Goal: Answer question/provide support

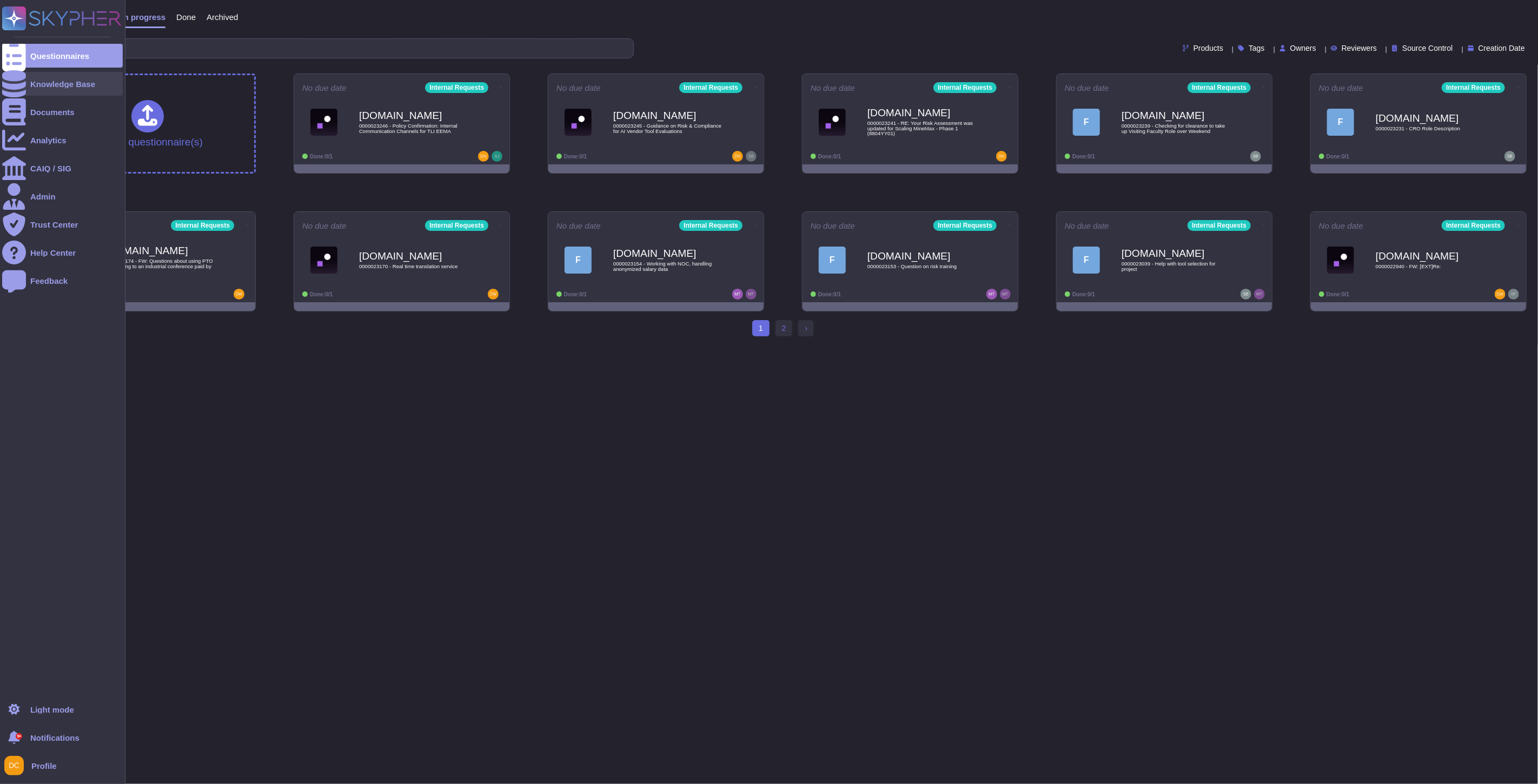
click at [56, 80] on div "Knowledge Base" at bounding box center [62, 84] width 65 height 8
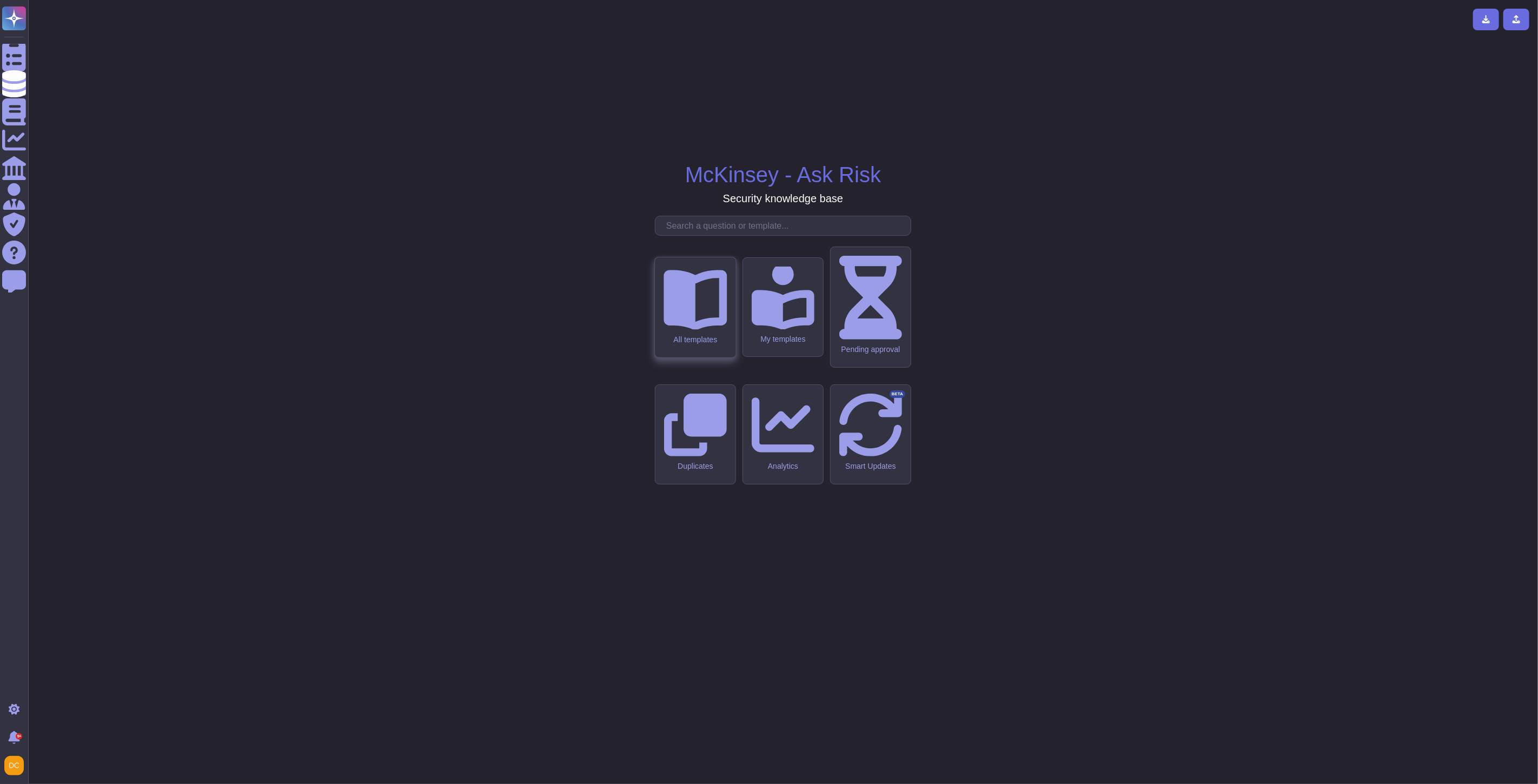
click at [710, 357] on div "All templates" at bounding box center [695, 307] width 81 height 100
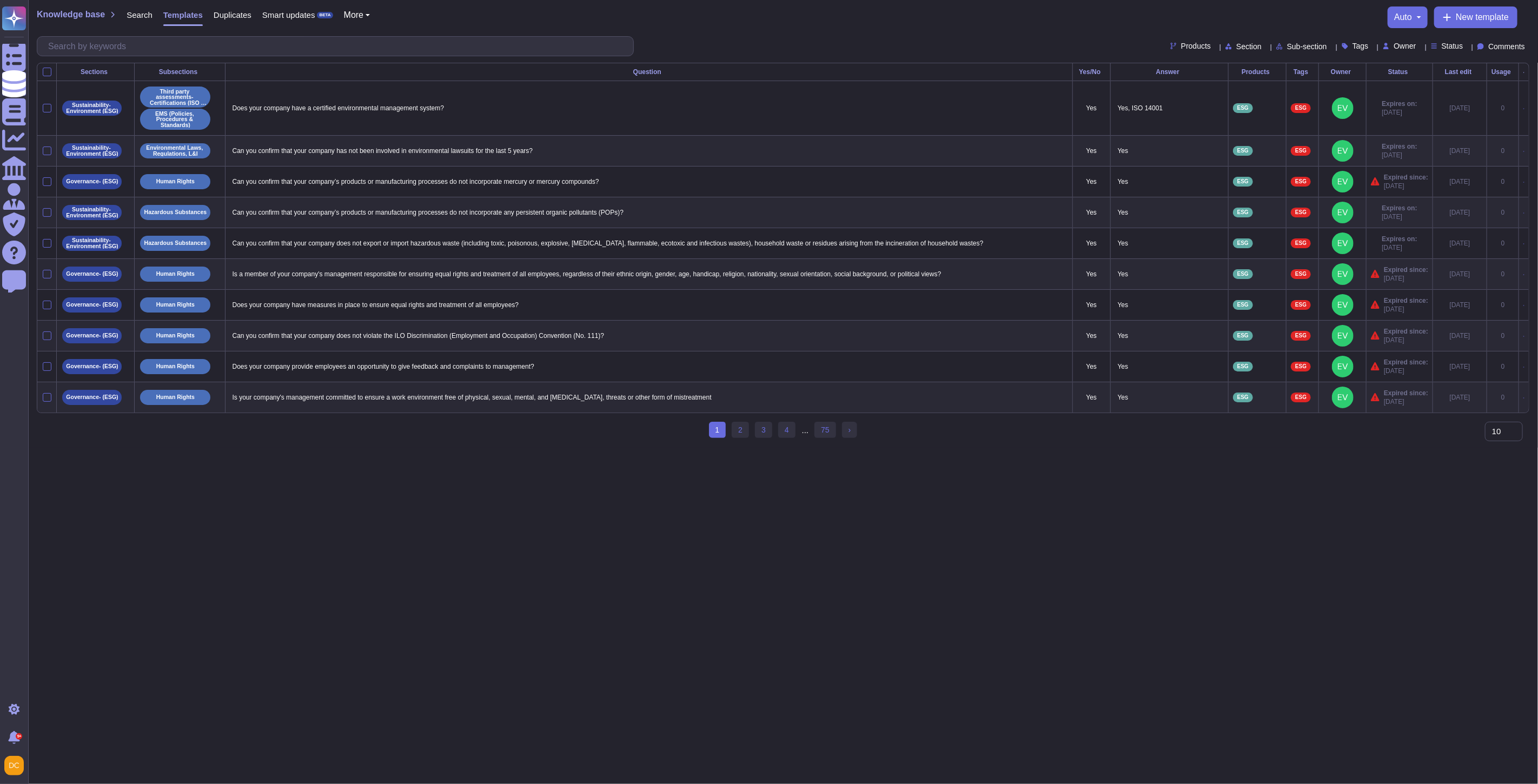
click at [1254, 68] on div "Products" at bounding box center [1257, 71] width 49 height 7
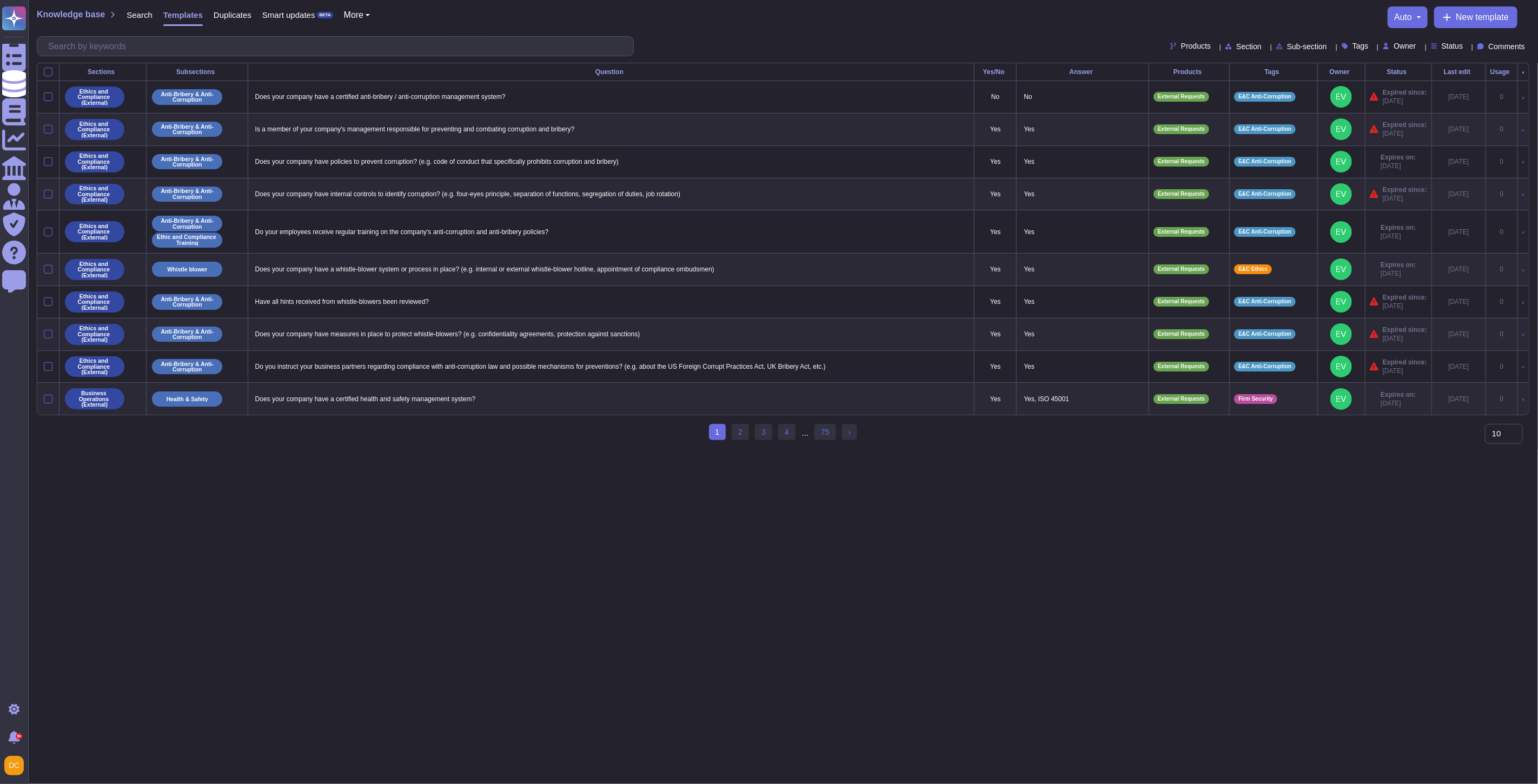
click at [1254, 68] on div "Tags" at bounding box center [1273, 71] width 79 height 7
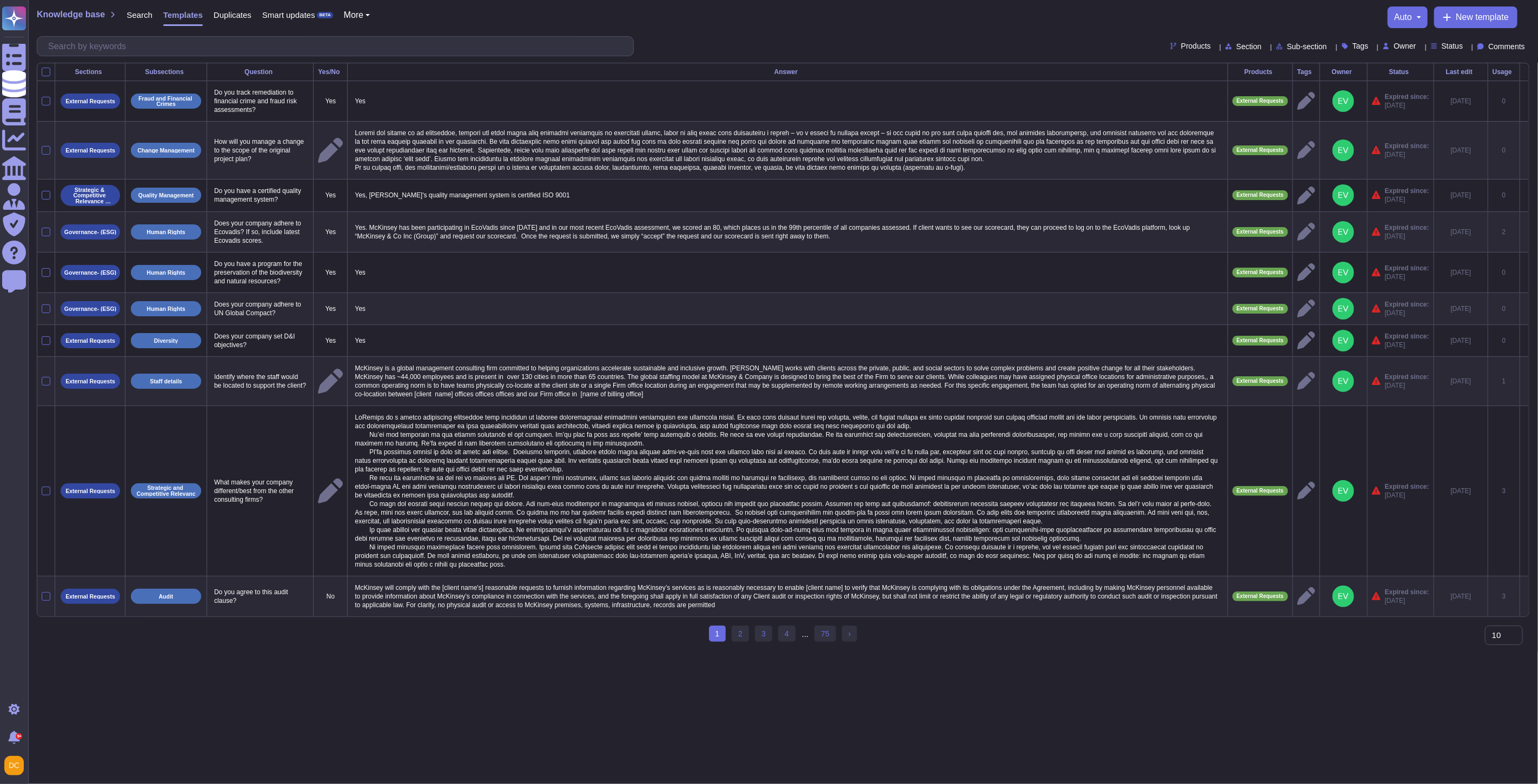
click at [1181, 42] on span "Products" at bounding box center [1196, 46] width 30 height 8
click at [1166, 149] on div "ESG" at bounding box center [1207, 152] width 105 height 10
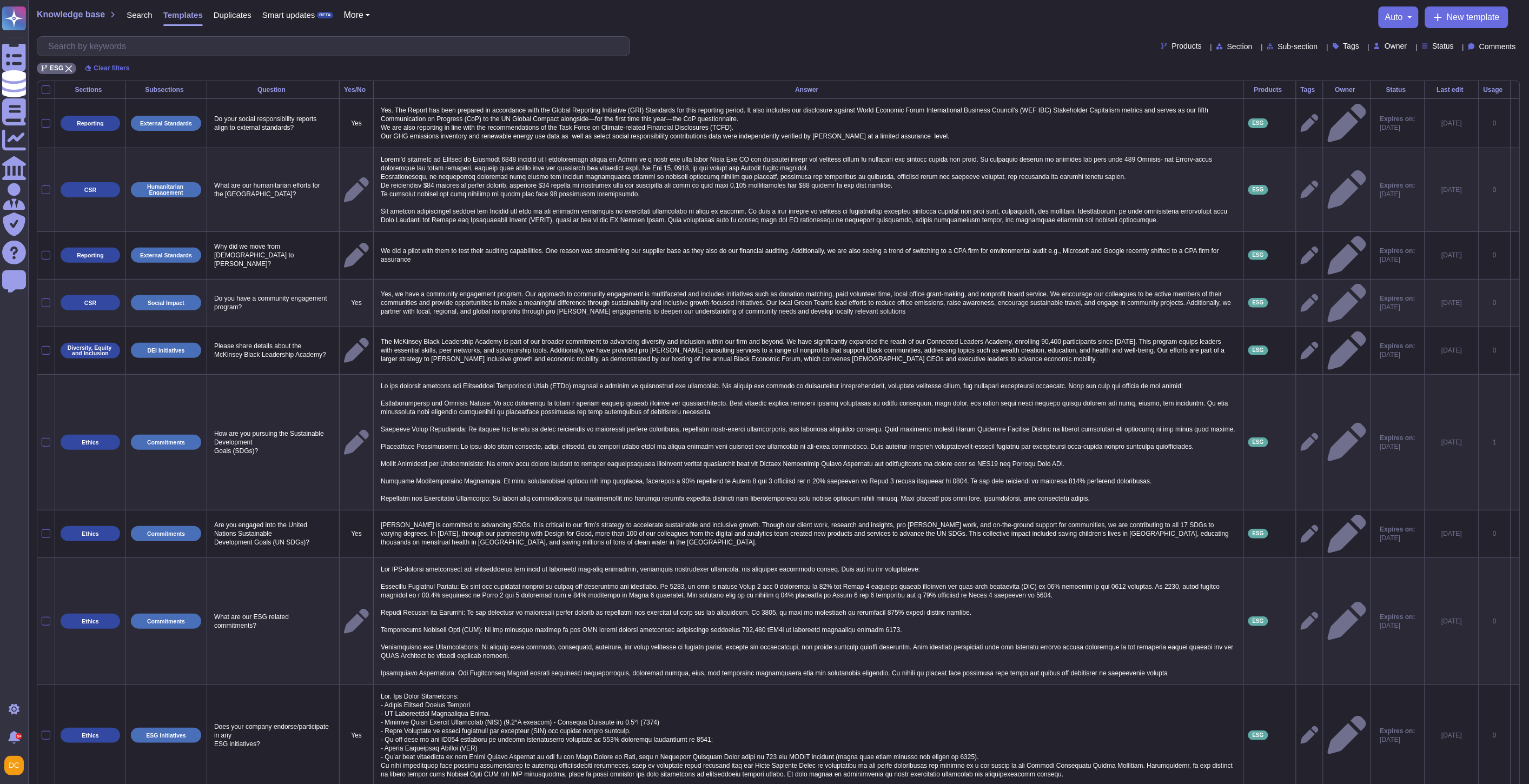
click at [1340, 68] on div "ESG Clear filters" at bounding box center [778, 65] width 1483 height 18
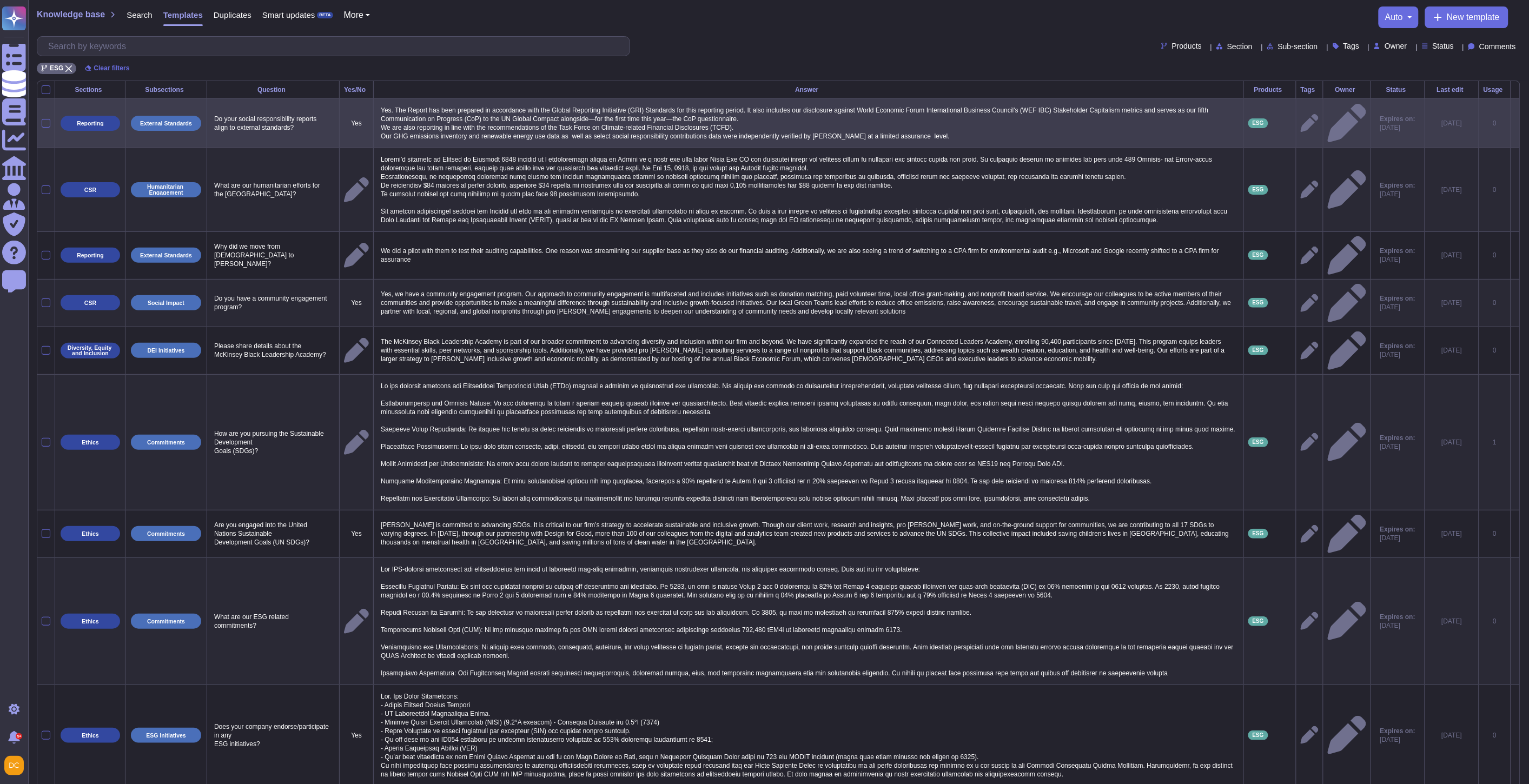
click at [1301, 125] on icon at bounding box center [1310, 123] width 18 height 18
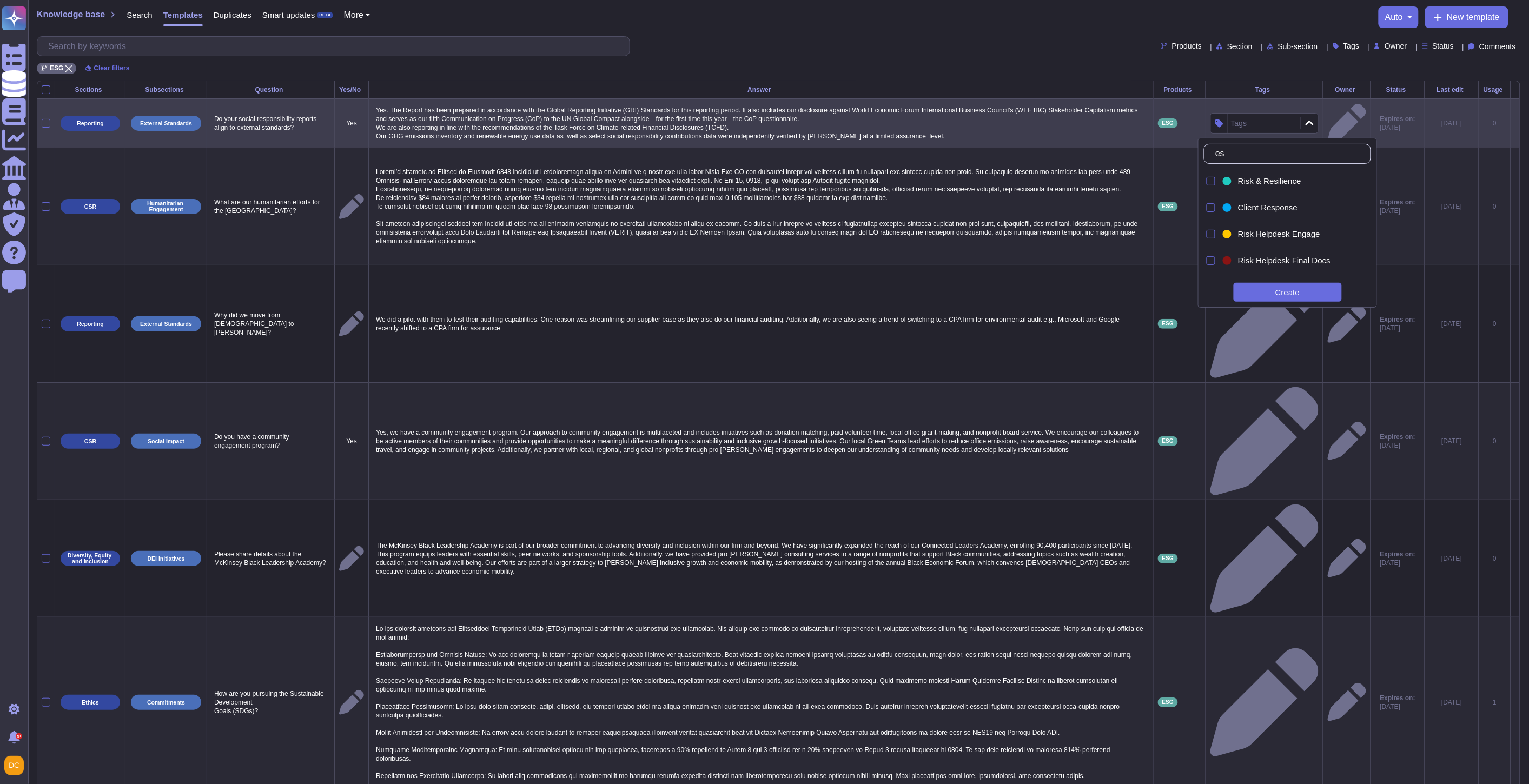
type input "esg"
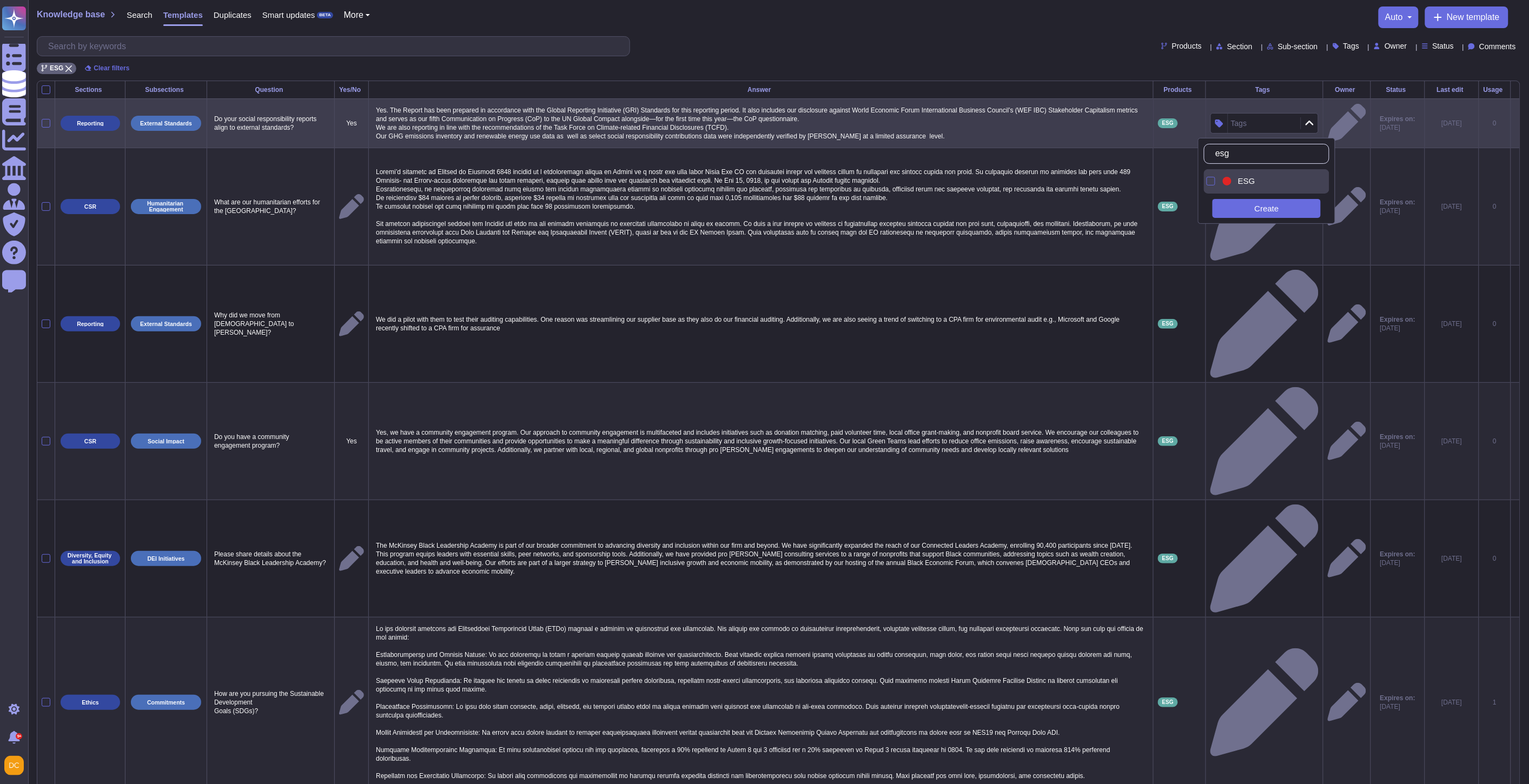
click at [1257, 186] on div "ESG" at bounding box center [1276, 181] width 76 height 10
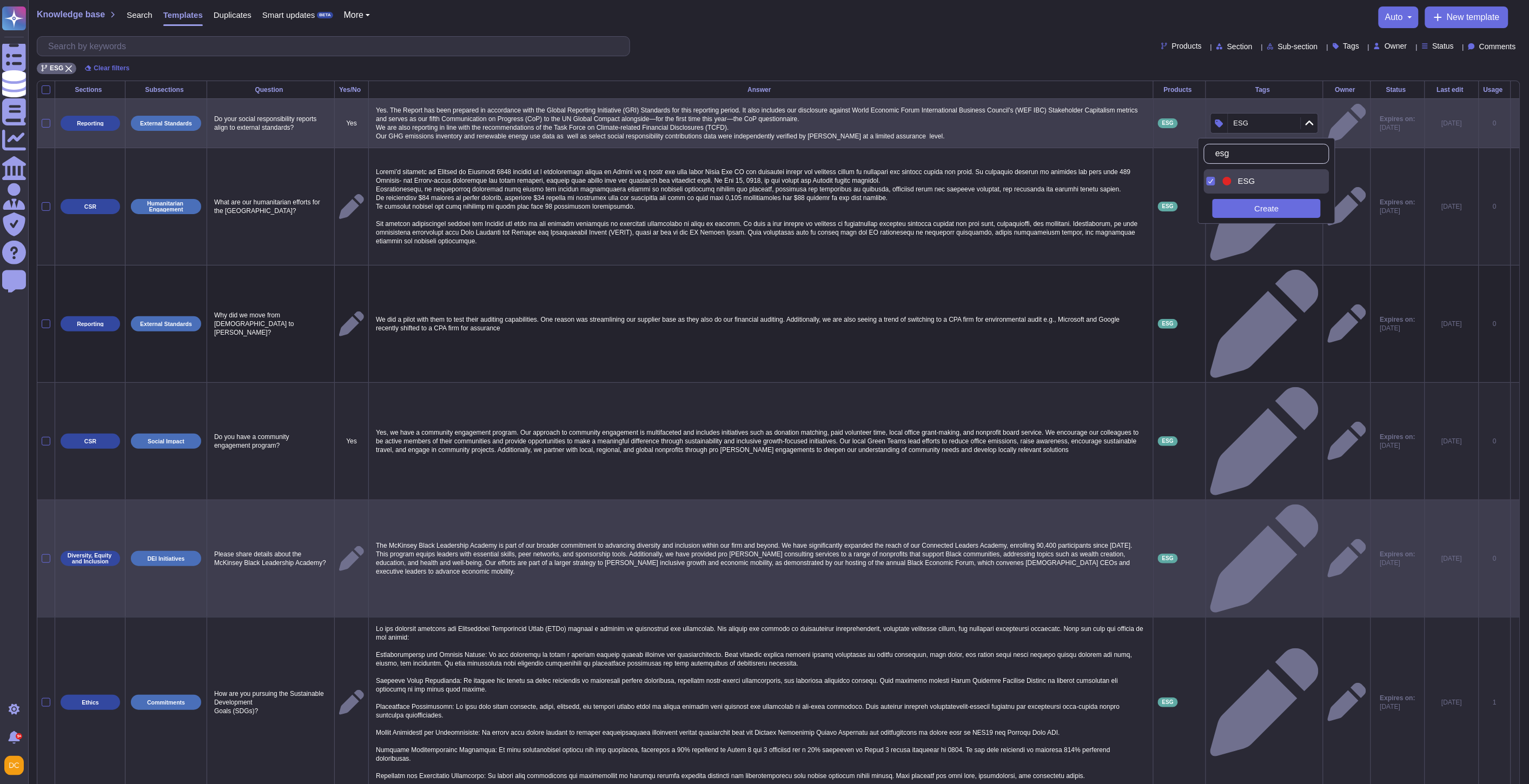
click at [1264, 318] on tbody "Reporting External Standards Do your social responsibility reports align to ext…" at bounding box center [778, 687] width 1482 height 1177
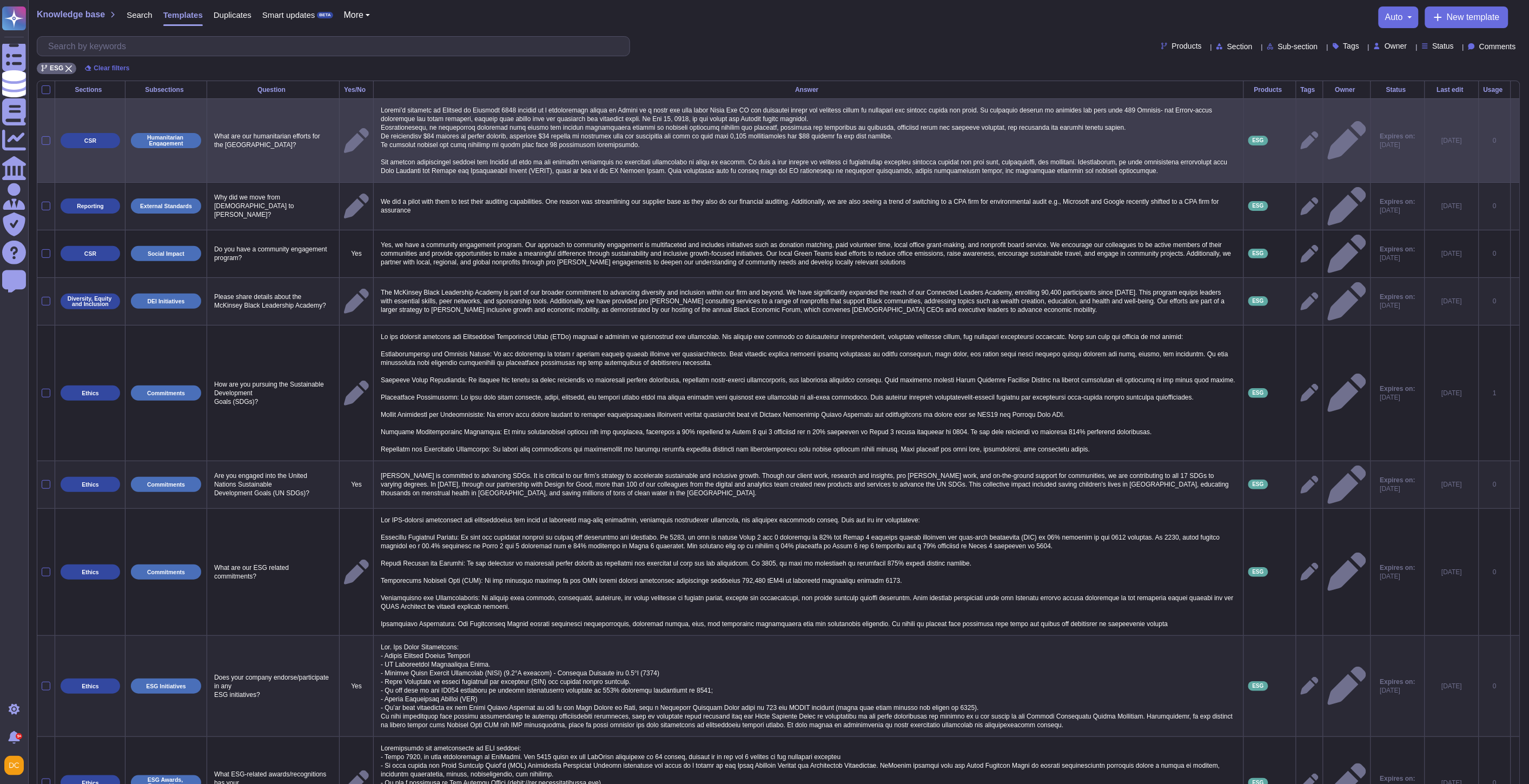
click at [1301, 142] on icon at bounding box center [1310, 141] width 18 height 18
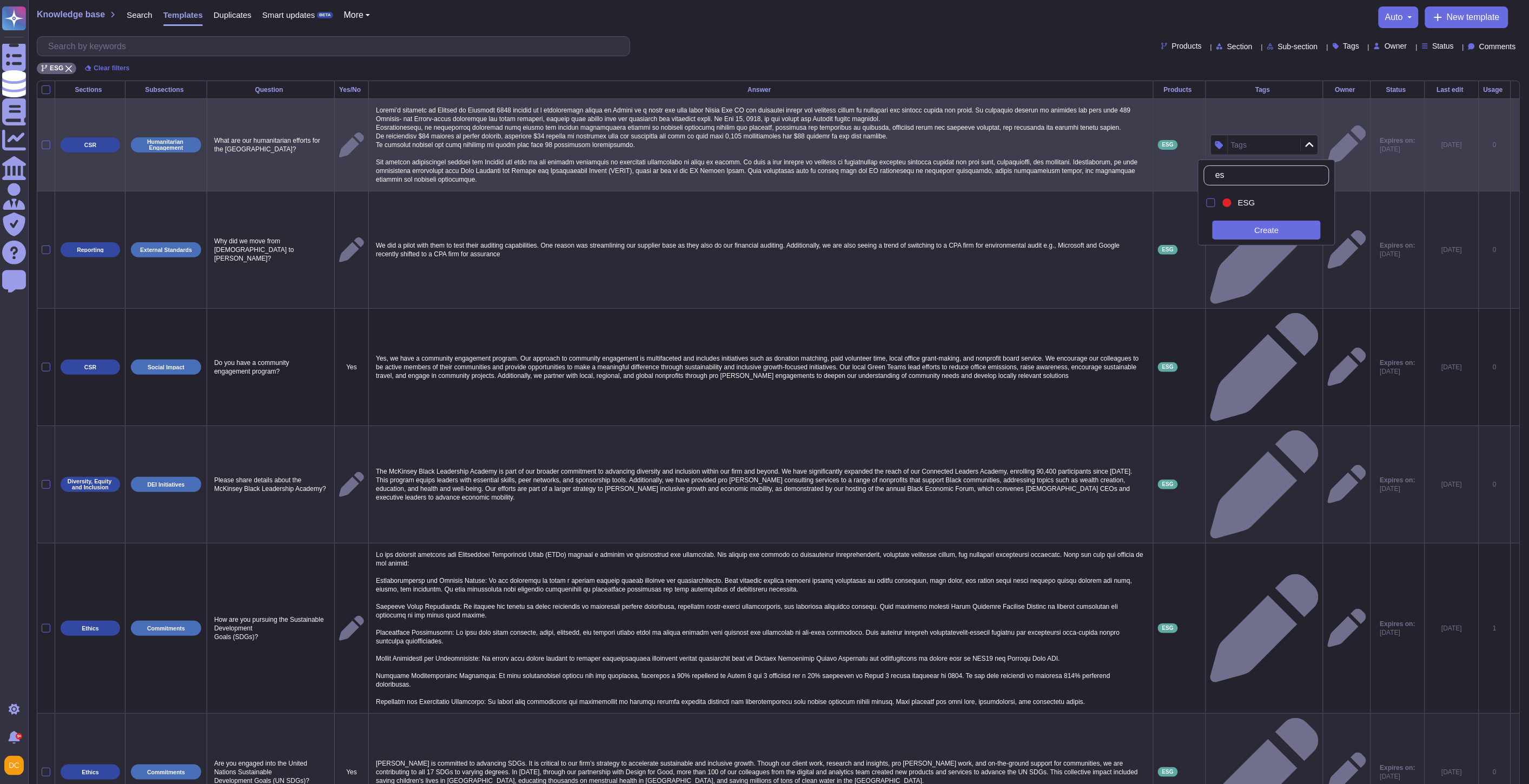
type input "esg"
click at [1254, 208] on div "ESG" at bounding box center [1269, 203] width 97 height 25
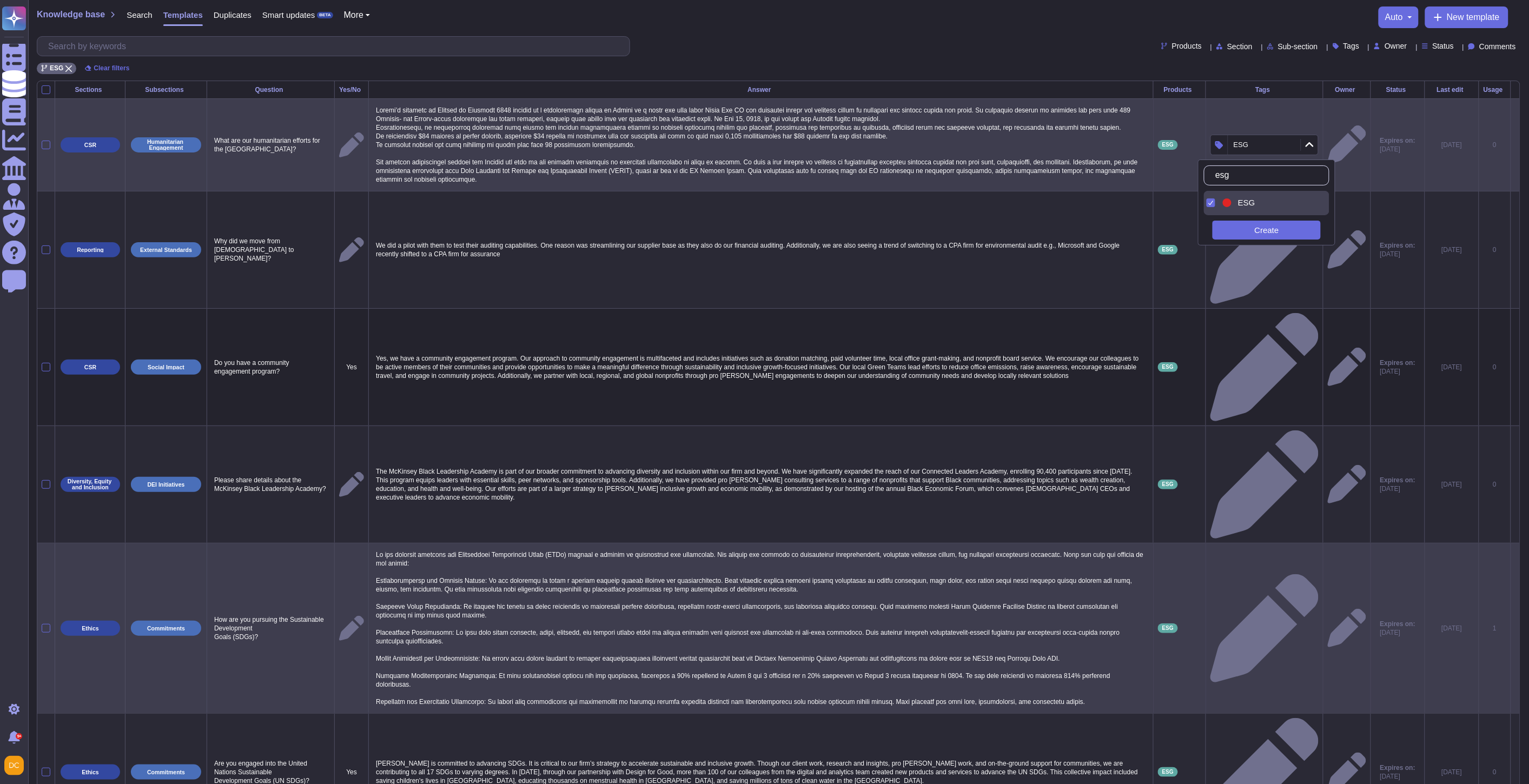
click at [1254, 543] on tr "Ethics Commitments How are you pursuing the Sustainable Development Goals (SDGs…" at bounding box center [778, 628] width 1482 height 171
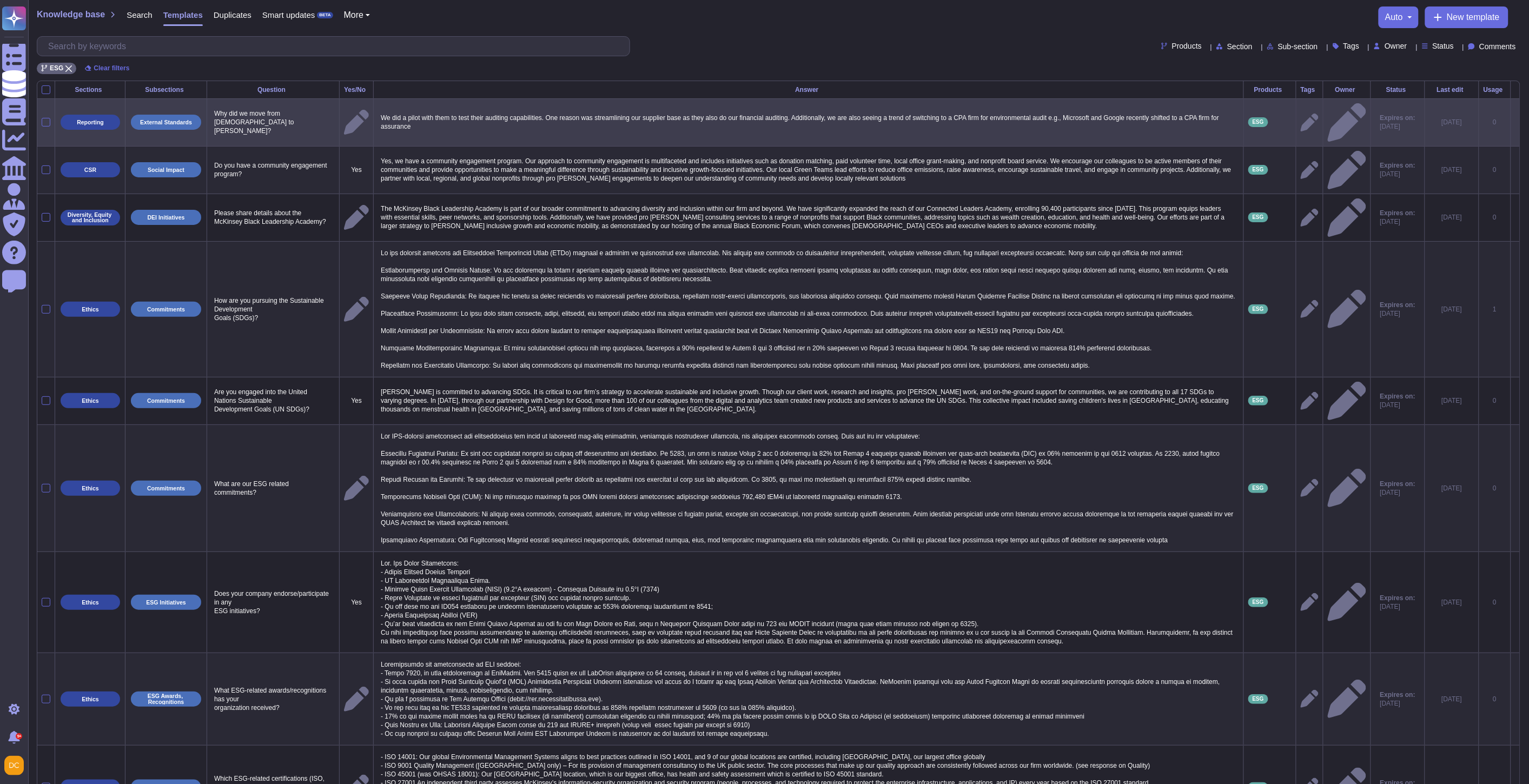
click at [1301, 115] on icon at bounding box center [1310, 123] width 18 height 18
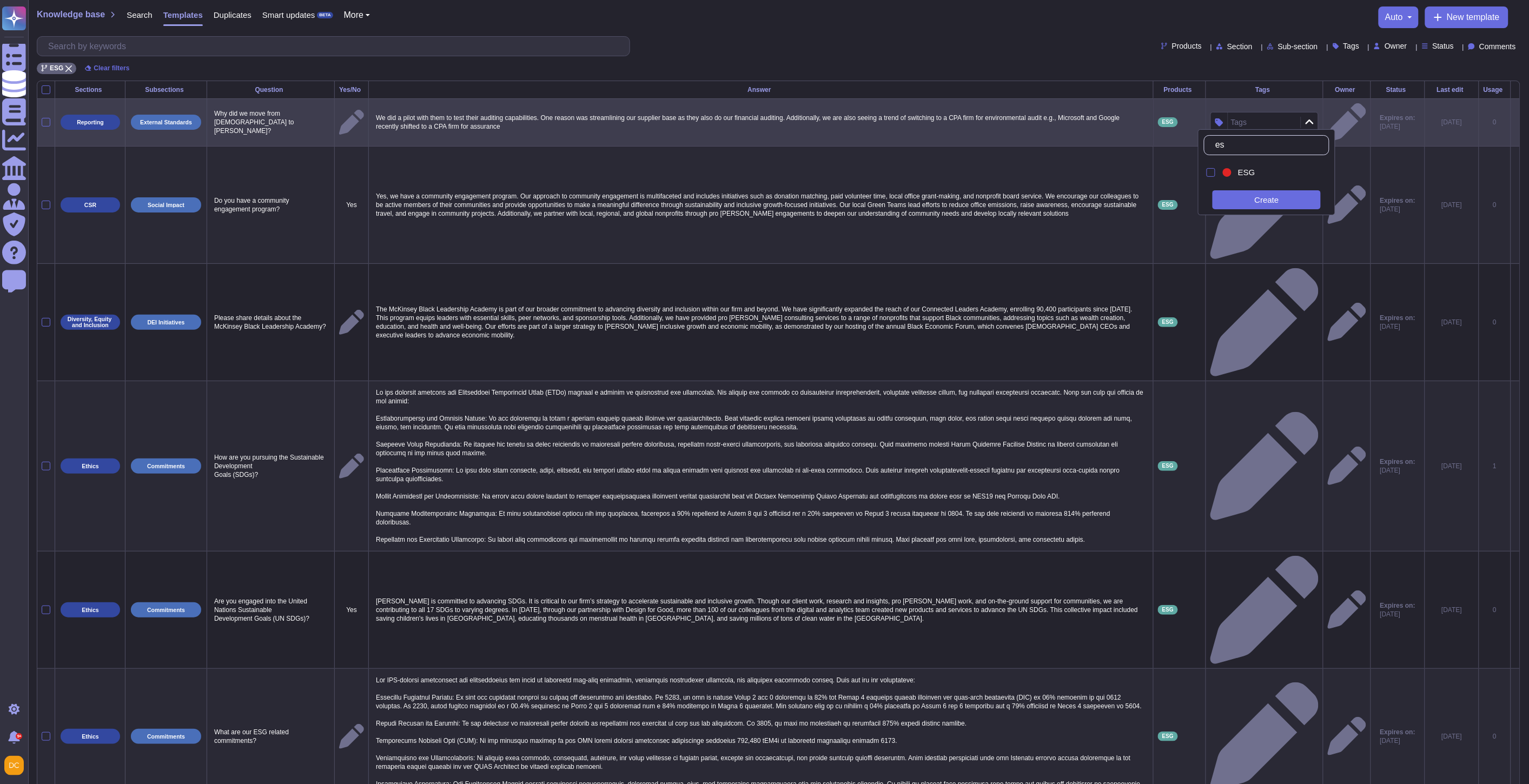
type input "esg"
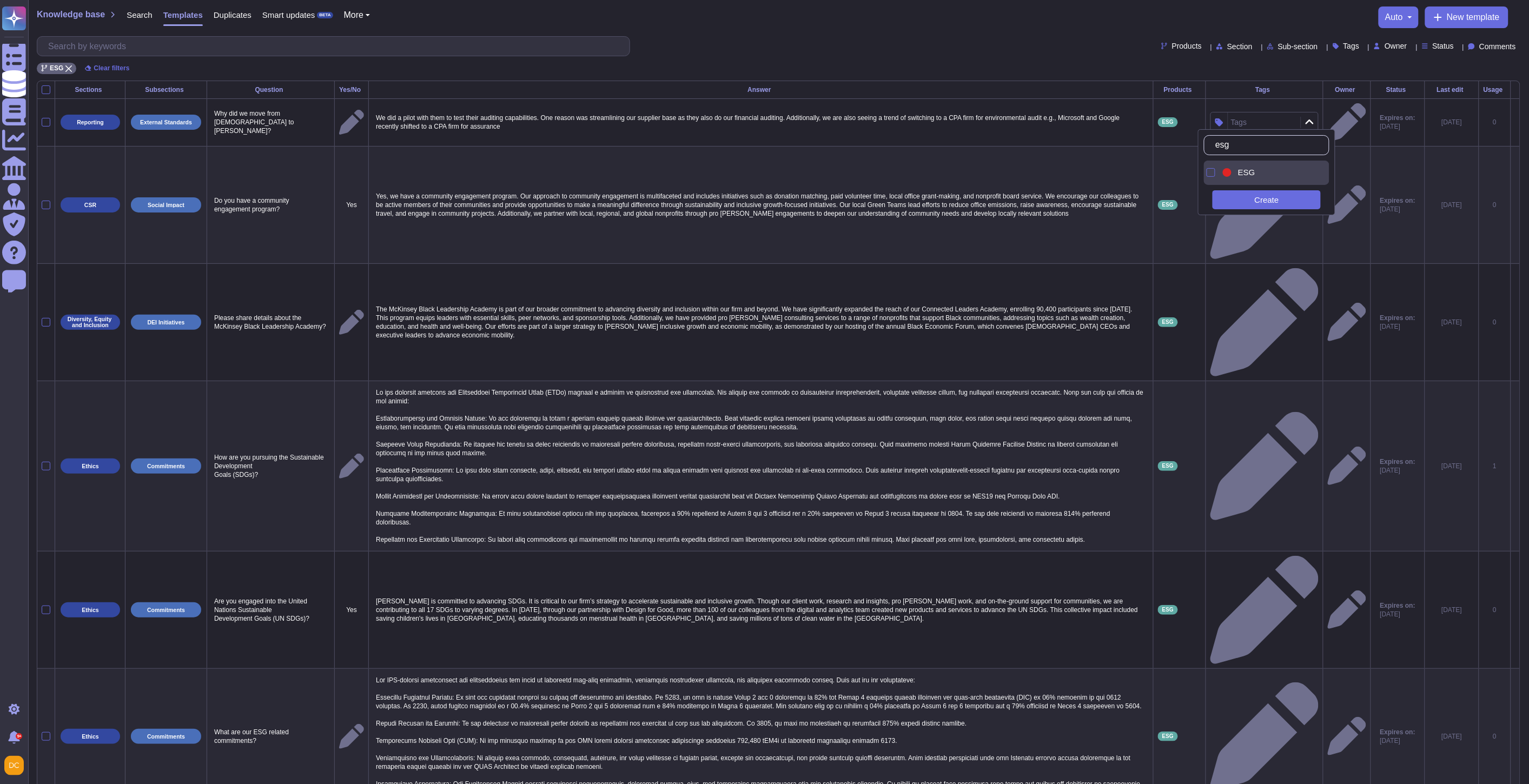
click at [1238, 170] on span "ESG" at bounding box center [1247, 172] width 17 height 10
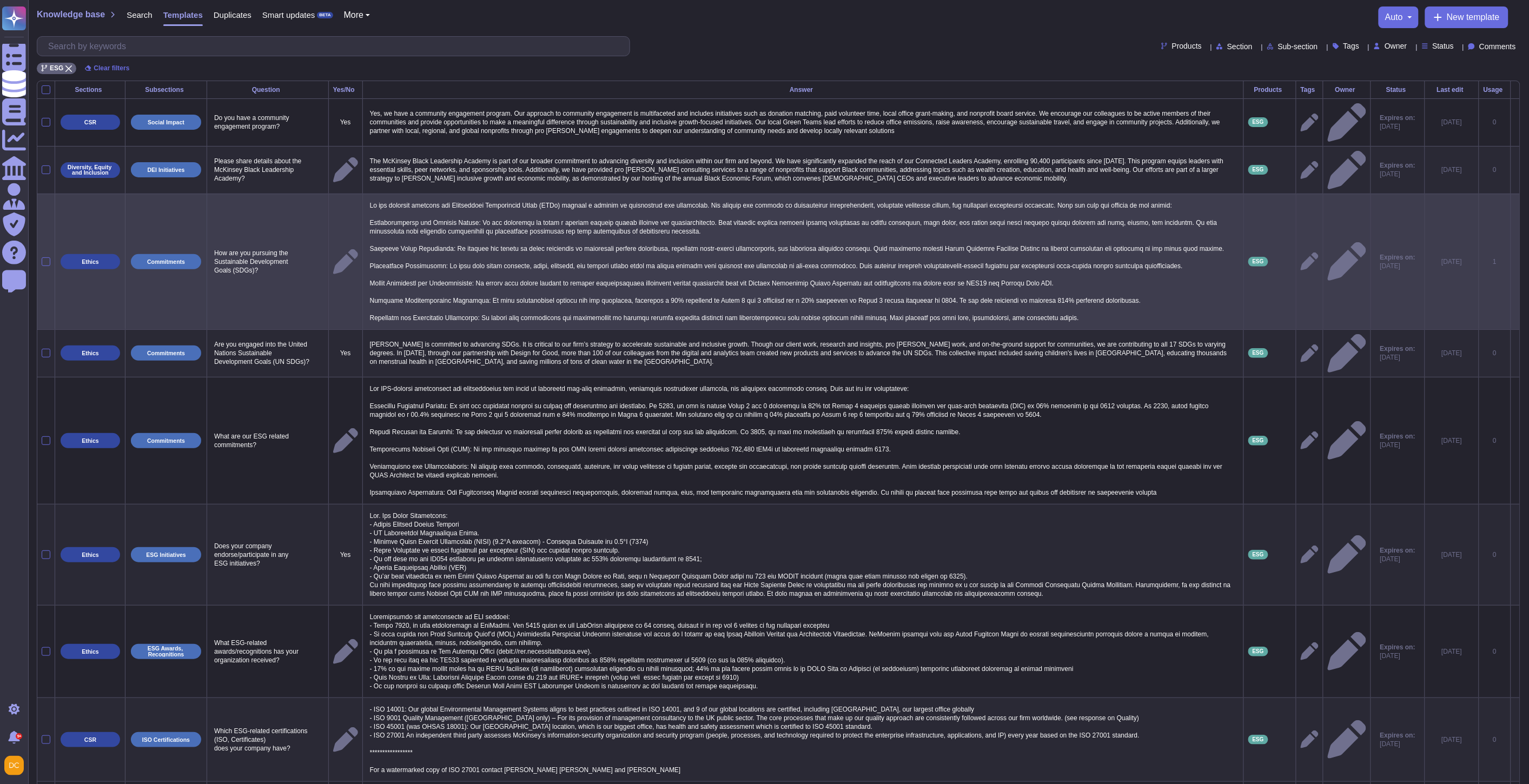
click at [1206, 298] on tr "Ethics Commitments How are you pursuing the Sustainable Development Goals (SDGs…" at bounding box center [778, 261] width 1482 height 136
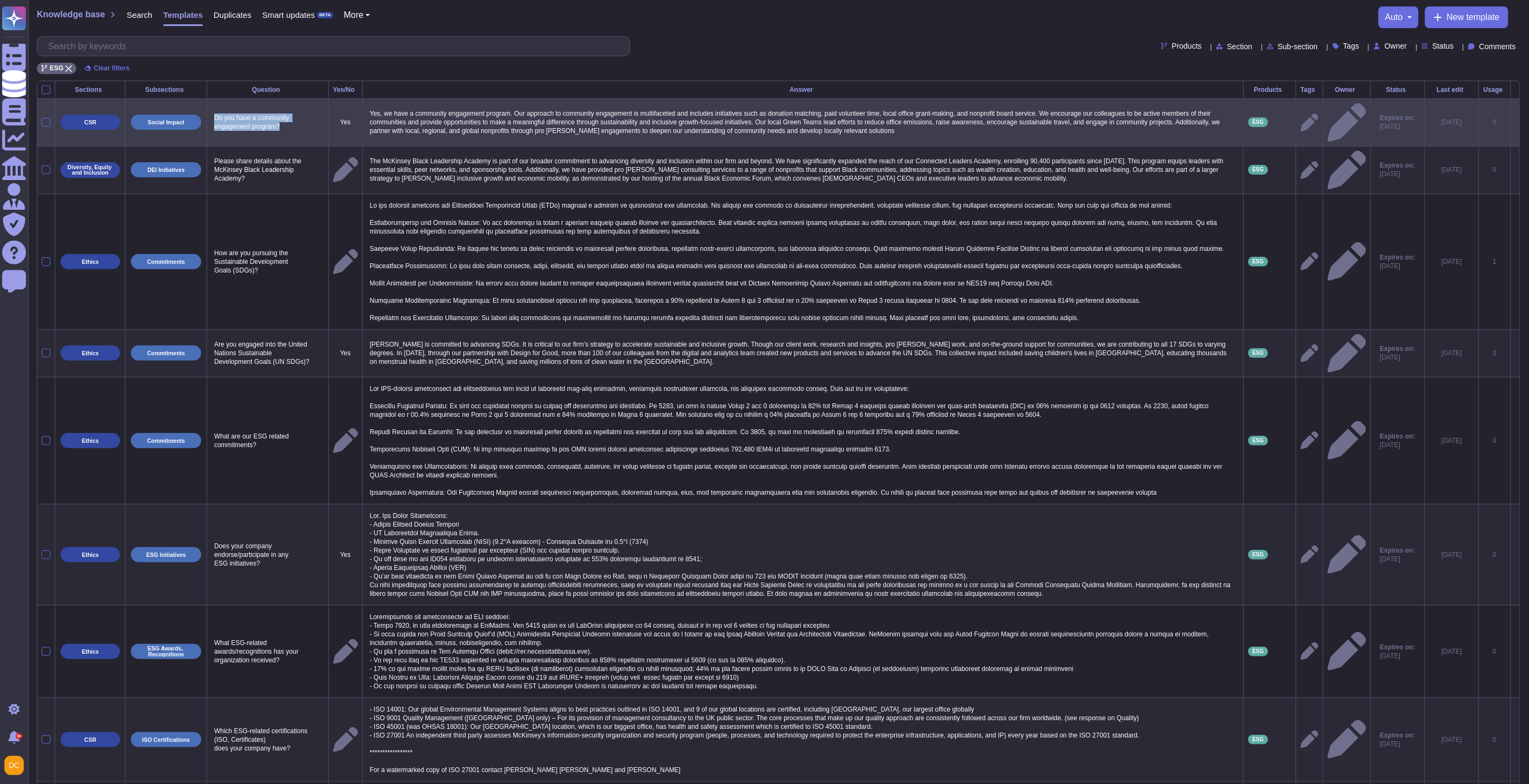
drag, startPoint x: 302, startPoint y: 127, endPoint x: 208, endPoint y: 114, distance: 94.9
click at [208, 114] on td "Do you have a community engagement program?" at bounding box center [268, 122] width 122 height 47
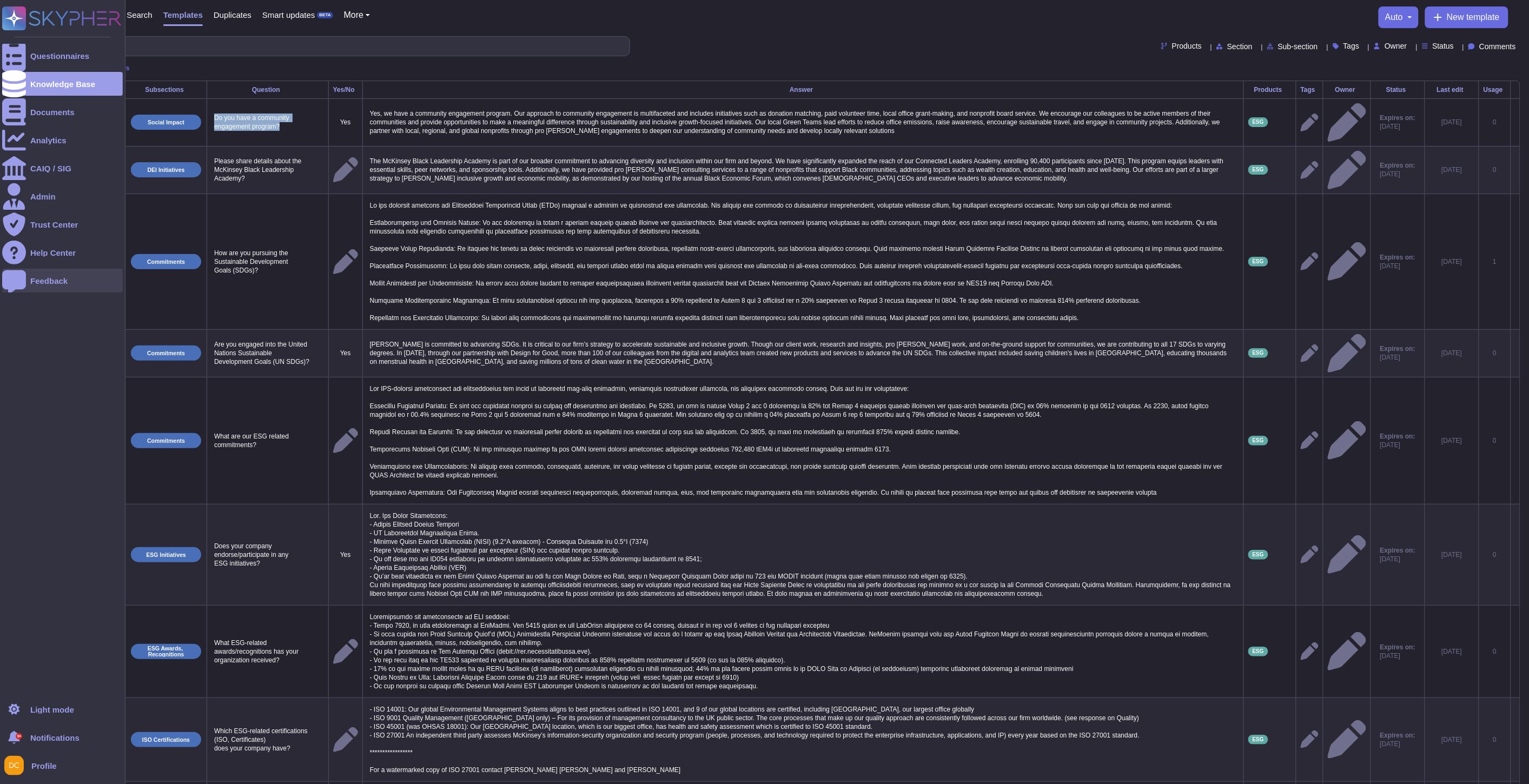
copy p "Do you have a community engagement program?"
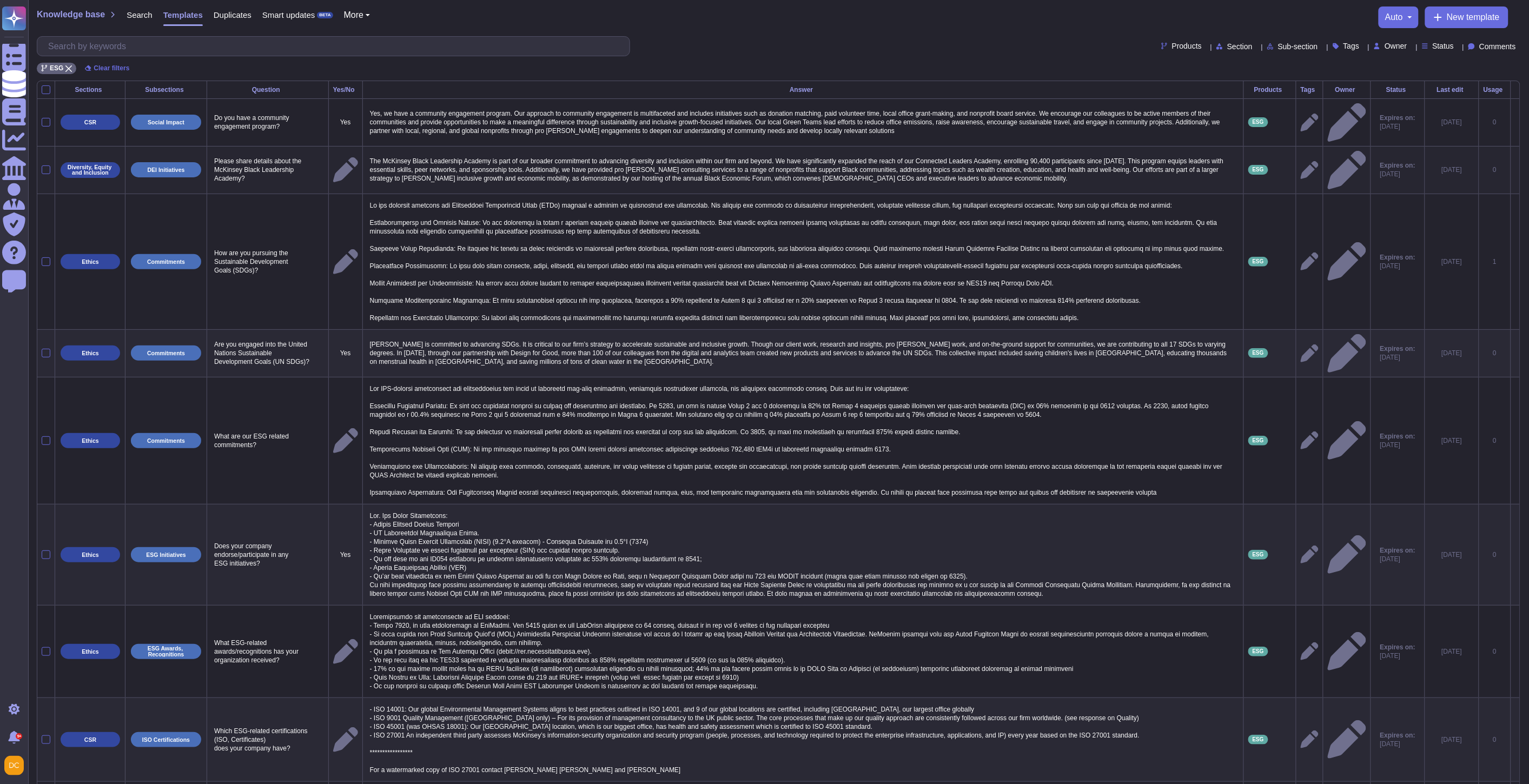
click at [1301, 161] on icon at bounding box center [1310, 170] width 18 height 18
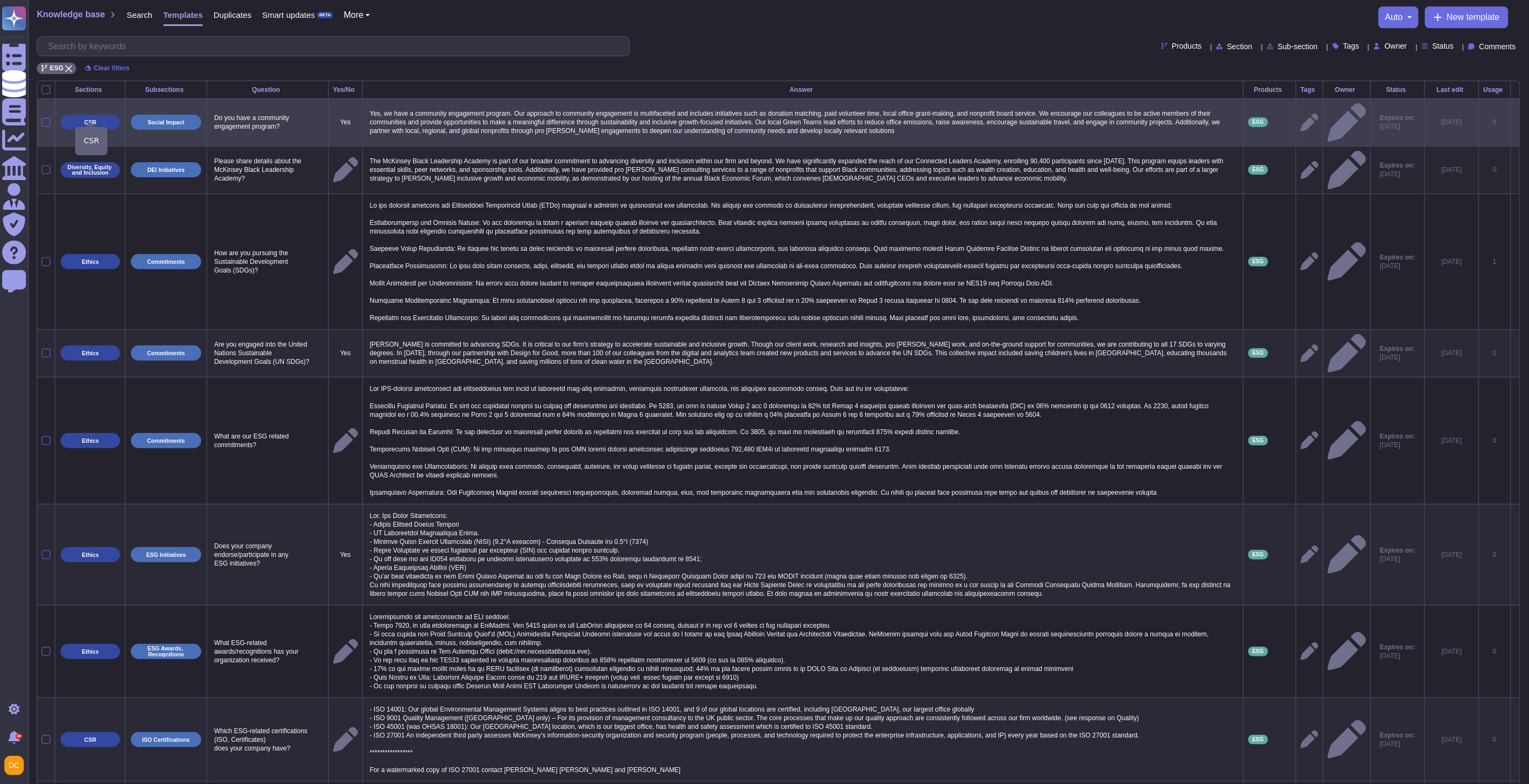
click at [94, 120] on p "CSR" at bounding box center [90, 123] width 12 height 6
click at [90, 121] on p "CSR" at bounding box center [90, 123] width 12 height 6
click at [90, 120] on p "CSR" at bounding box center [90, 123] width 12 height 6
click at [1301, 116] on icon at bounding box center [1310, 123] width 18 height 18
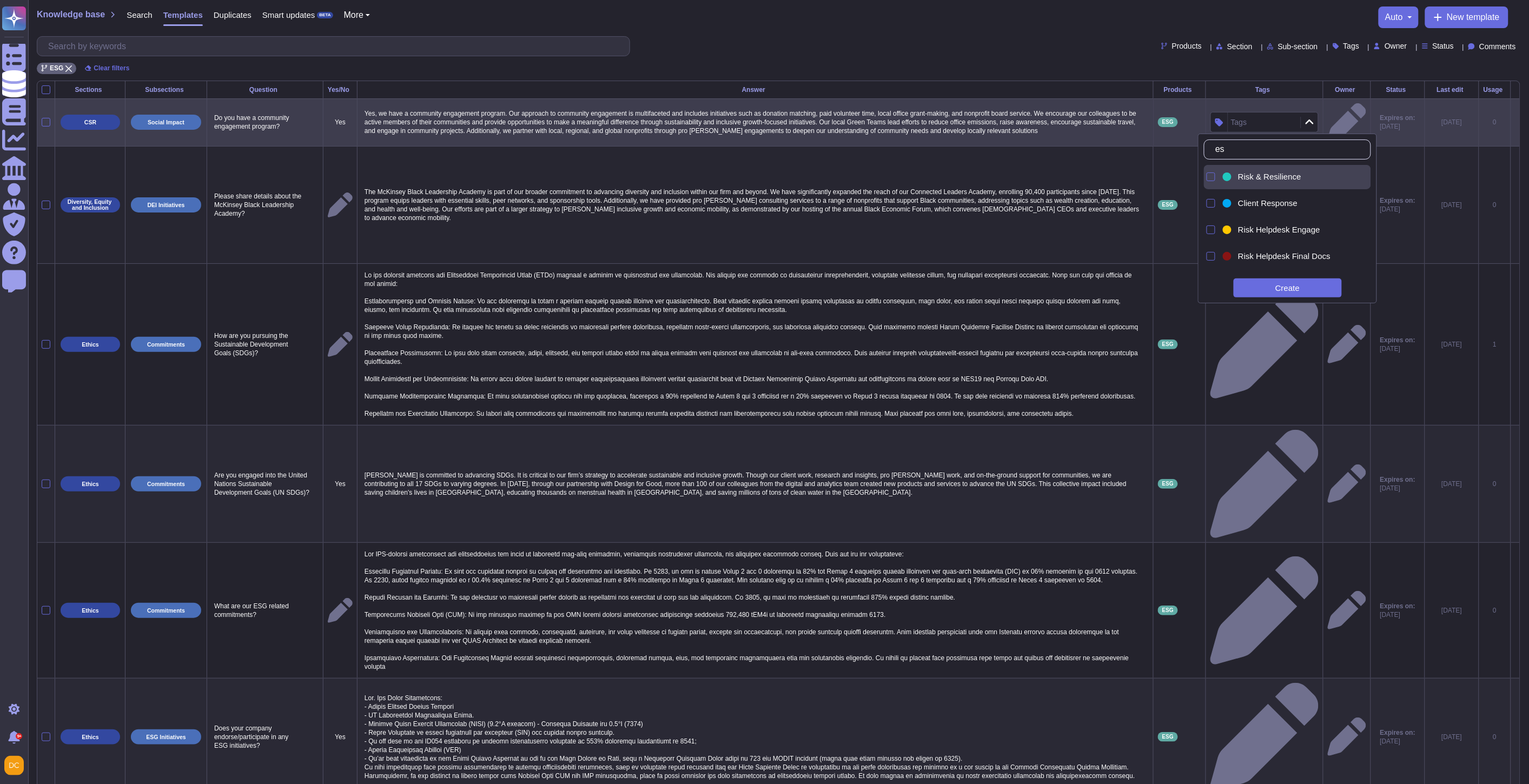
type input "esg"
click at [1264, 178] on div "ESG" at bounding box center [1276, 177] width 76 height 10
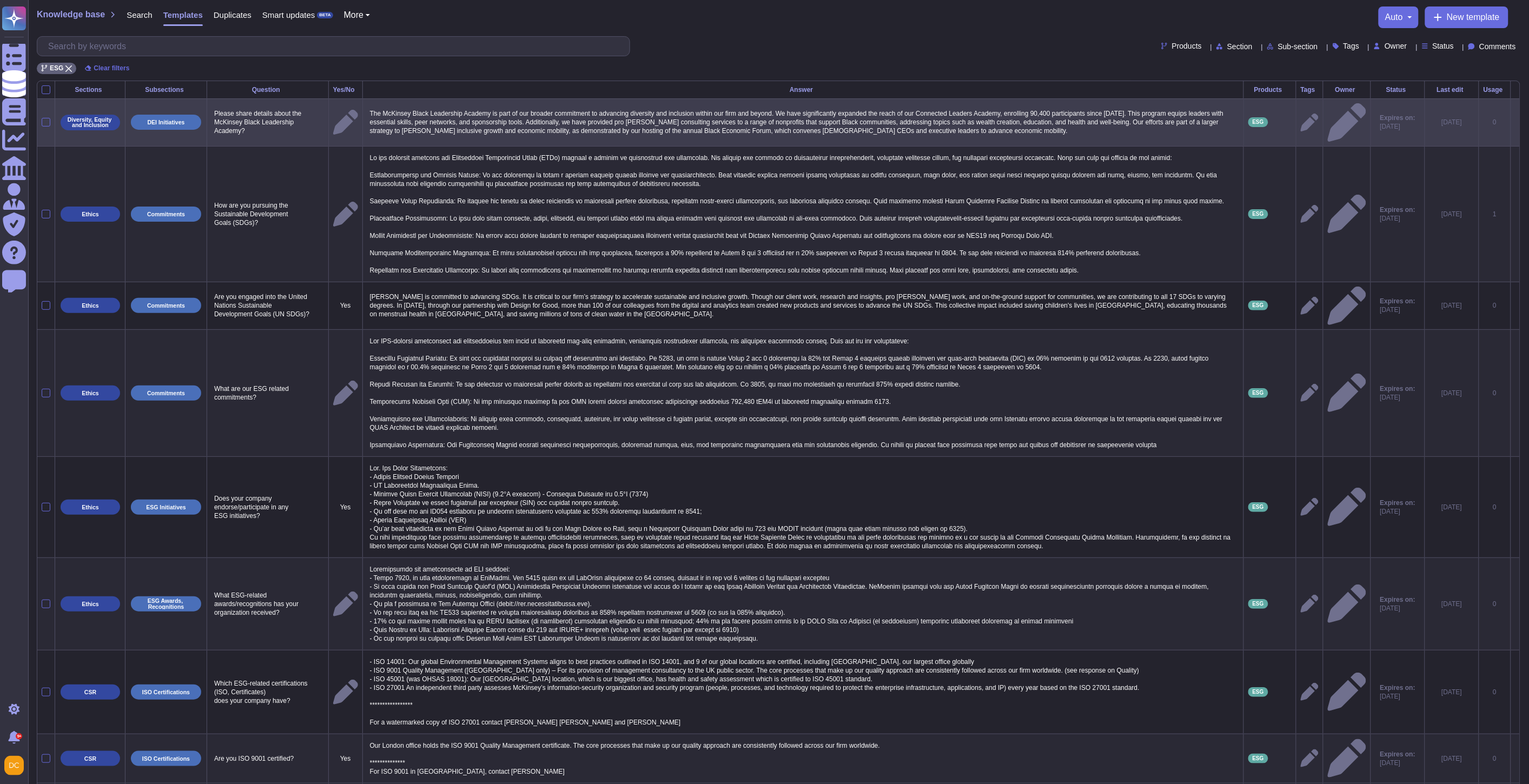
click at [170, 120] on p "DEI Initiatives" at bounding box center [166, 123] width 37 height 6
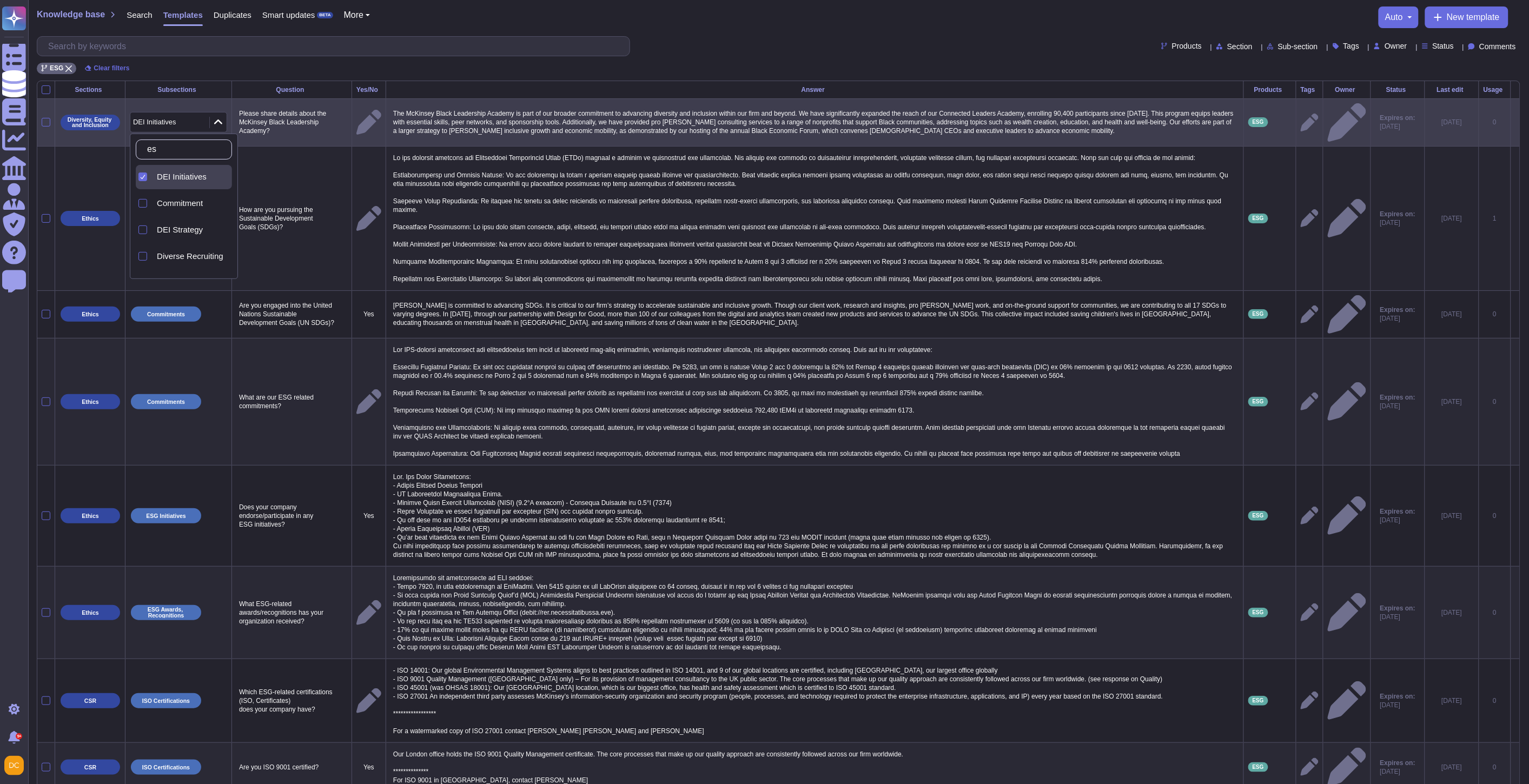
type input "e"
type input "ES"
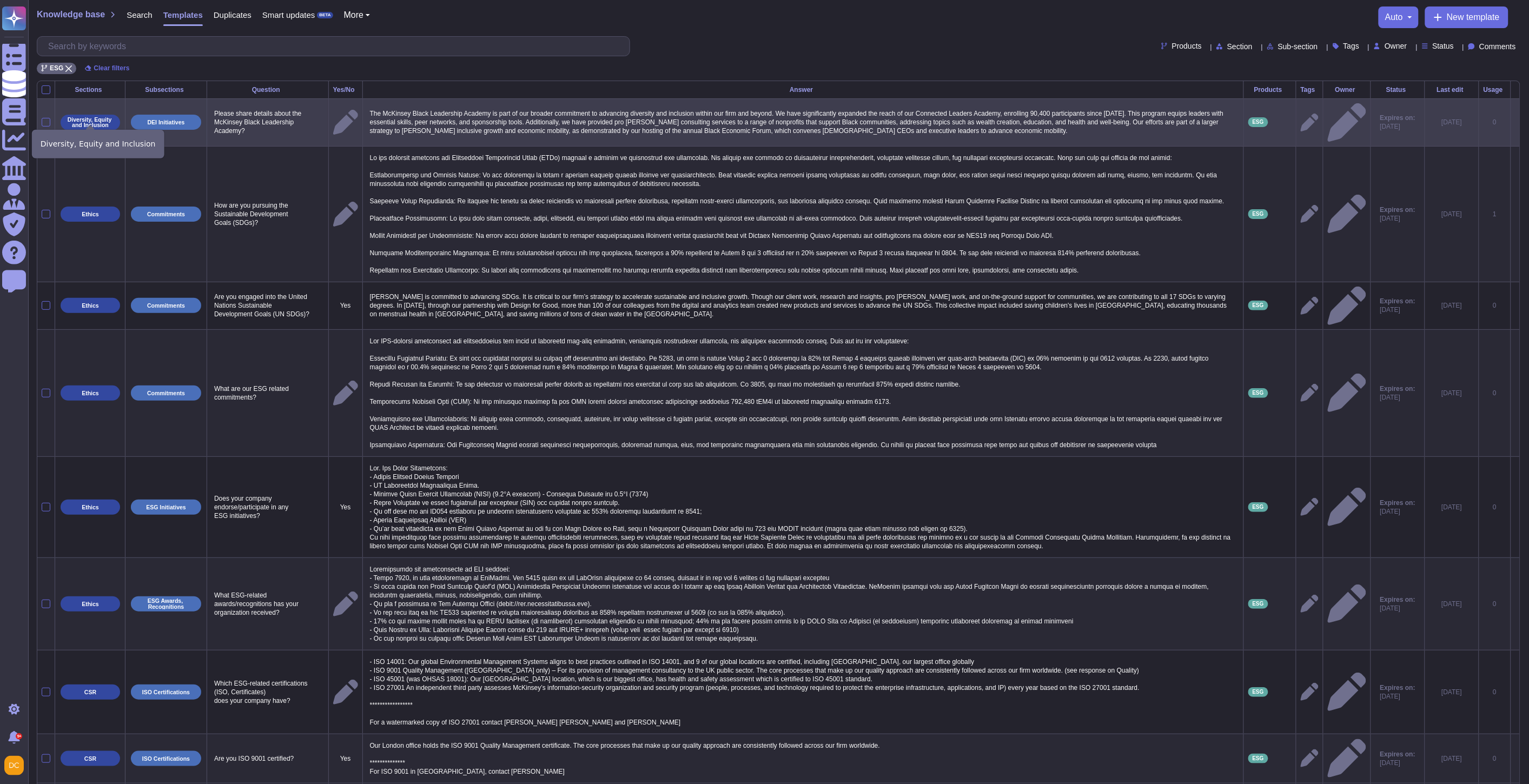
click at [82, 117] on p "Diversity, Equity and Inclusion" at bounding box center [90, 122] width 52 height 11
click at [82, 117] on p "Diversity, Equity and Inclusion" at bounding box center [90, 122] width 52 height 11
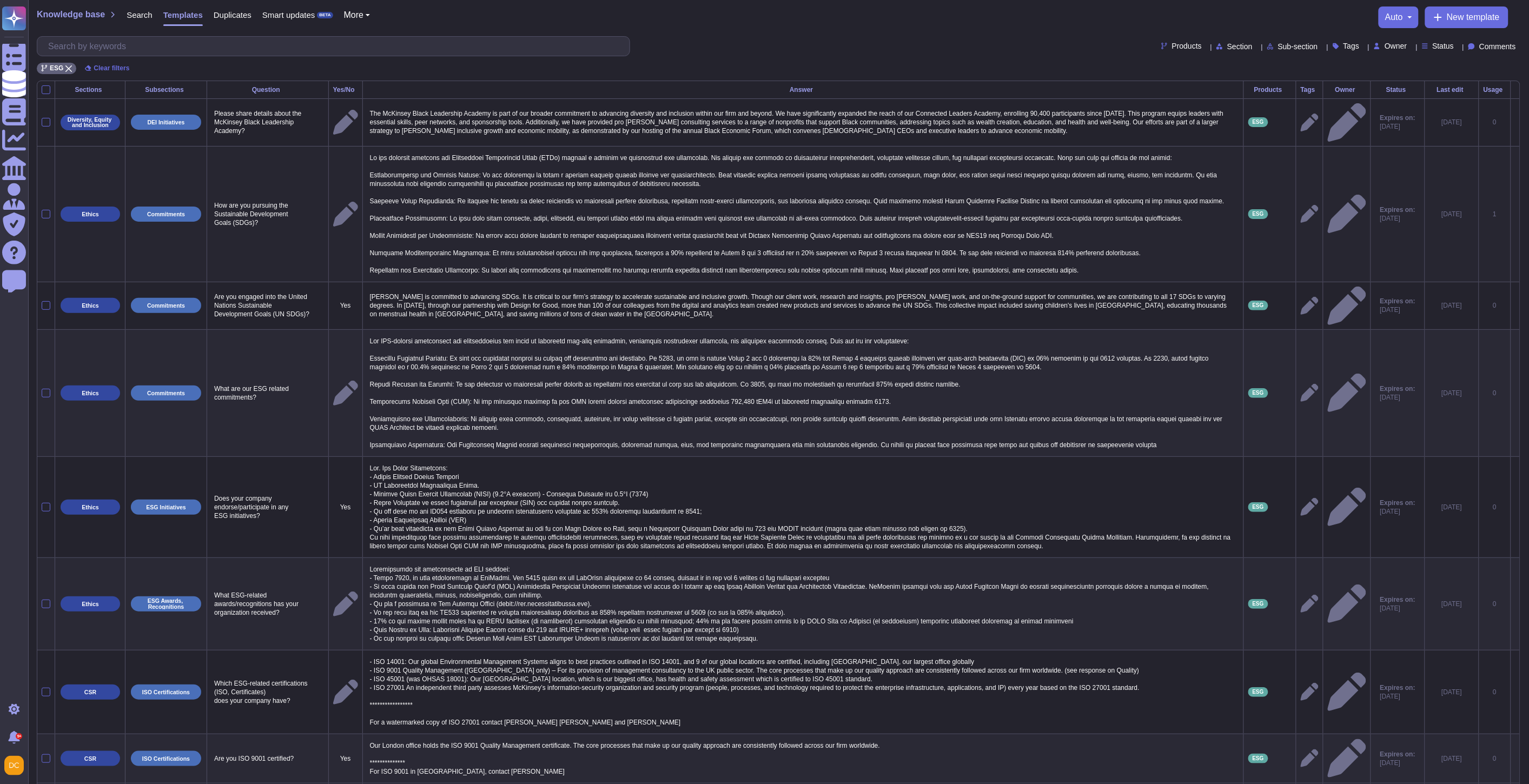
click at [257, 166] on td "How are you pursuing the Sustainable Development Goals (SDGs)?" at bounding box center [268, 214] width 122 height 136
click at [1296, 114] on td at bounding box center [1309, 122] width 27 height 47
click at [1301, 121] on icon at bounding box center [1310, 123] width 18 height 18
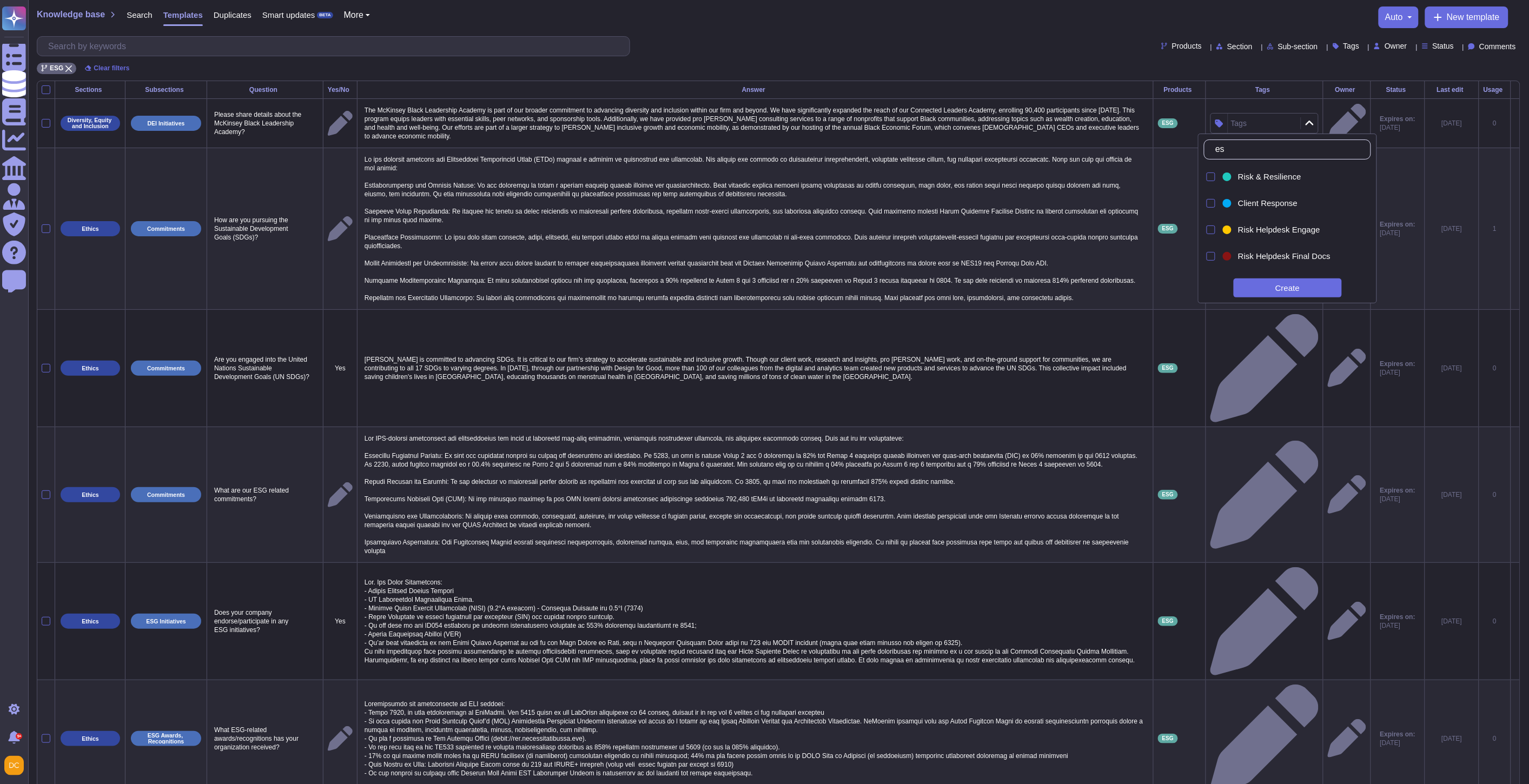
type input "esg"
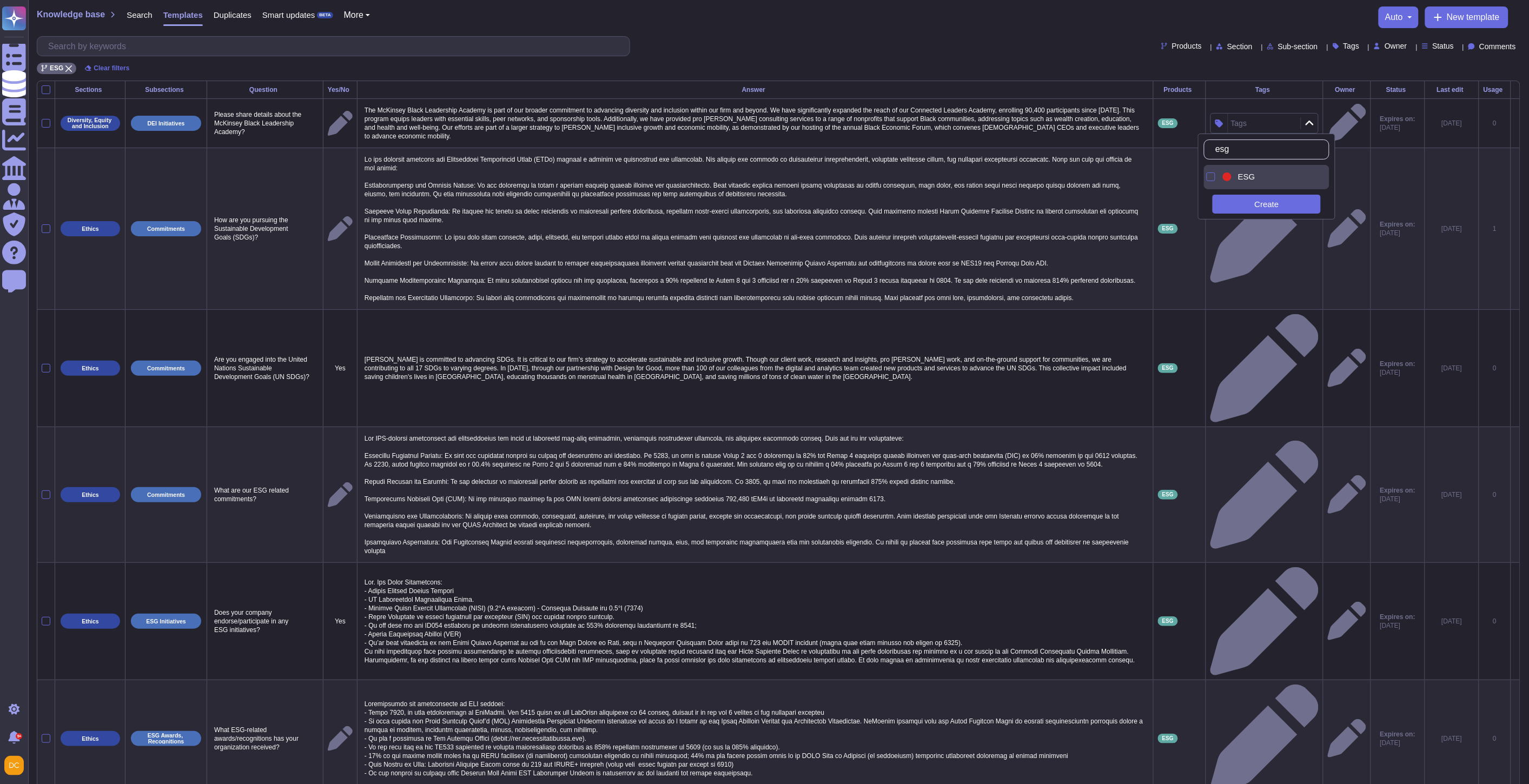
click at [1234, 176] on div "ESG" at bounding box center [1275, 177] width 84 height 10
click at [951, 191] on p at bounding box center [755, 229] width 787 height 153
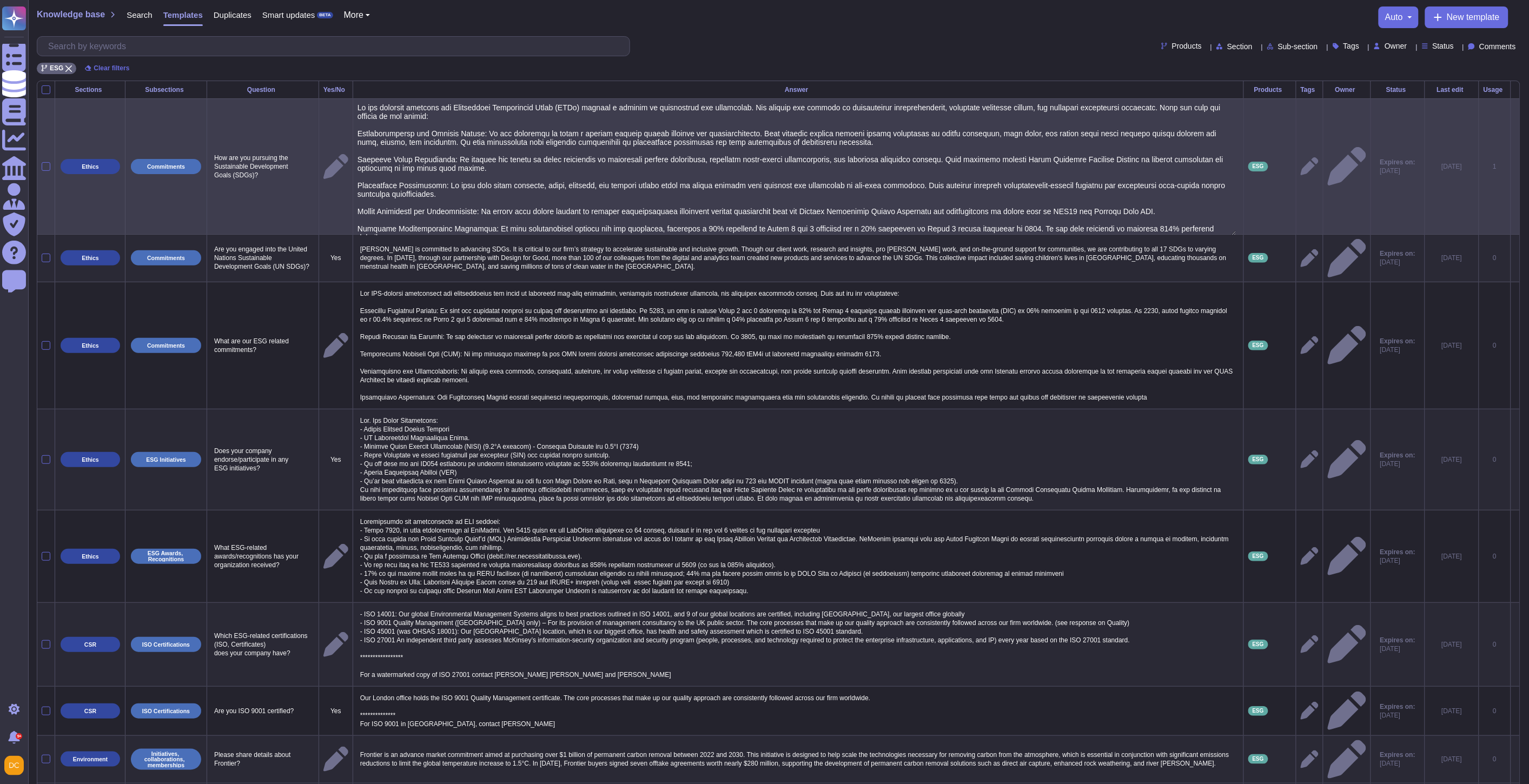
type textarea "We are actively pursuing the Sustainable Development Goals (SDGs) through a var…"
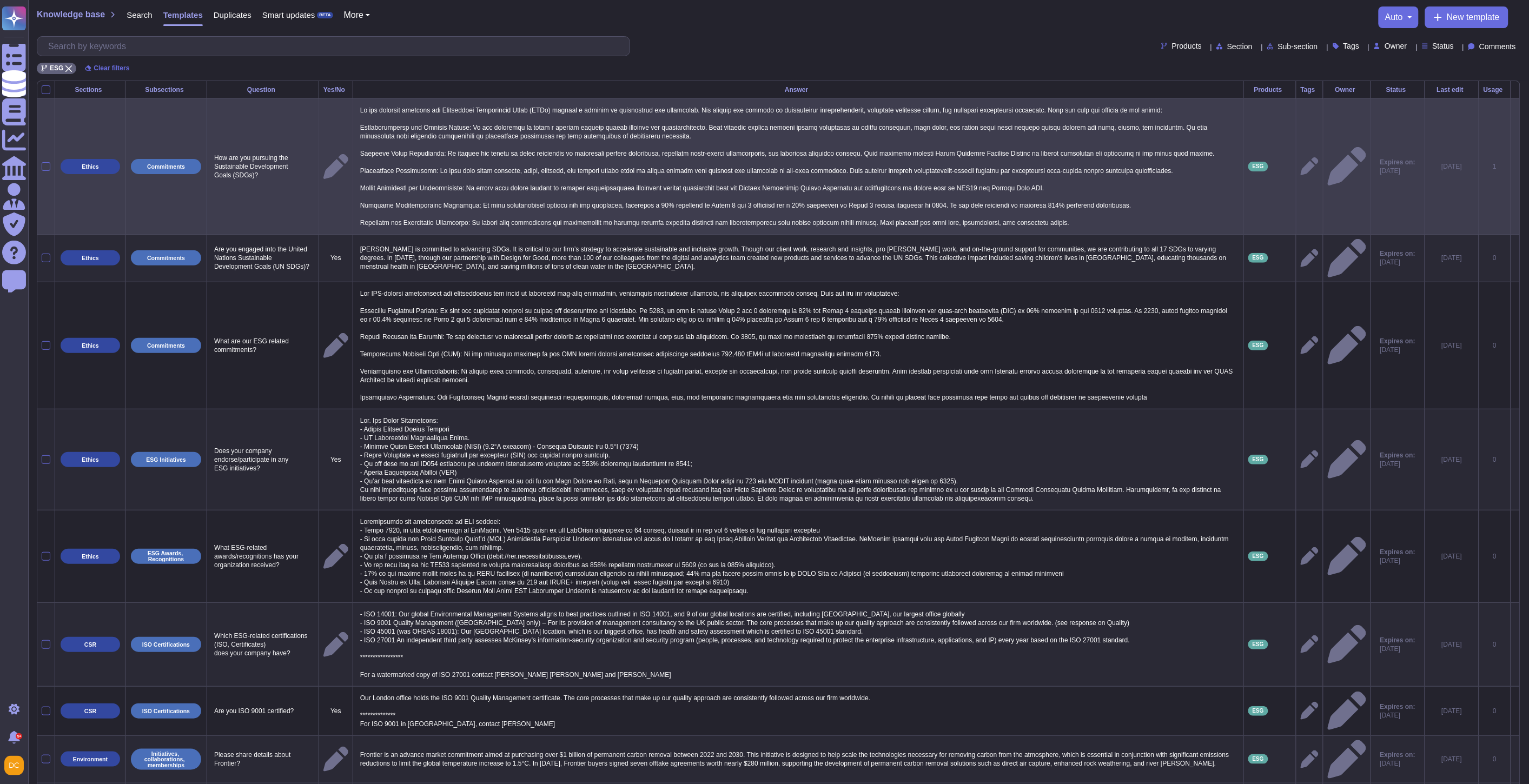
click at [1301, 166] on div at bounding box center [1310, 166] width 18 height 18
click at [1301, 165] on icon at bounding box center [1310, 166] width 18 height 18
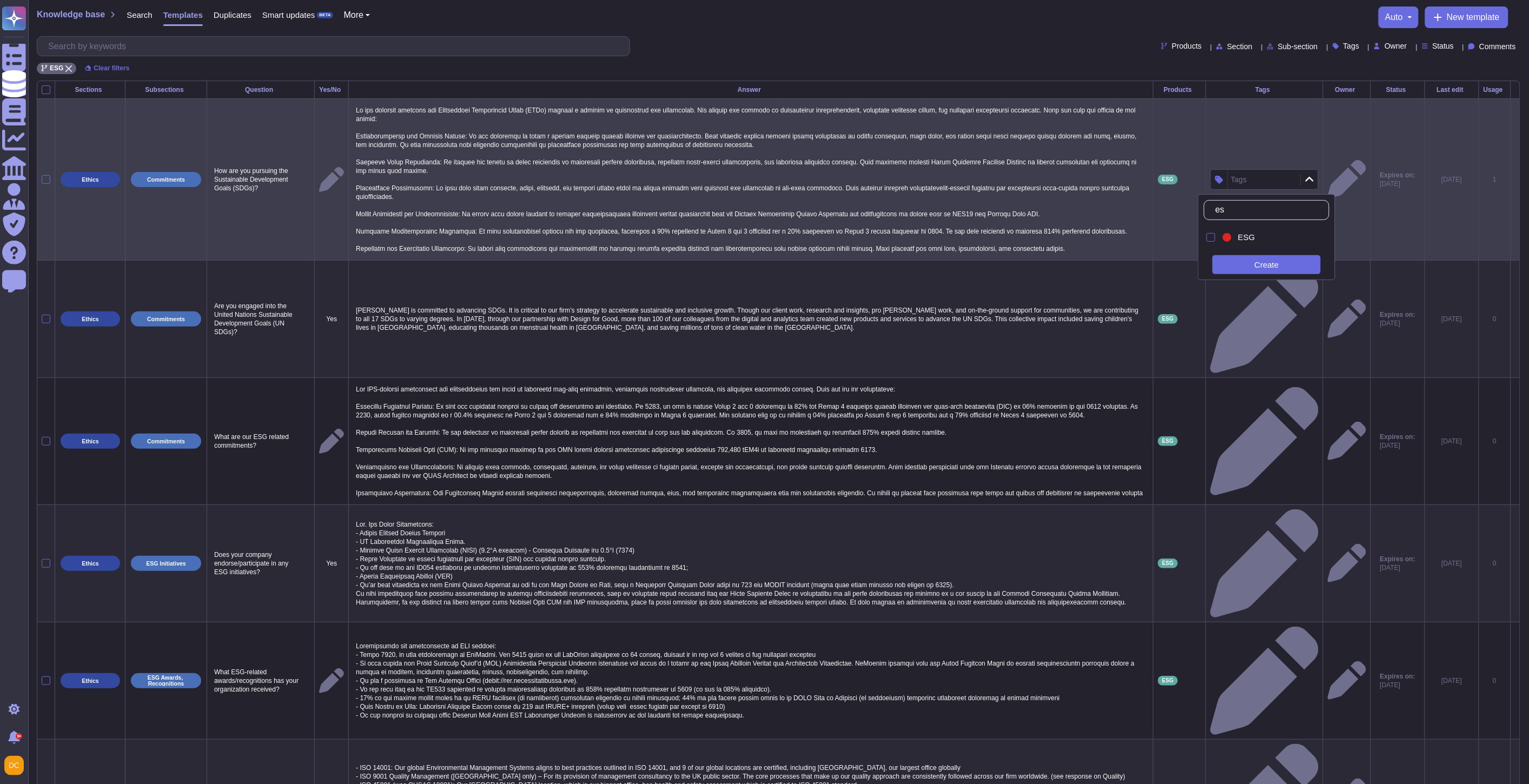
type input "esg"
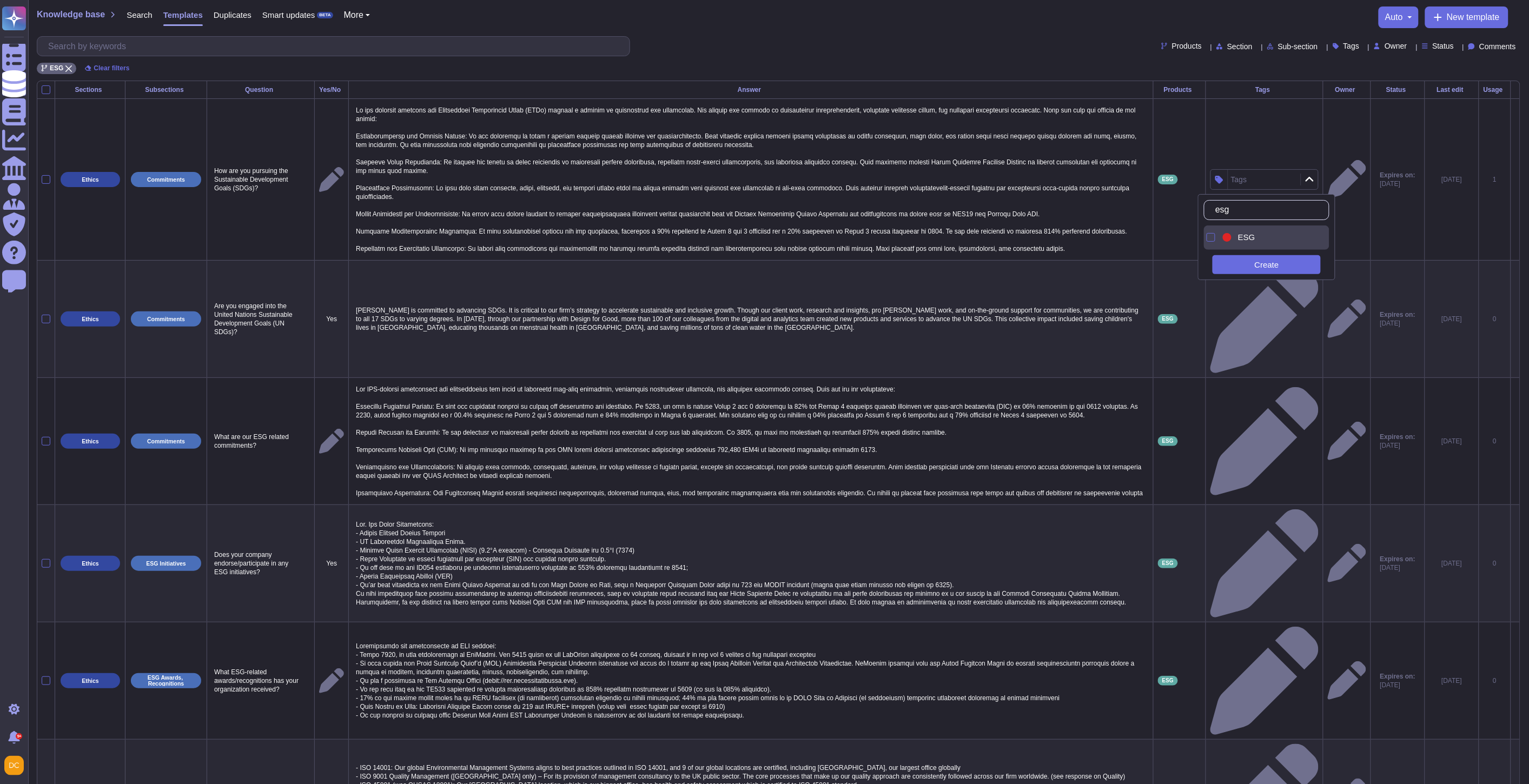
click at [1237, 241] on div "ESG" at bounding box center [1275, 237] width 84 height 10
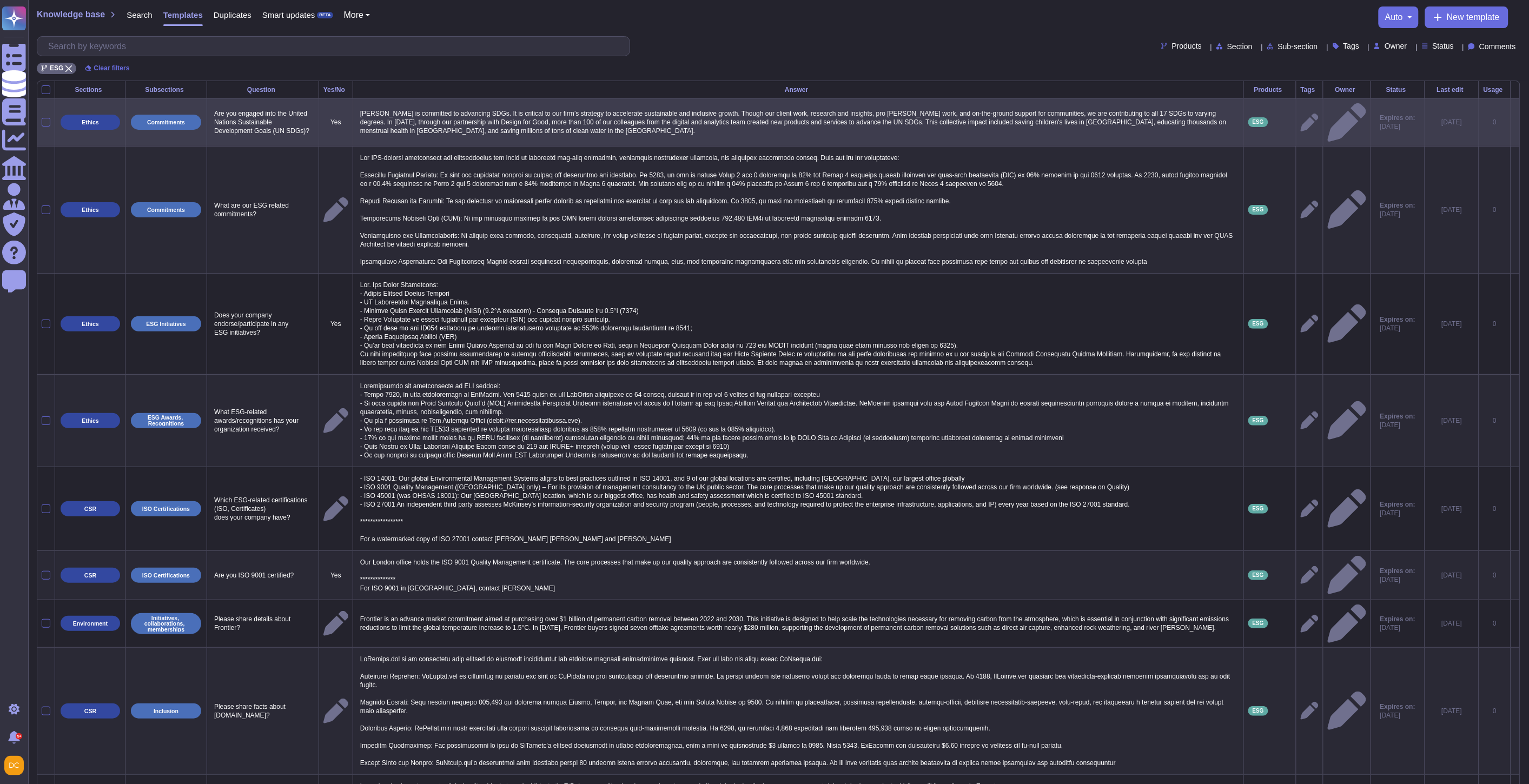
click at [1301, 120] on icon at bounding box center [1310, 123] width 18 height 18
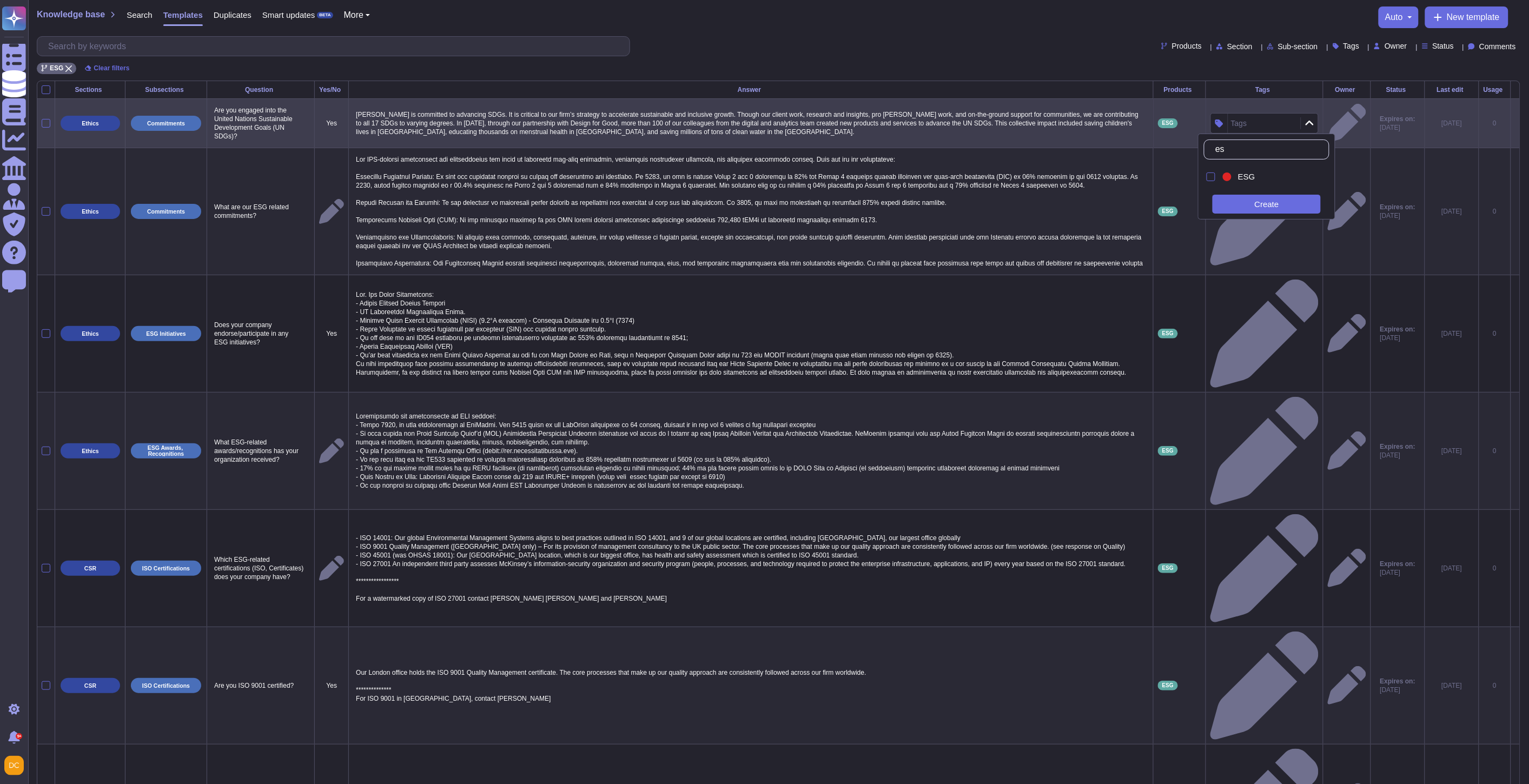
type input "esg"
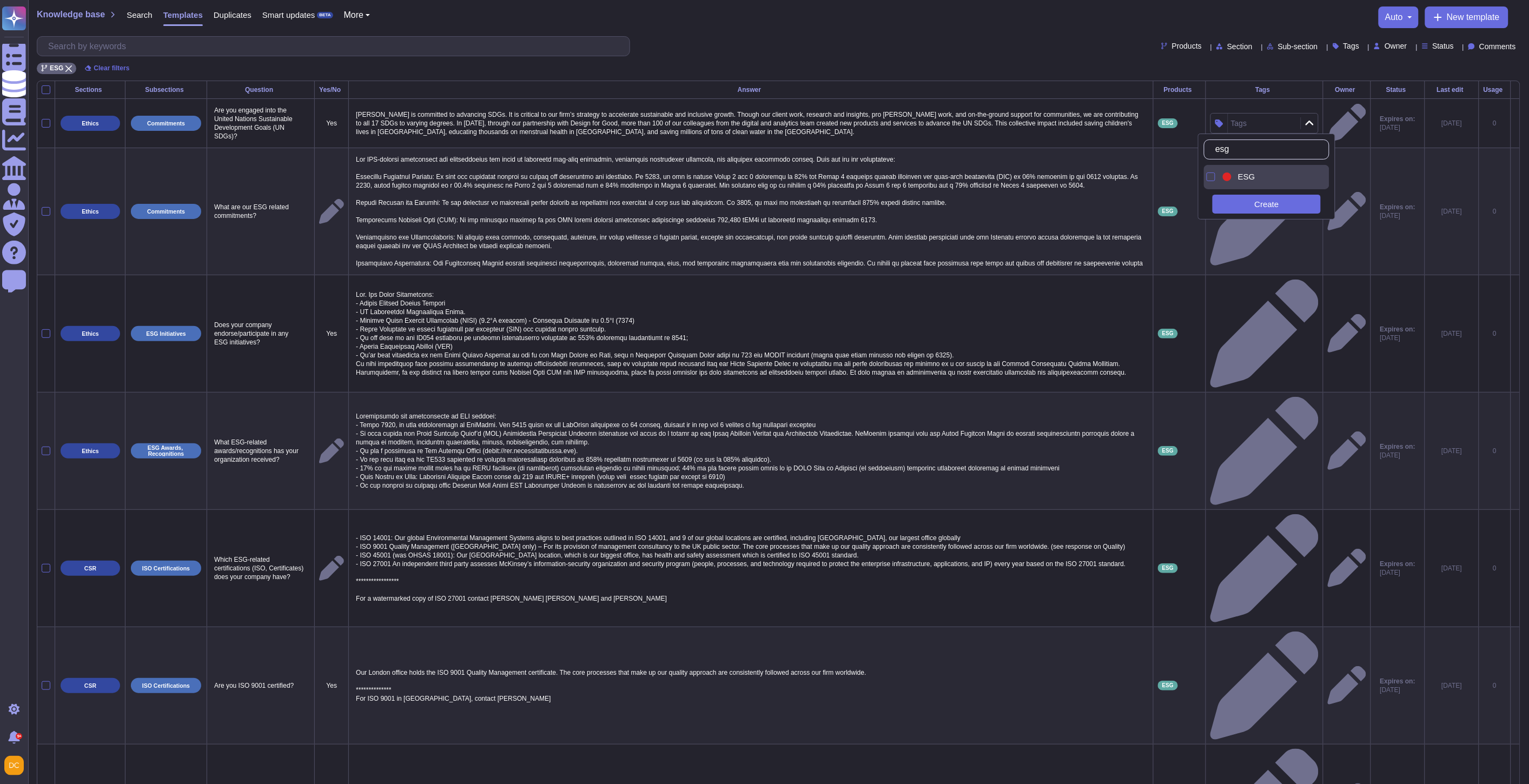
click at [1237, 174] on div "ESG" at bounding box center [1275, 177] width 84 height 10
click at [505, 183] on p at bounding box center [751, 211] width 795 height 118
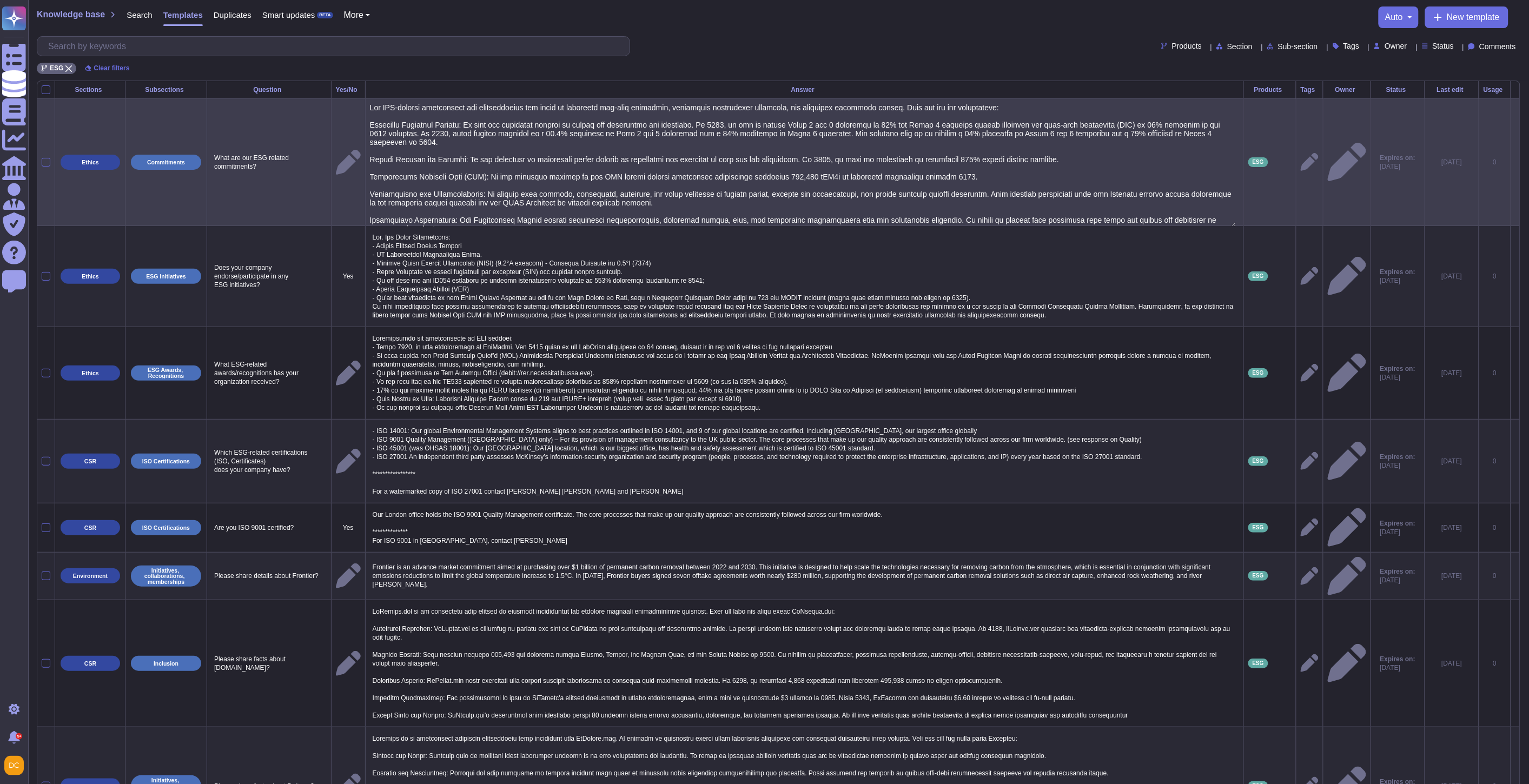
type textarea "Our ESG-related commitments are comprehensive and focus on achieving net-zero e…"
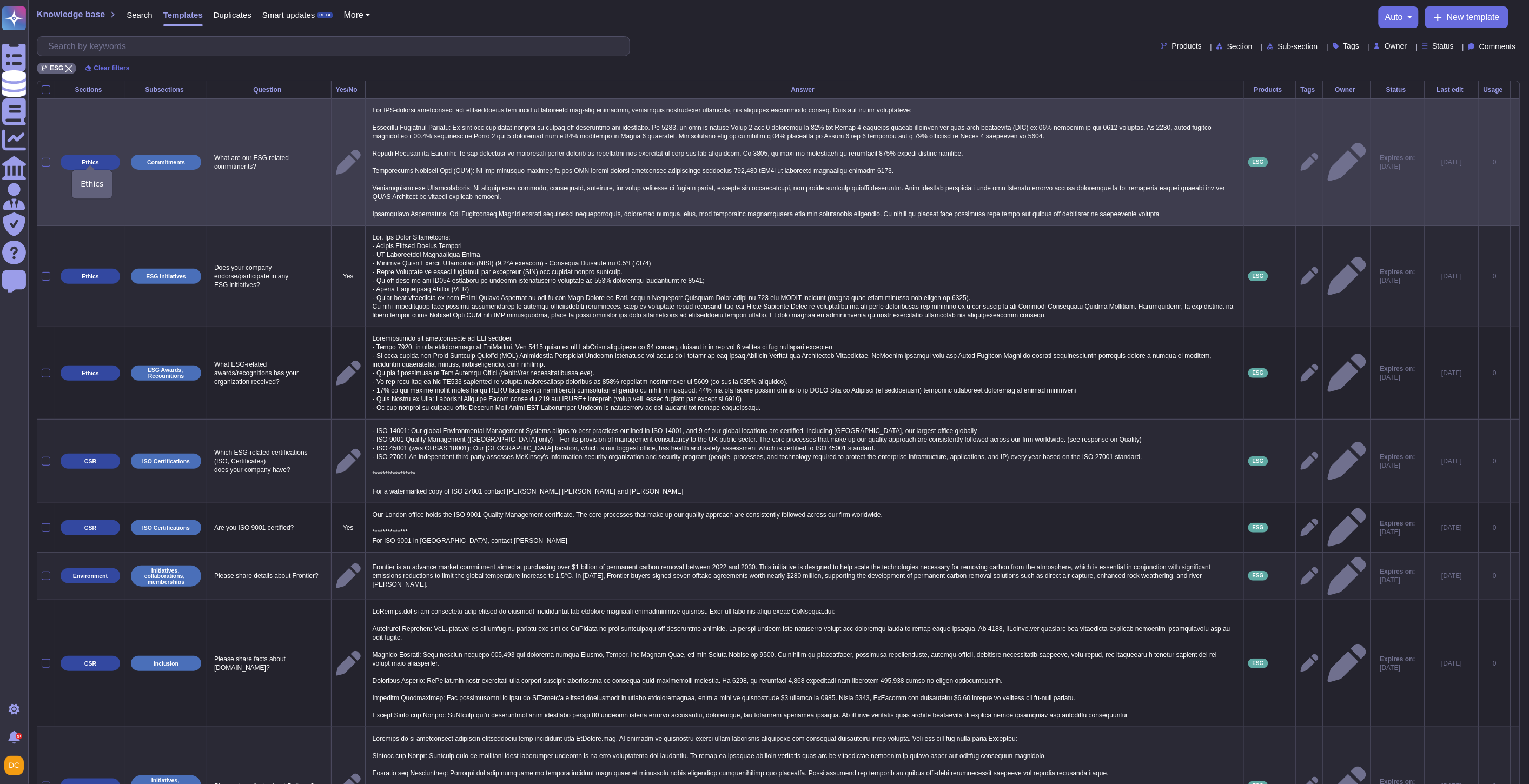
click at [98, 160] on p "Ethics" at bounding box center [90, 163] width 17 height 6
click at [81, 163] on span "Ethics" at bounding box center [90, 162] width 59 height 15
click at [85, 165] on span "Ethics" at bounding box center [90, 162] width 59 height 15
click at [87, 160] on p "Ethics" at bounding box center [90, 163] width 17 height 6
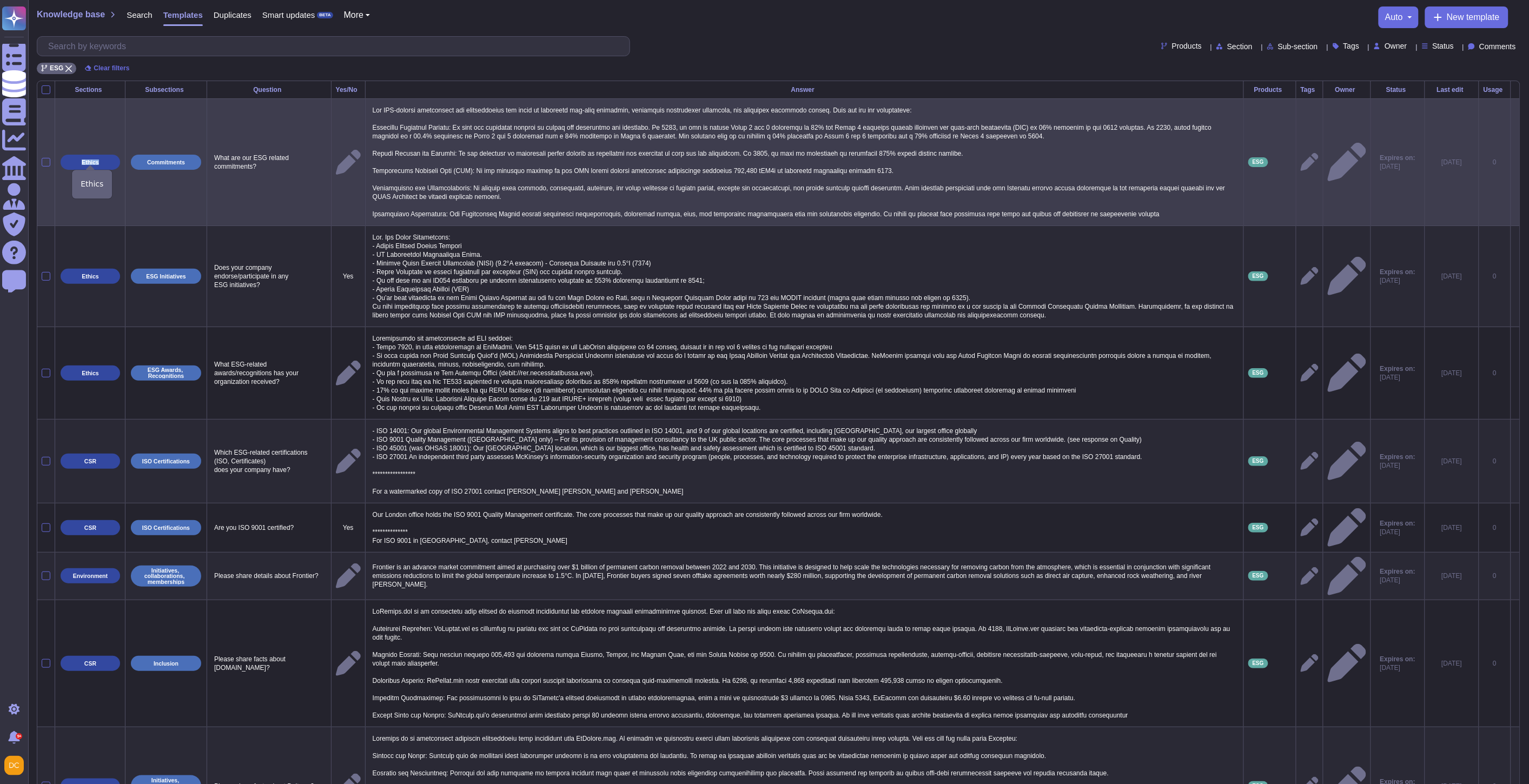
click at [87, 160] on p "Ethics" at bounding box center [90, 163] width 17 height 6
click at [90, 164] on p "Ethics" at bounding box center [90, 163] width 17 height 6
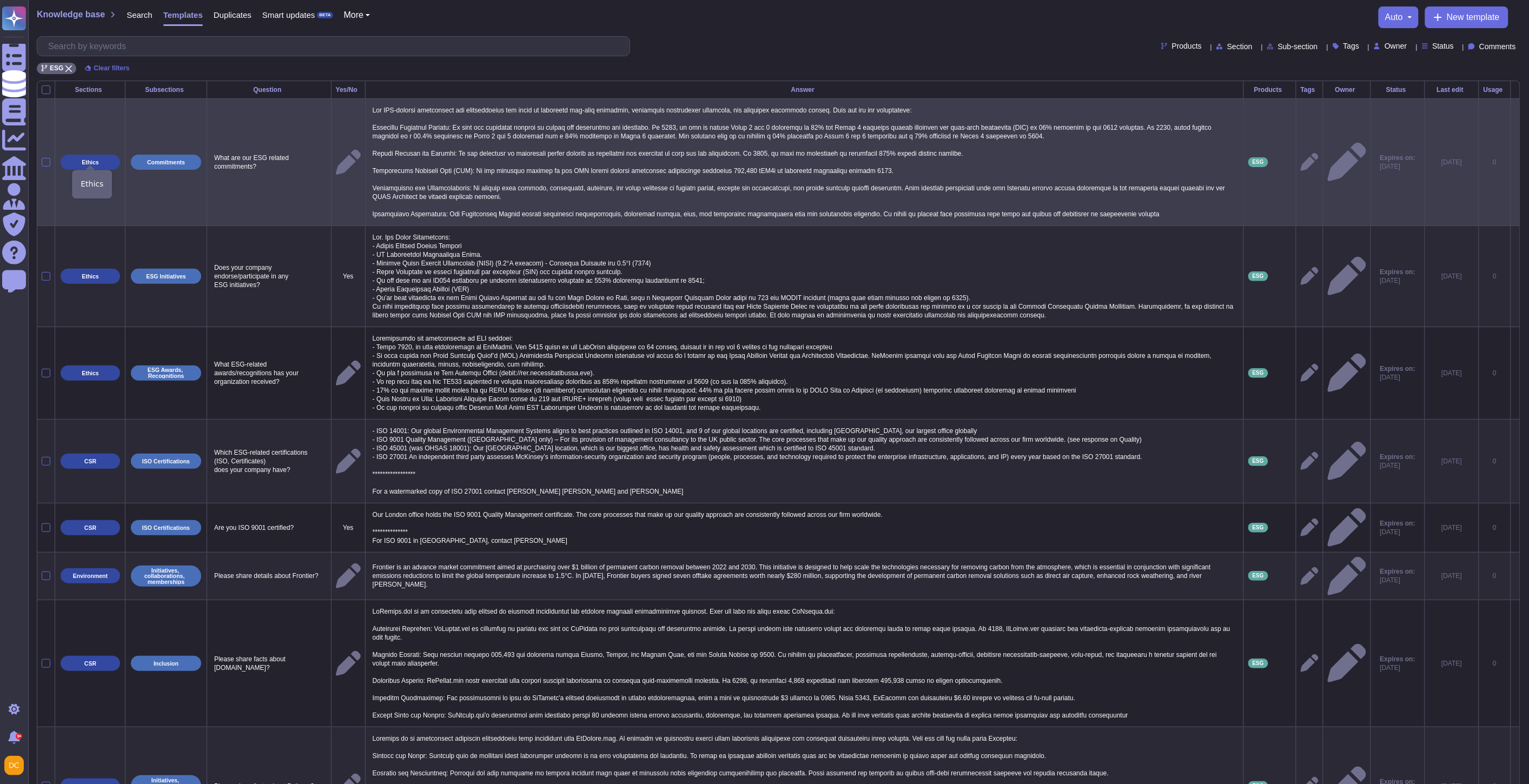
click at [89, 164] on p "Ethics" at bounding box center [90, 163] width 17 height 6
click at [90, 165] on body "Questionnaires Knowledge Base Documents Analytics CAIQ / SIG Admin Trust Center…" at bounding box center [764, 532] width 1529 height 1065
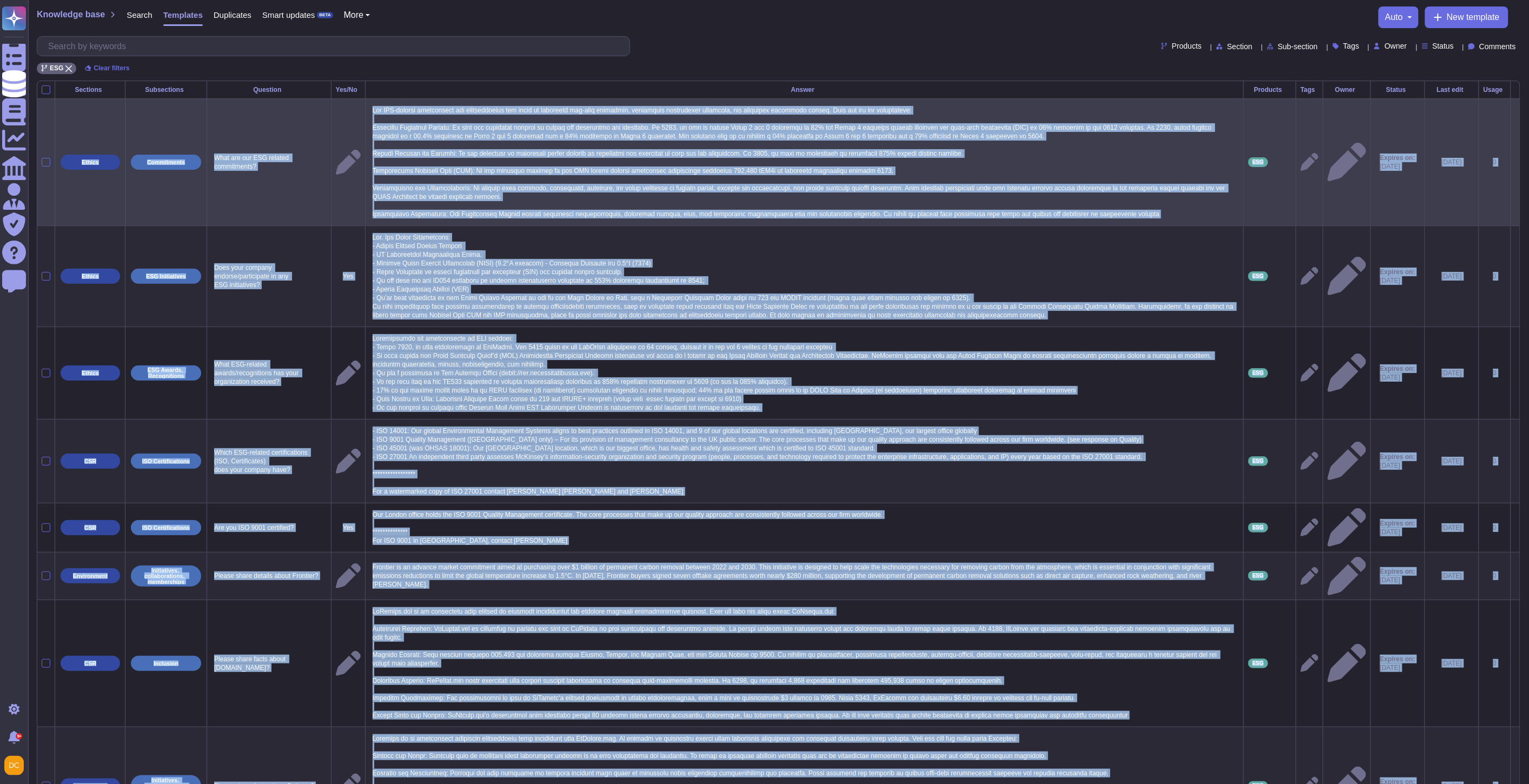
click at [95, 168] on span "Ethics" at bounding box center [90, 162] width 59 height 15
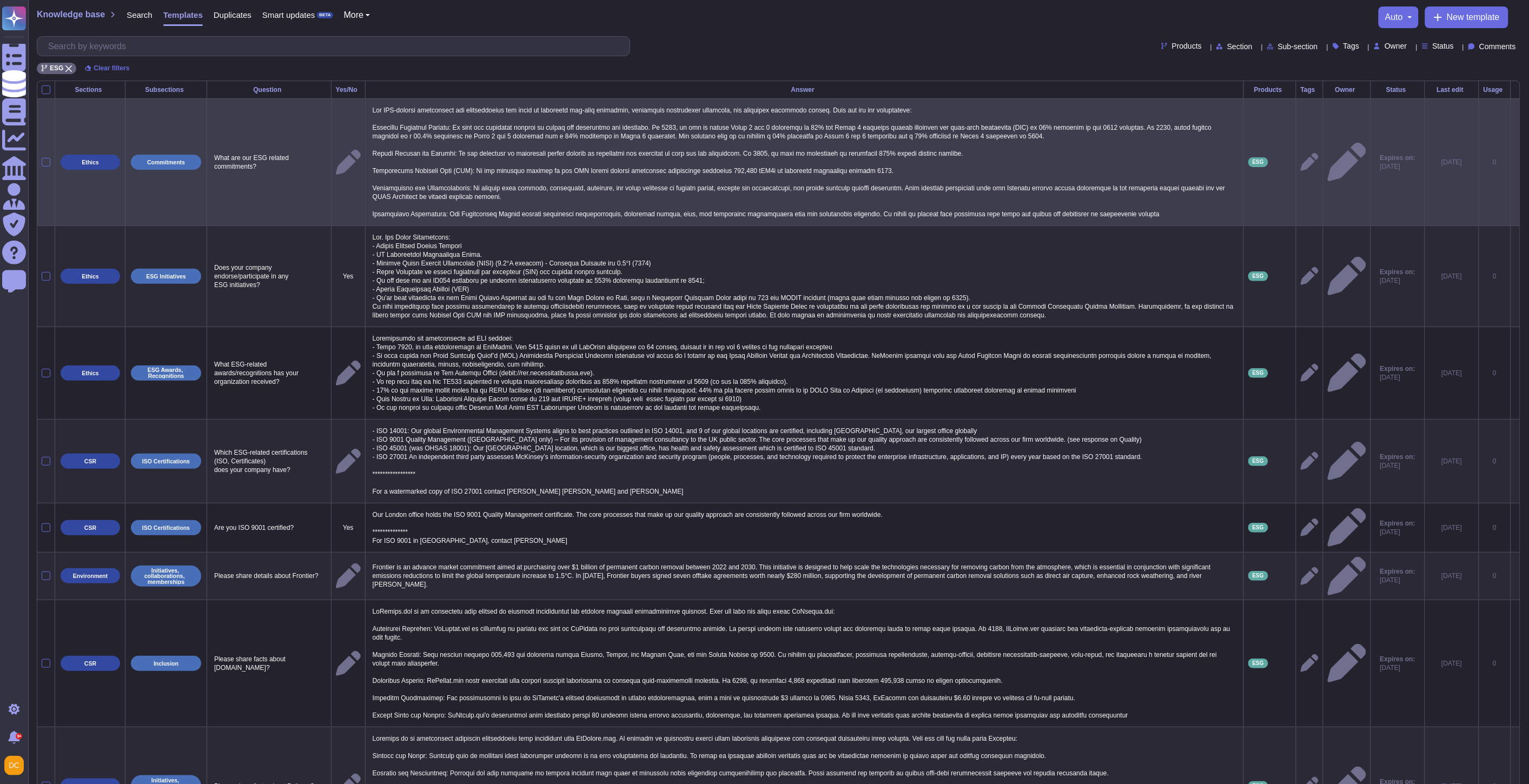
click at [160, 168] on span "Commitments" at bounding box center [166, 162] width 70 height 15
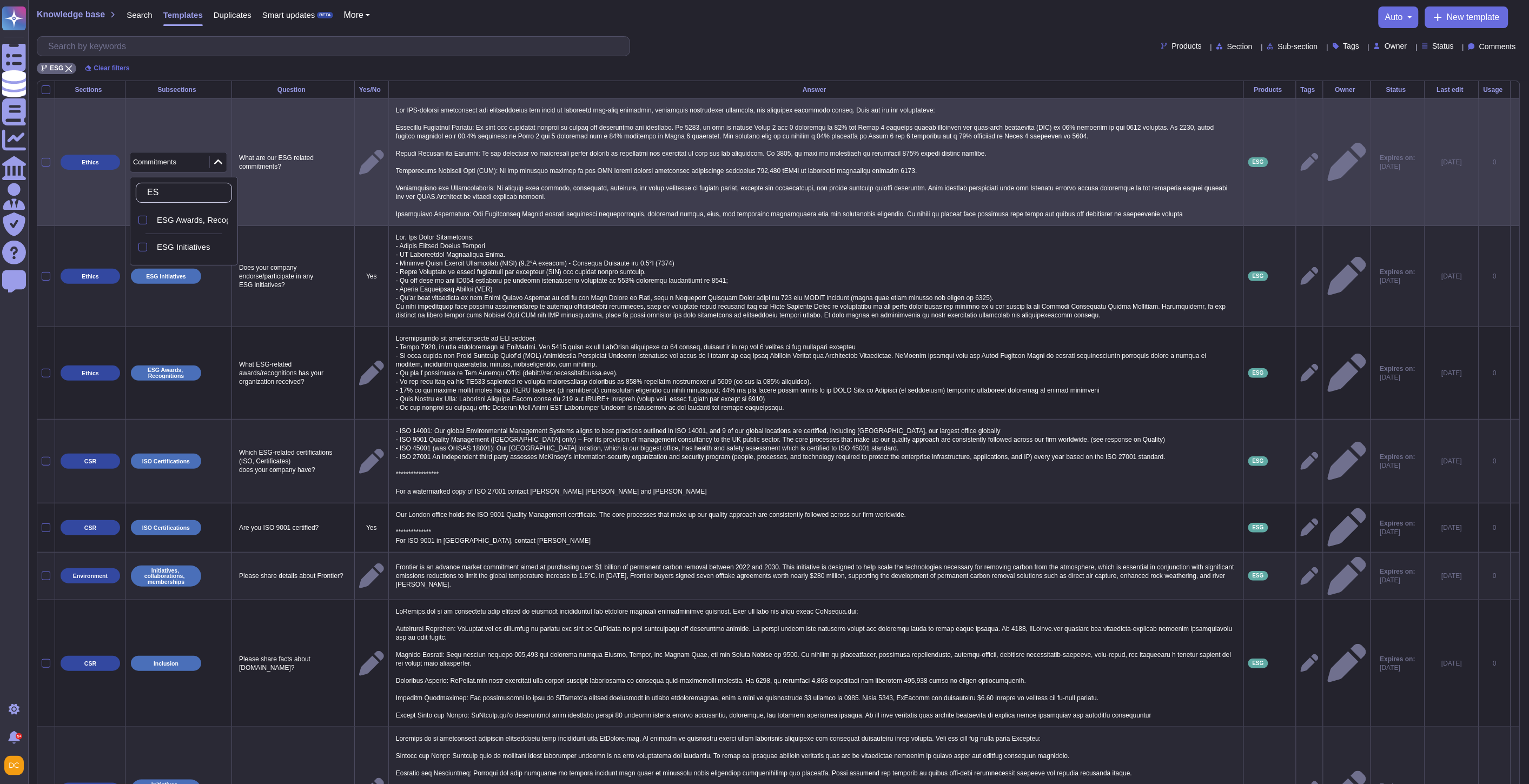
type input "ESG"
click at [285, 208] on td "What are our ESG related commitments?" at bounding box center [293, 162] width 123 height 127
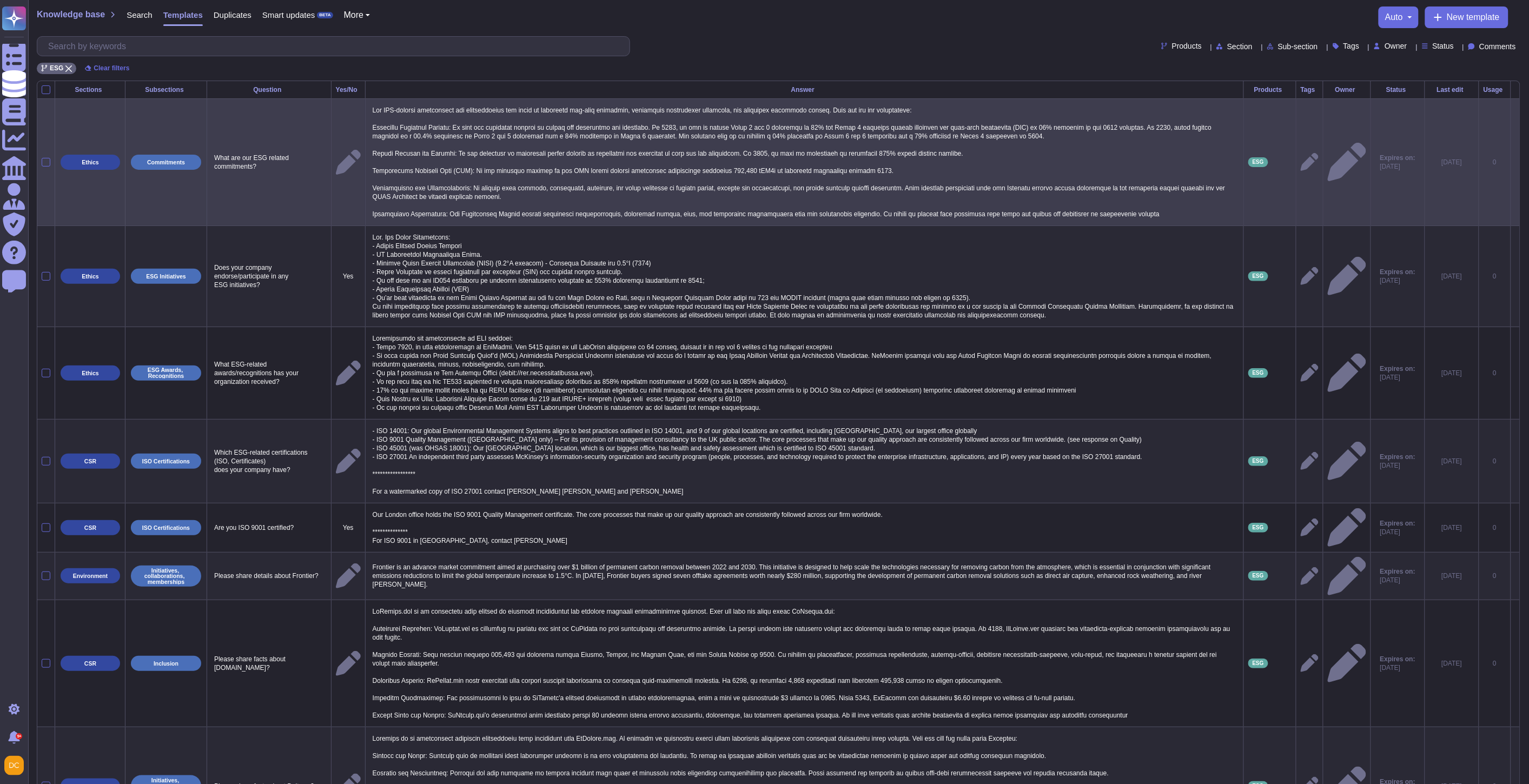
click at [93, 165] on span "Ethics" at bounding box center [90, 162] width 59 height 15
click at [94, 165] on span "Ethics" at bounding box center [90, 162] width 59 height 15
click at [1301, 160] on icon at bounding box center [1310, 162] width 18 height 18
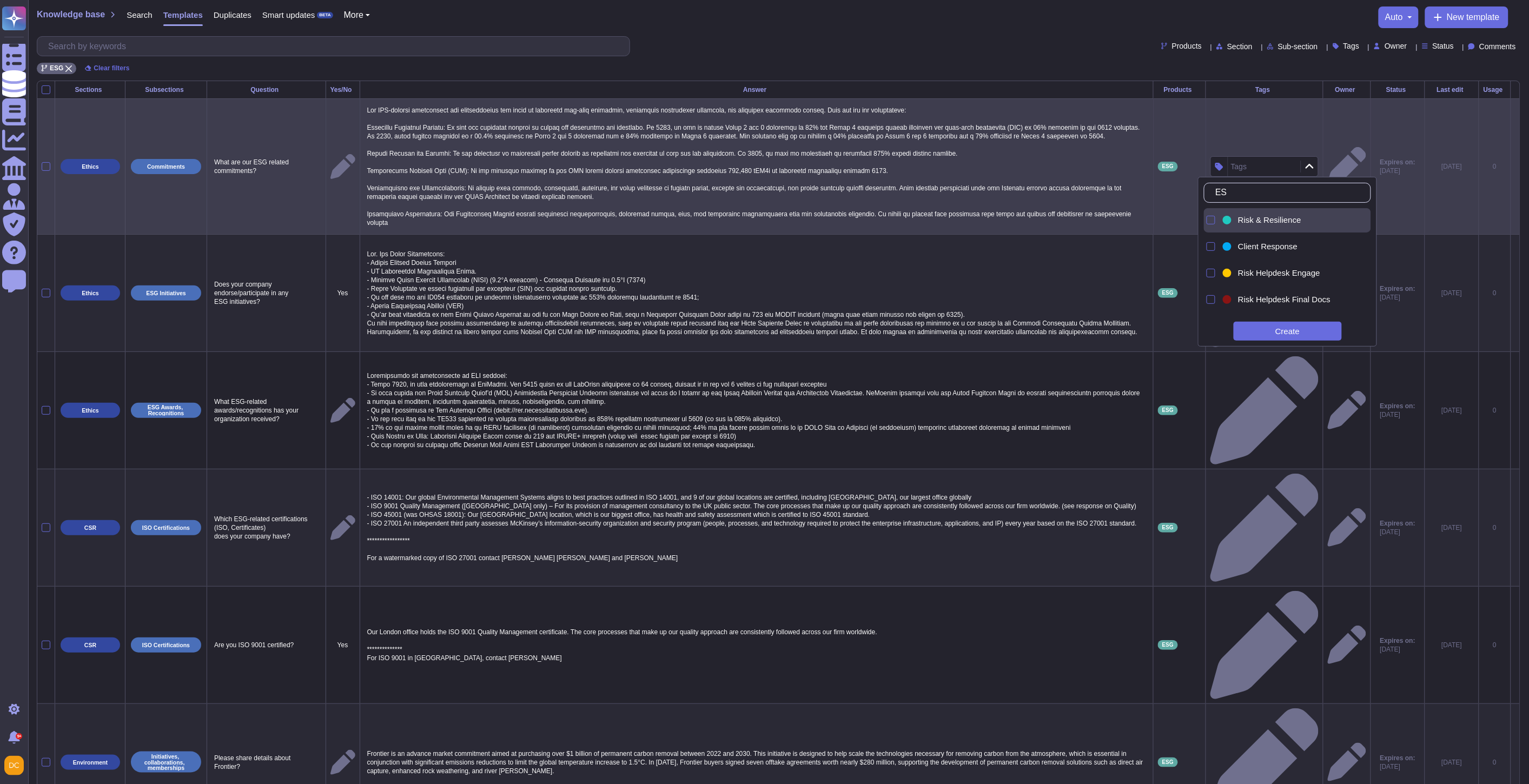
type input "ESG"
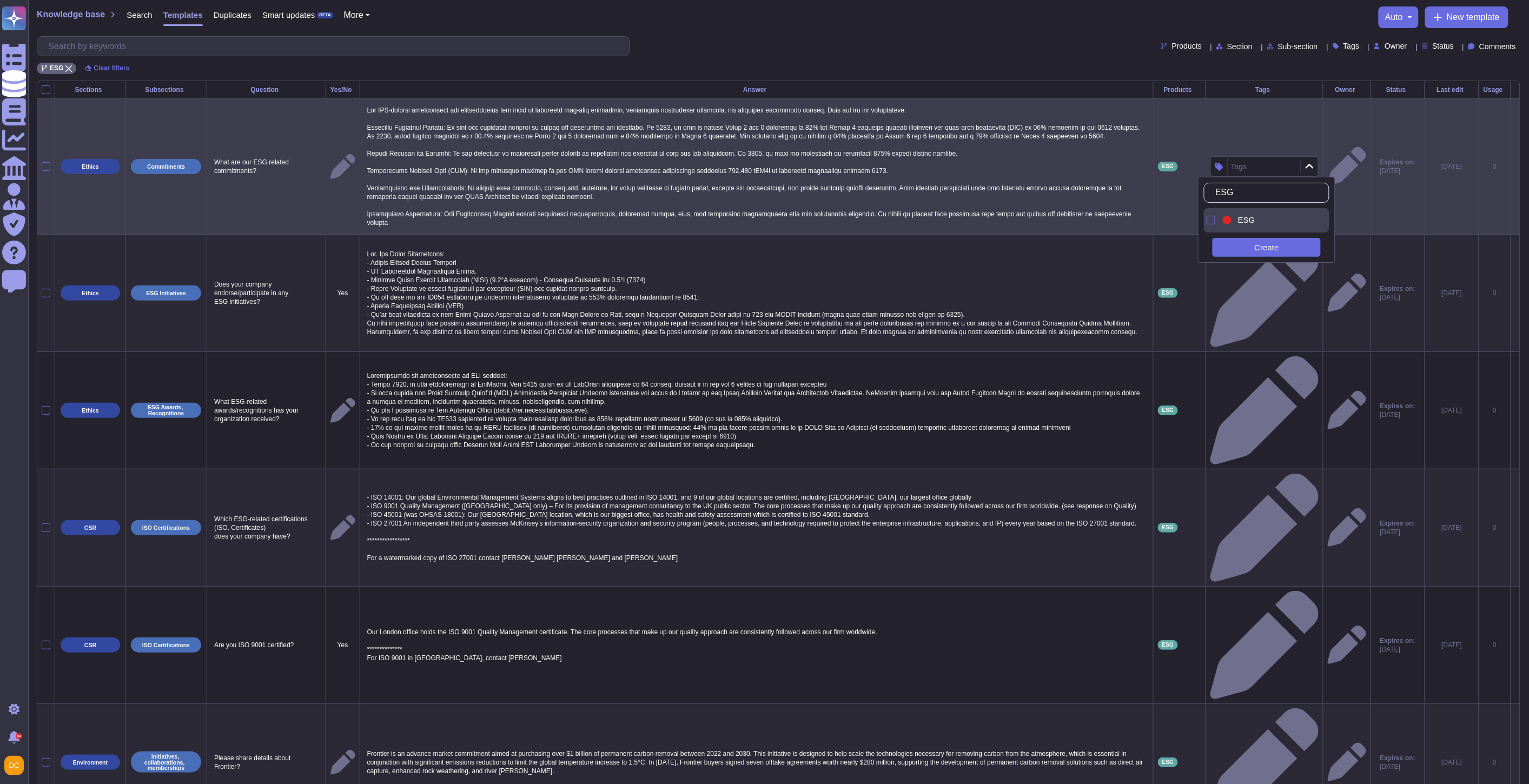
click at [1227, 216] on div at bounding box center [1227, 220] width 8 height 8
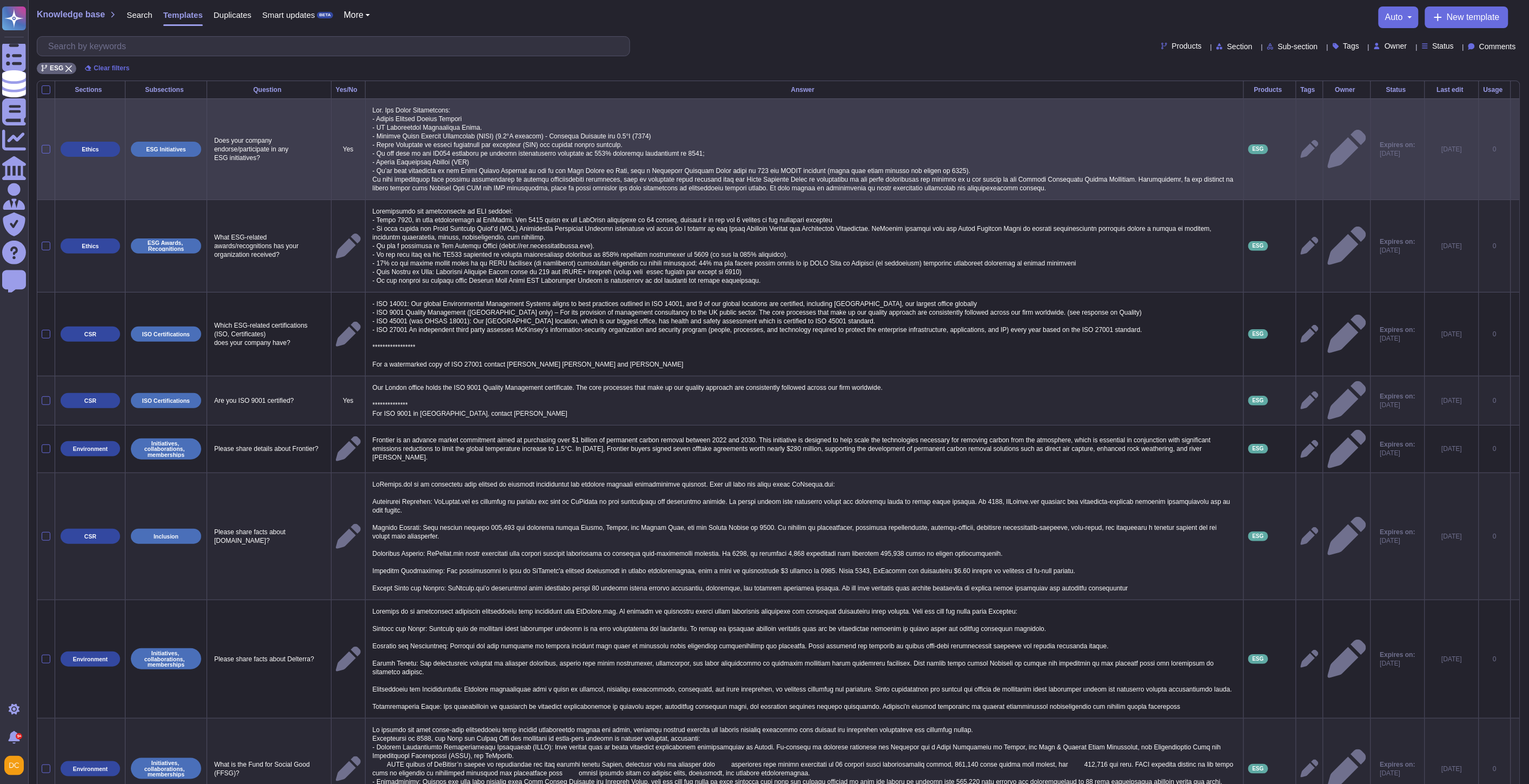
click at [1301, 148] on div at bounding box center [1310, 149] width 18 height 18
click at [1301, 149] on icon at bounding box center [1310, 149] width 18 height 18
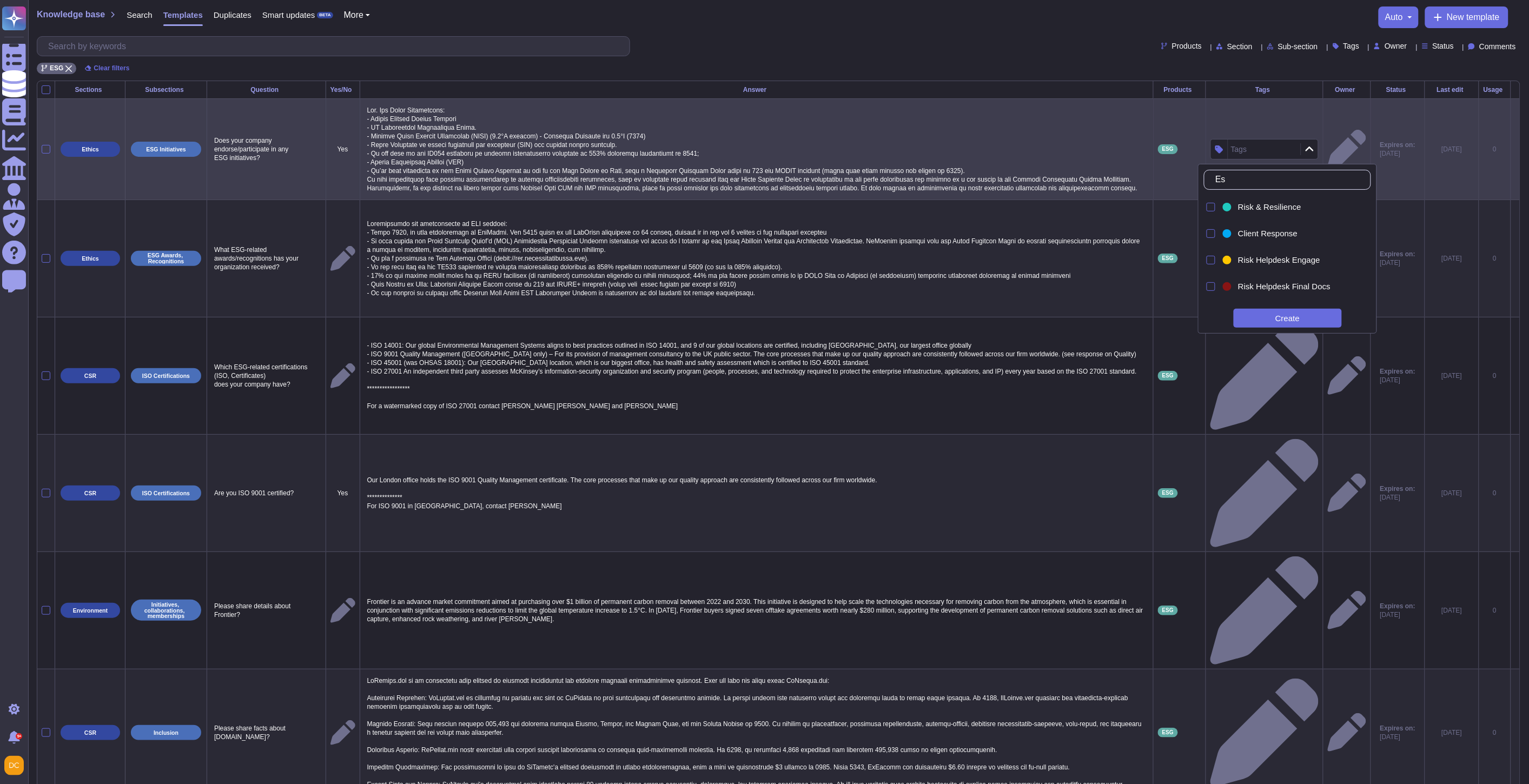
type input "Esg"
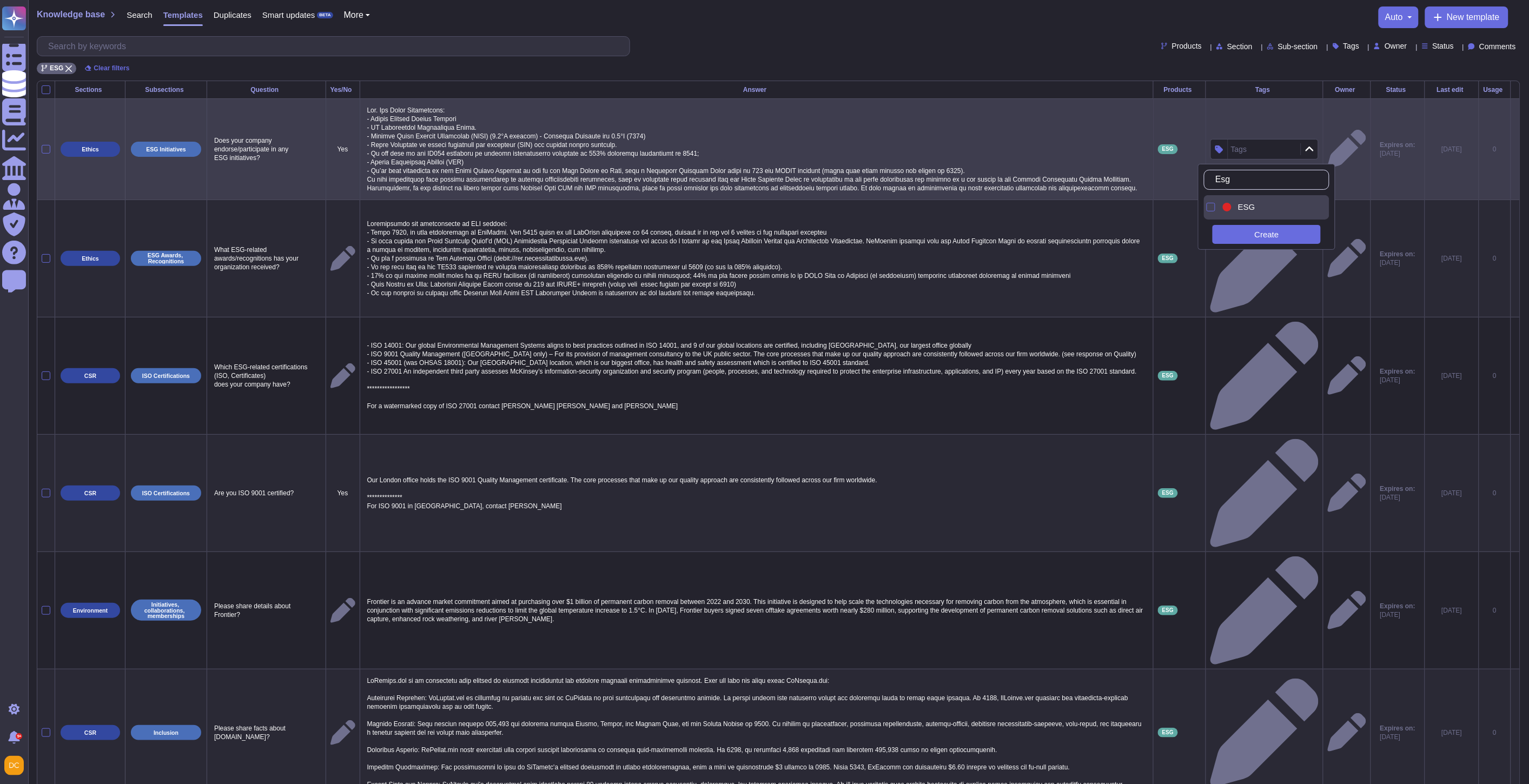
click at [1241, 212] on span "ESG" at bounding box center [1247, 207] width 17 height 10
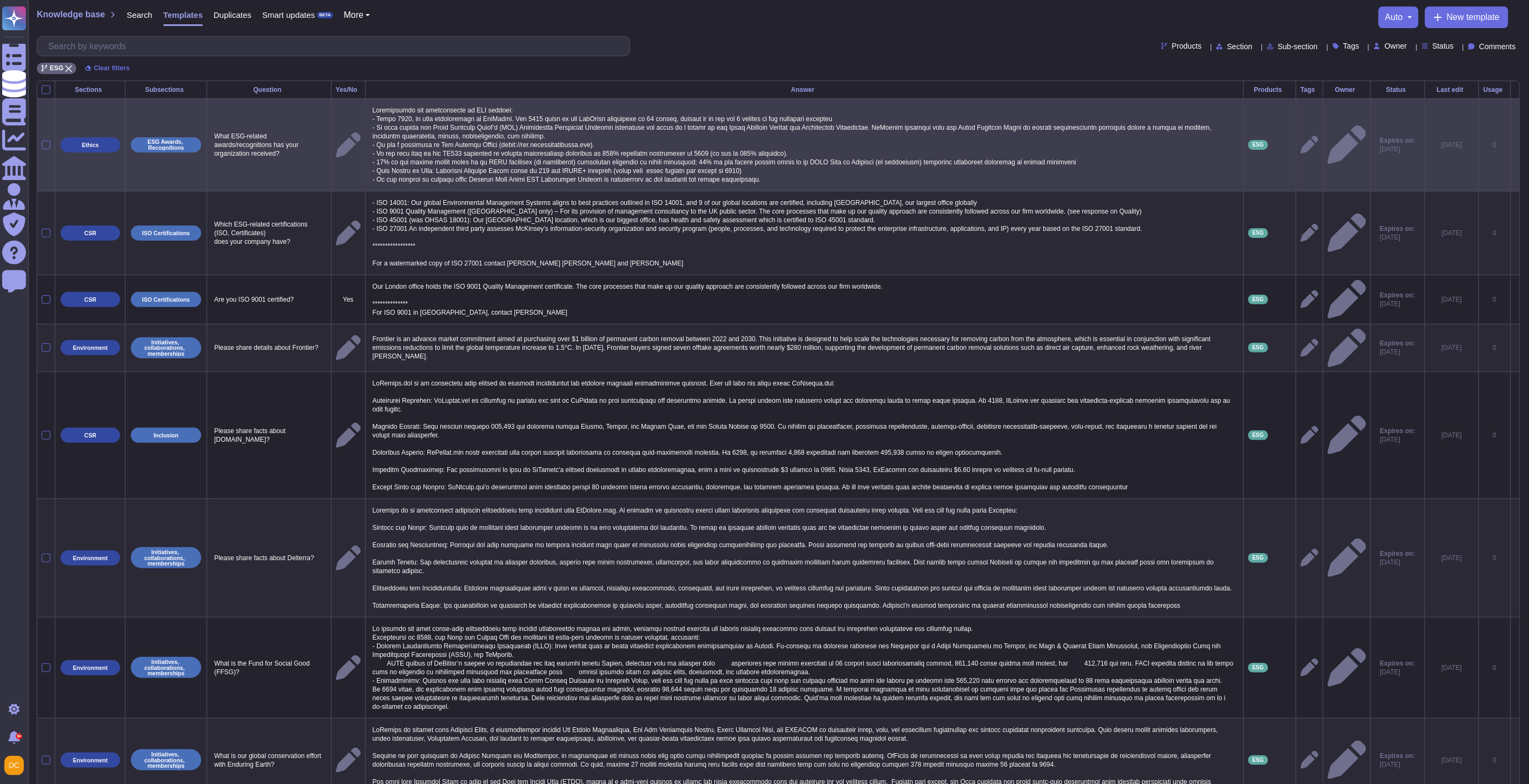
click at [791, 150] on p at bounding box center [804, 145] width 869 height 84
type textarea "Loremipsumdo sit ametconsecte ad ELI seddoei: - Tempo 6313, in utla etdoloremag…"
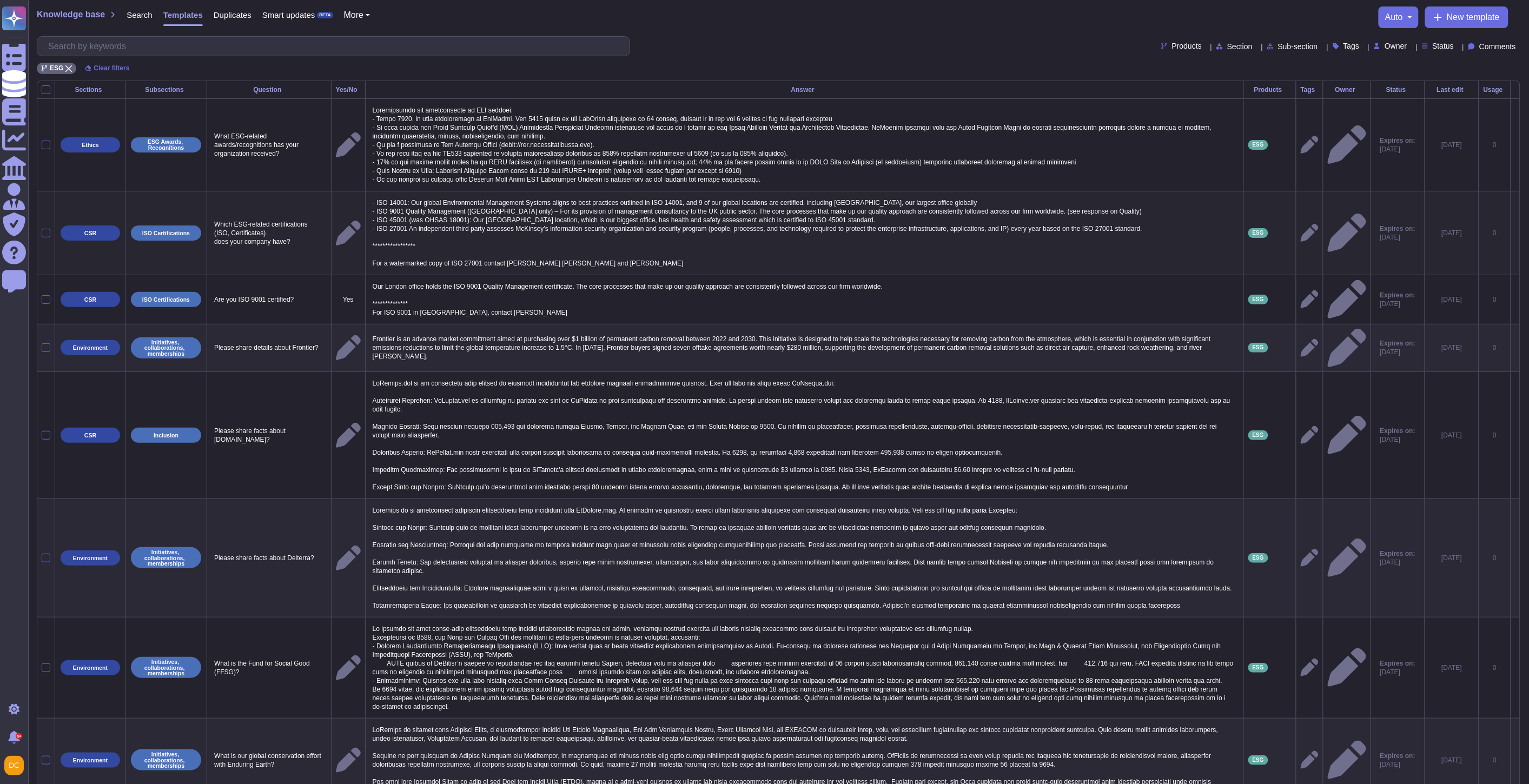
click at [882, 208] on p "**********" at bounding box center [804, 233] width 869 height 74
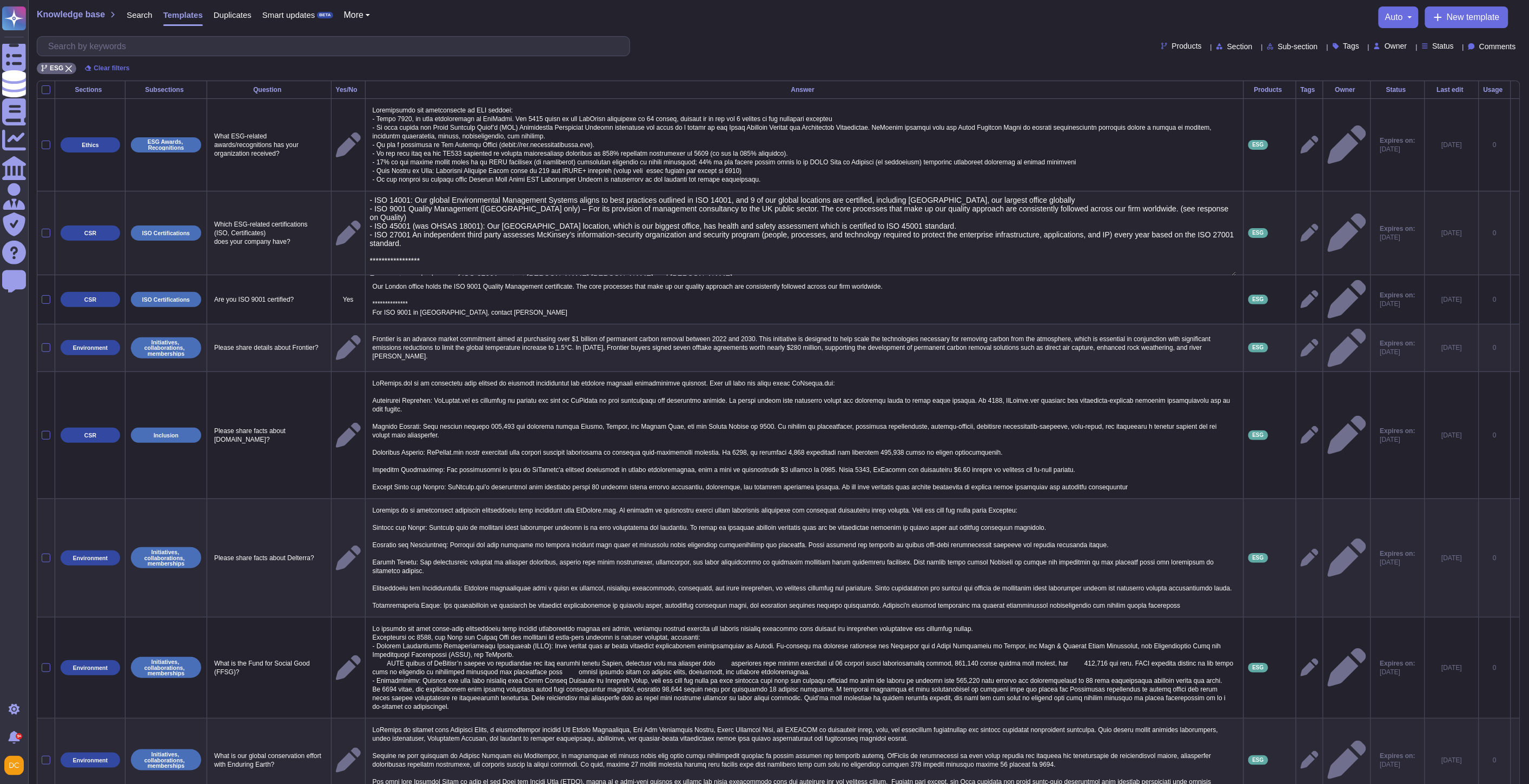
type textarea "**********"
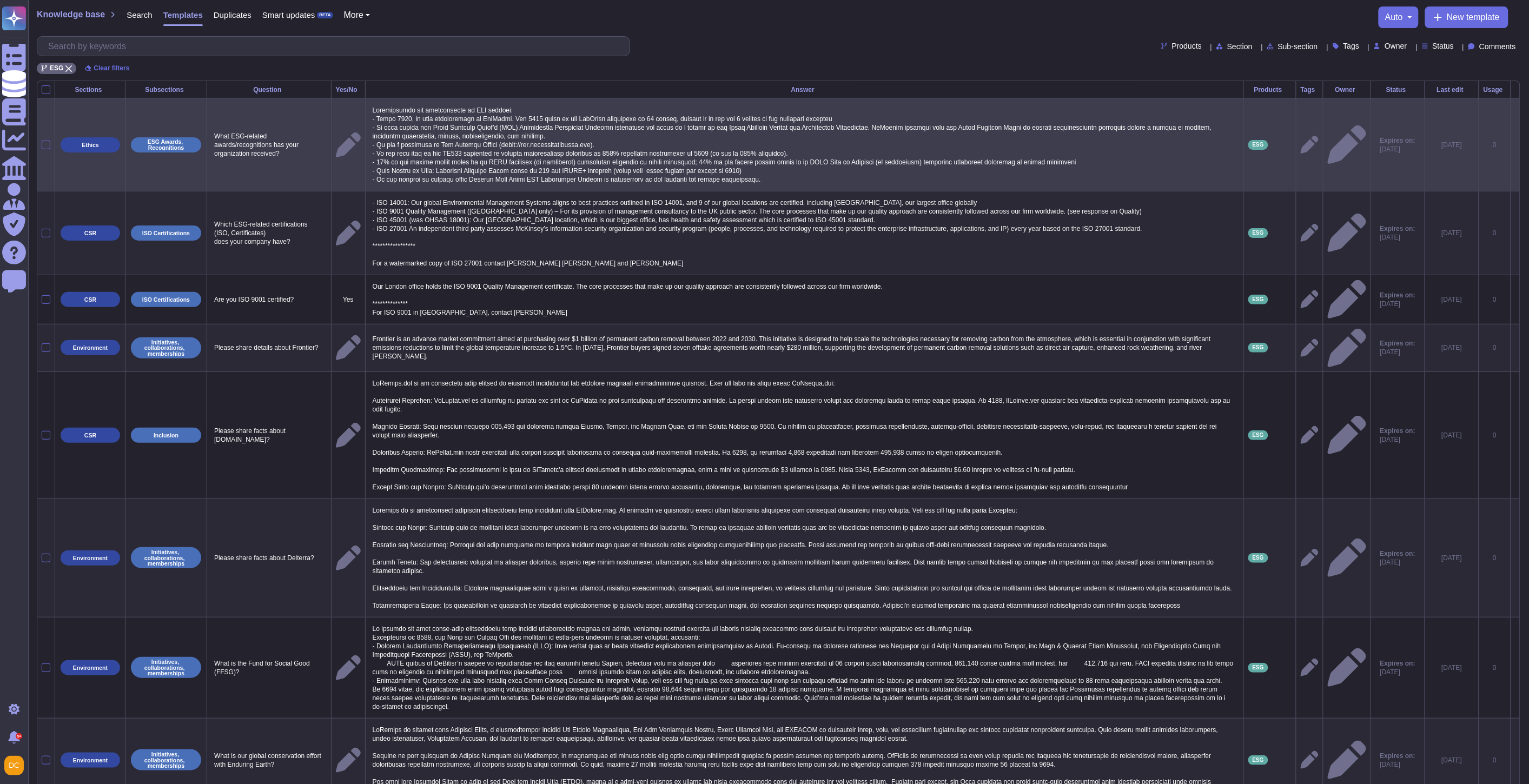
click at [834, 176] on p at bounding box center [804, 145] width 869 height 84
type textarea "Loremipsumdo sit ametconsecte ad ELI seddoei: - Tempo 6313, in utla etdoloremag…"
click at [1301, 141] on icon at bounding box center [1310, 145] width 18 height 18
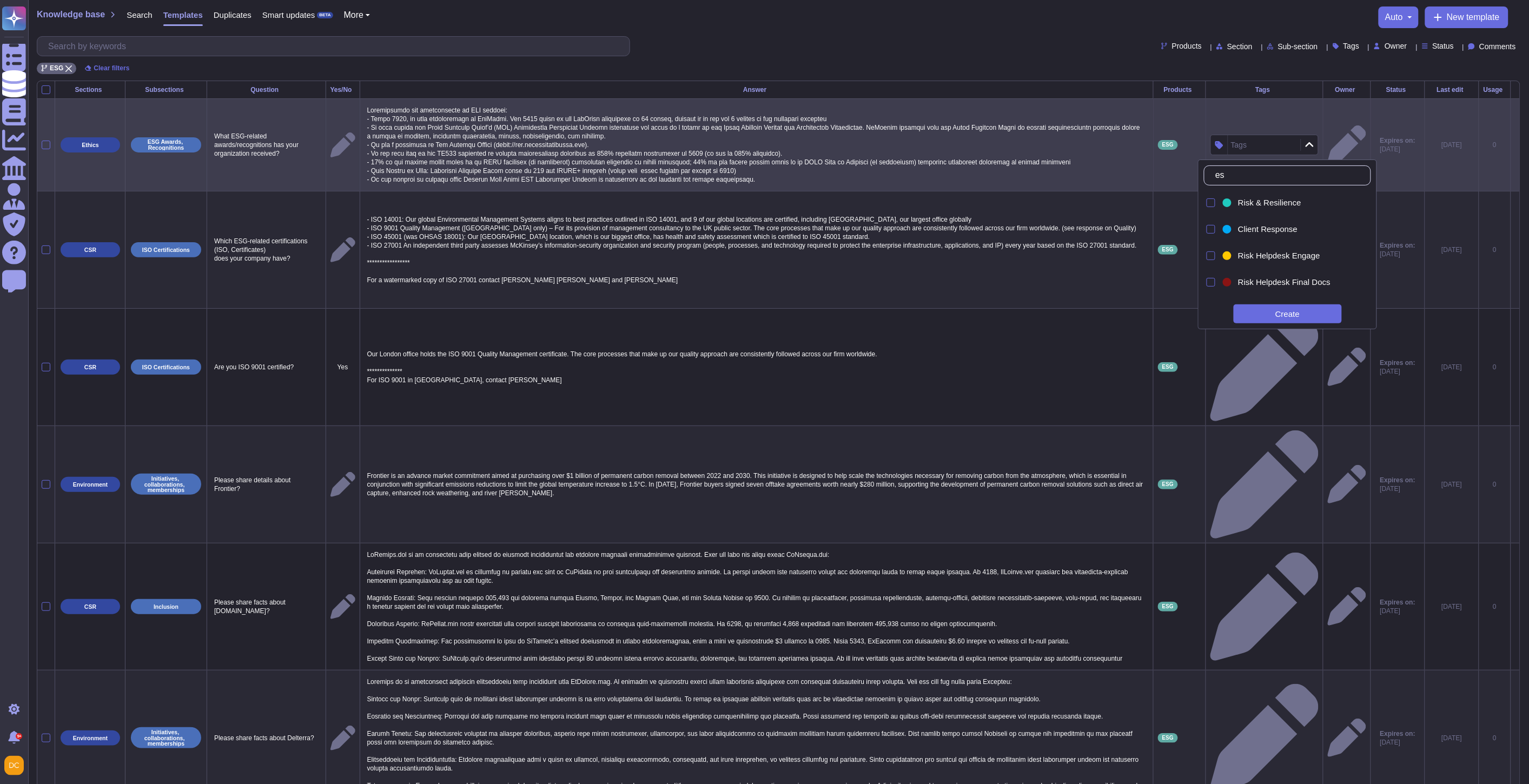
type input "esg"
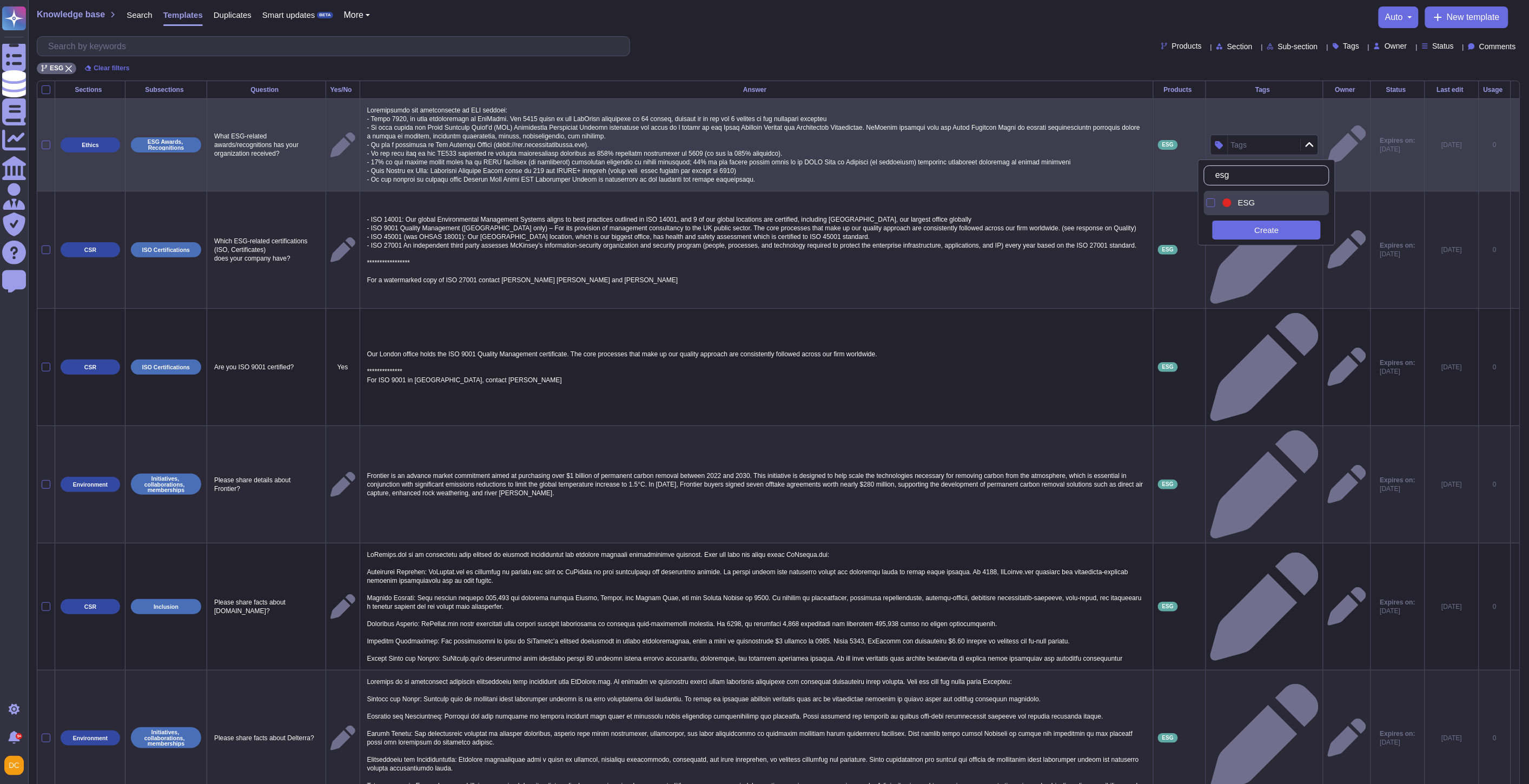
click at [1262, 208] on div "ESG" at bounding box center [1269, 203] width 97 height 25
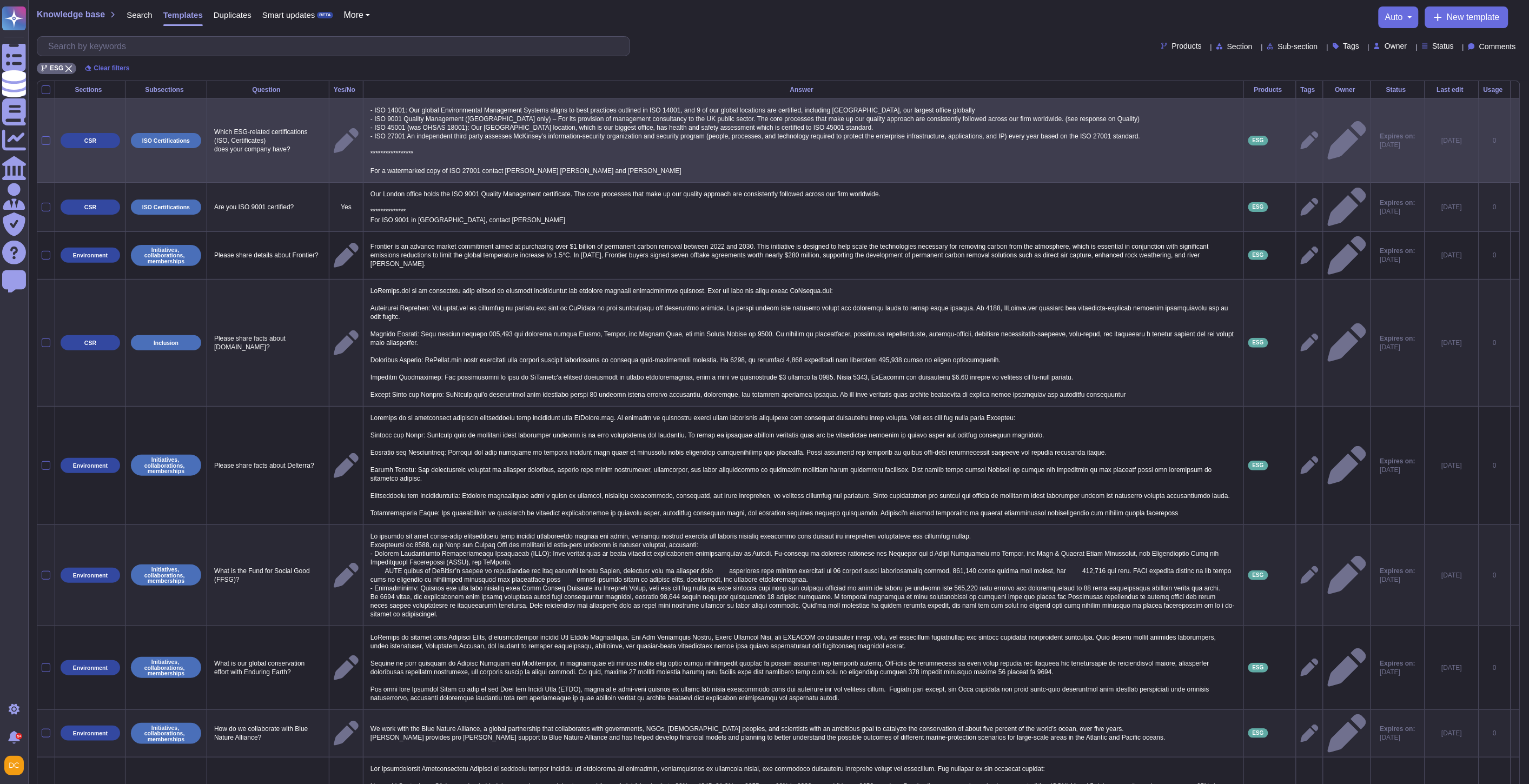
click at [848, 219] on tbody "**********" at bounding box center [778, 524] width 1482 height 851
click at [1296, 144] on td at bounding box center [1309, 141] width 27 height 84
click at [1301, 141] on icon at bounding box center [1310, 141] width 18 height 18
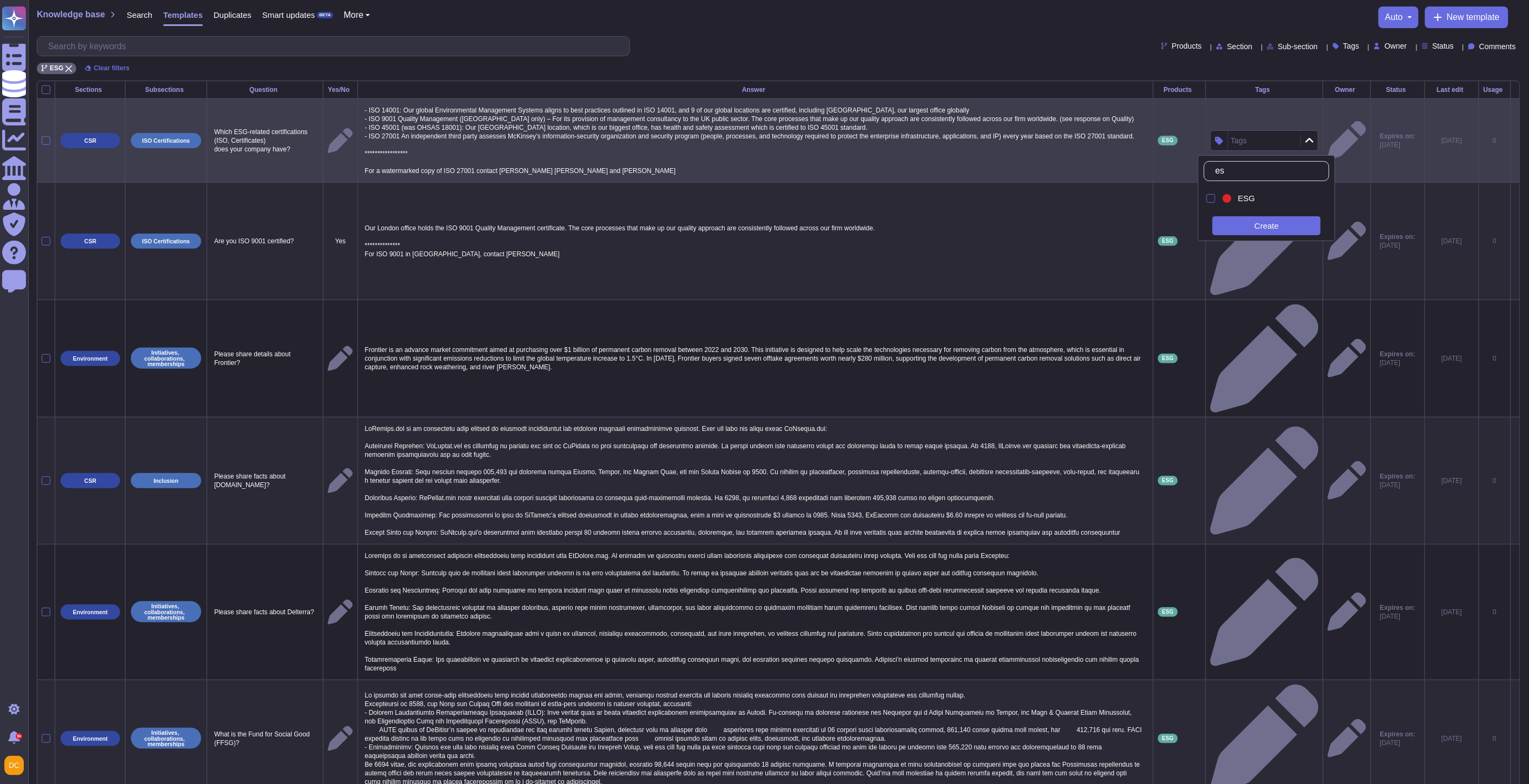
type input "esg"
click at [1219, 192] on div "ESG" at bounding box center [1266, 199] width 126 height 25
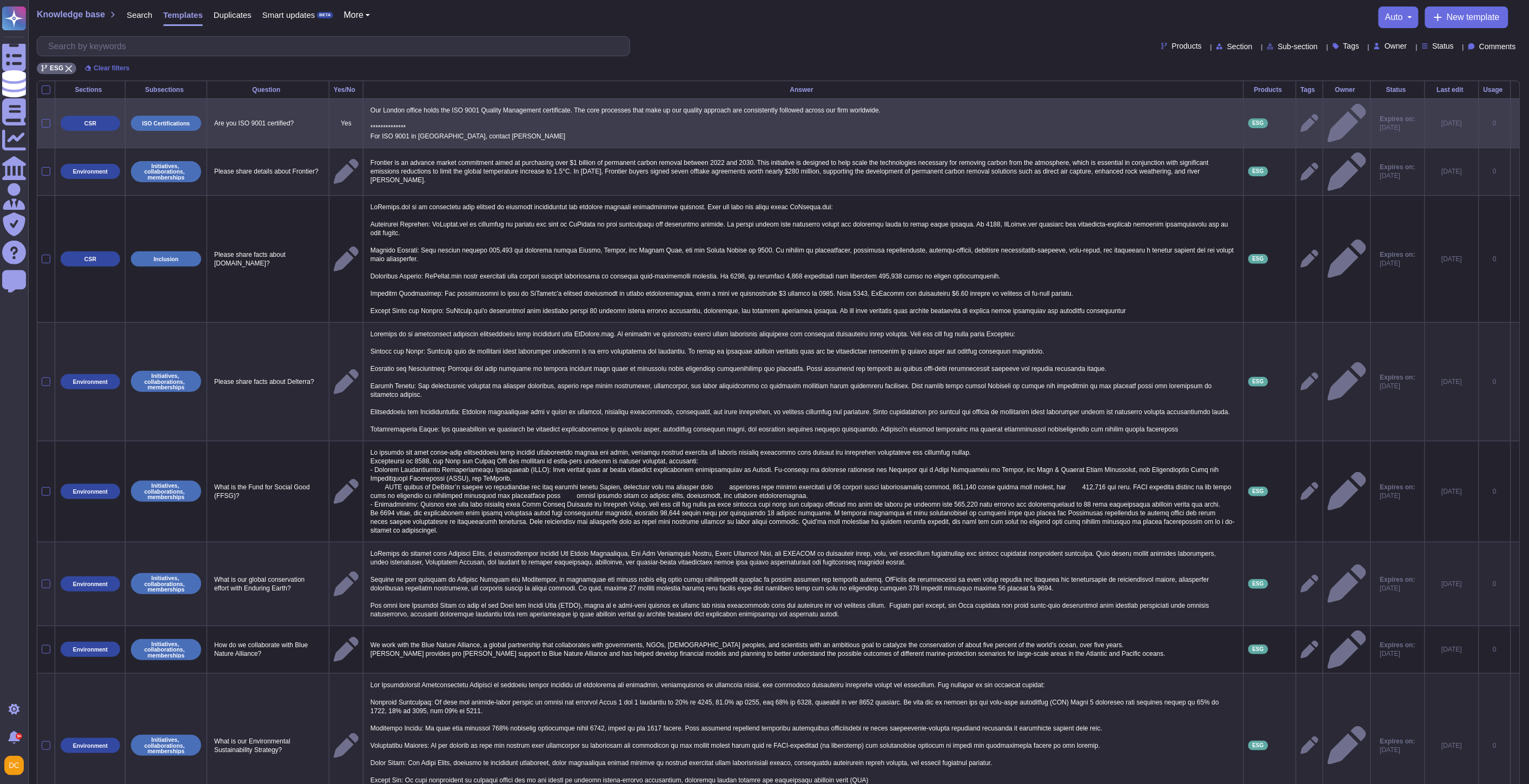
click at [149, 119] on span "ISO Certifications" at bounding box center [166, 123] width 70 height 15
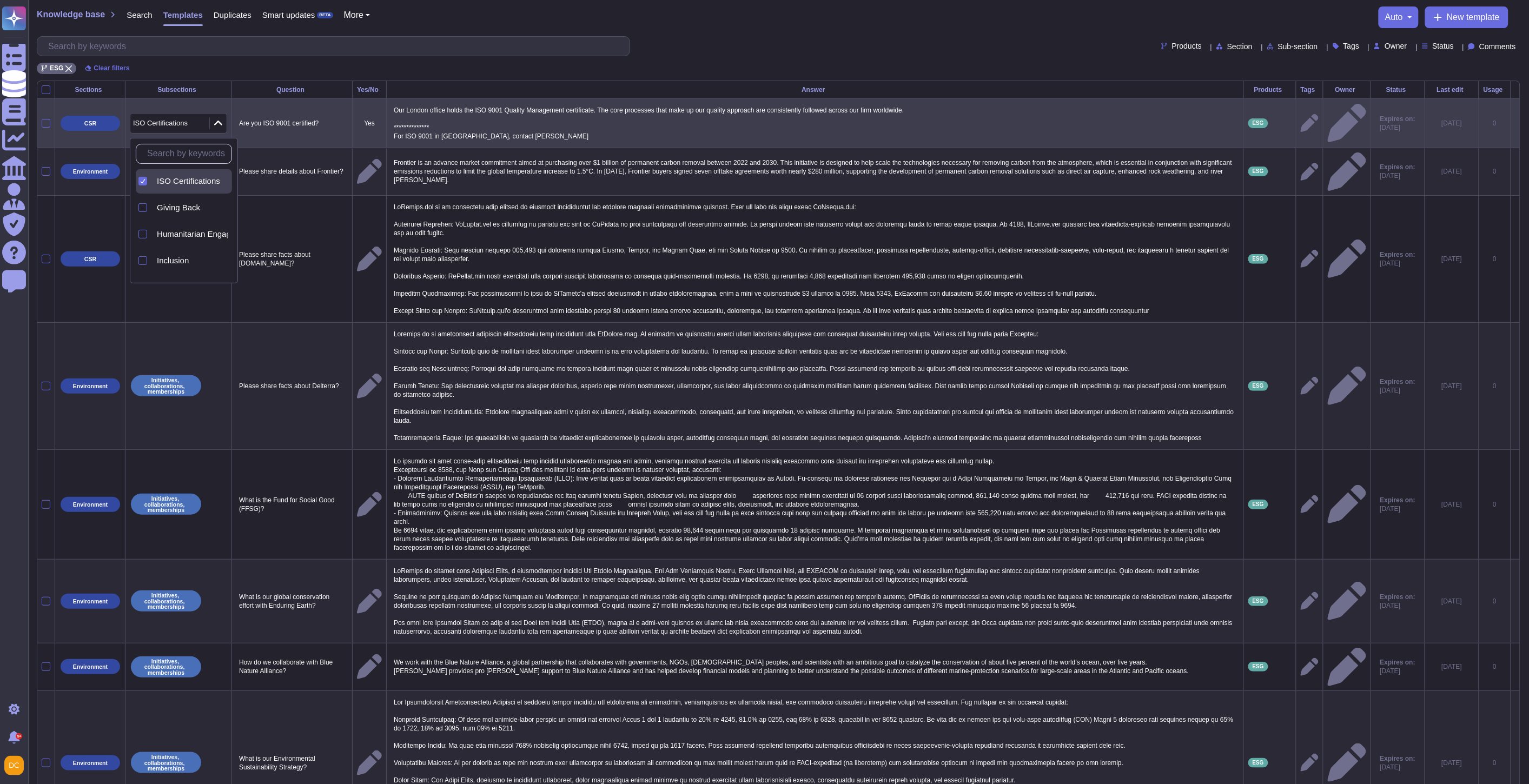
click at [142, 177] on div at bounding box center [142, 181] width 8 height 8
type input "esg"
click at [168, 156] on input "esg" at bounding box center [186, 154] width 90 height 19
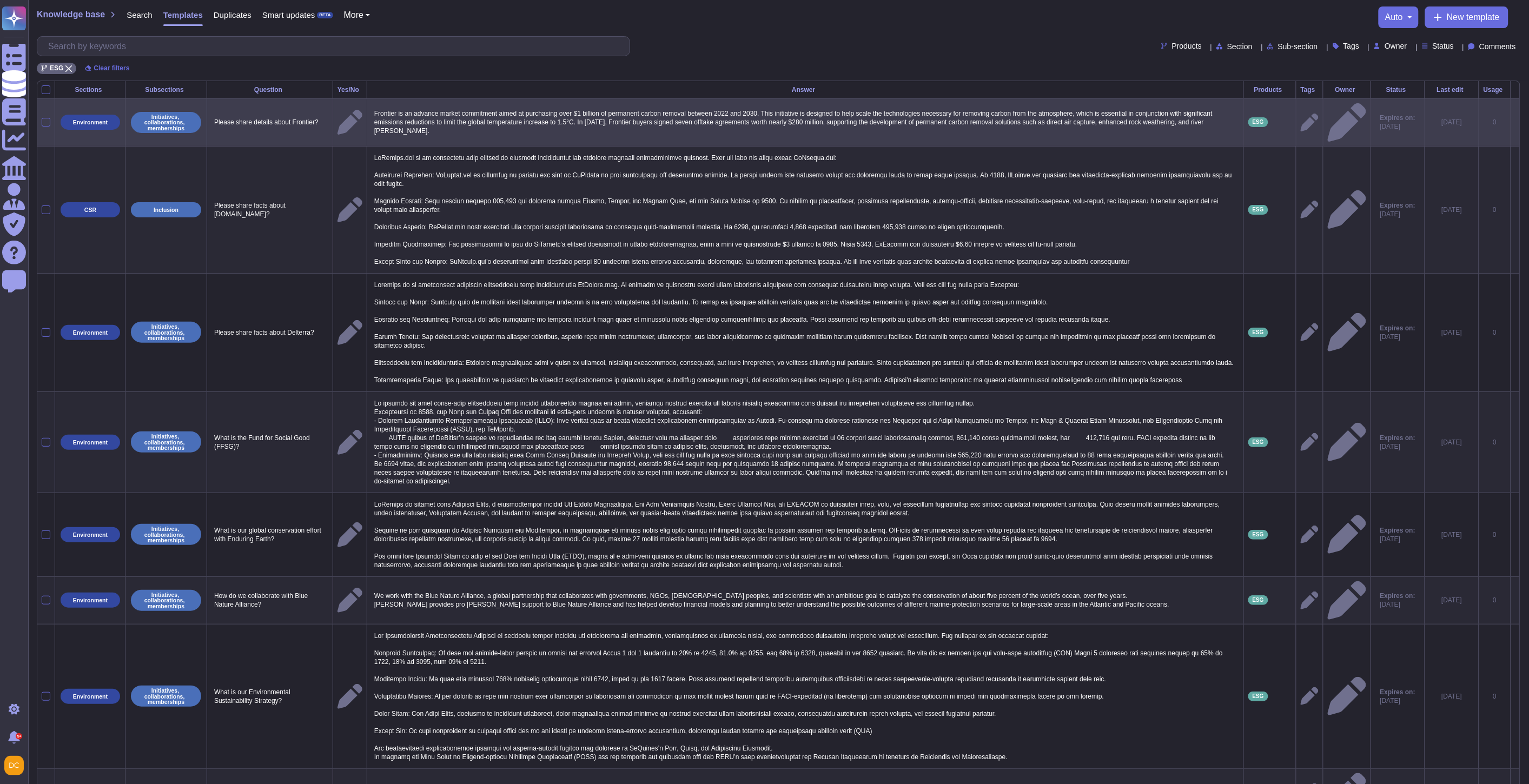
click at [347, 157] on tbody "Environment Initiatives, collaborations, memberships Please share details about…" at bounding box center [778, 510] width 1482 height 823
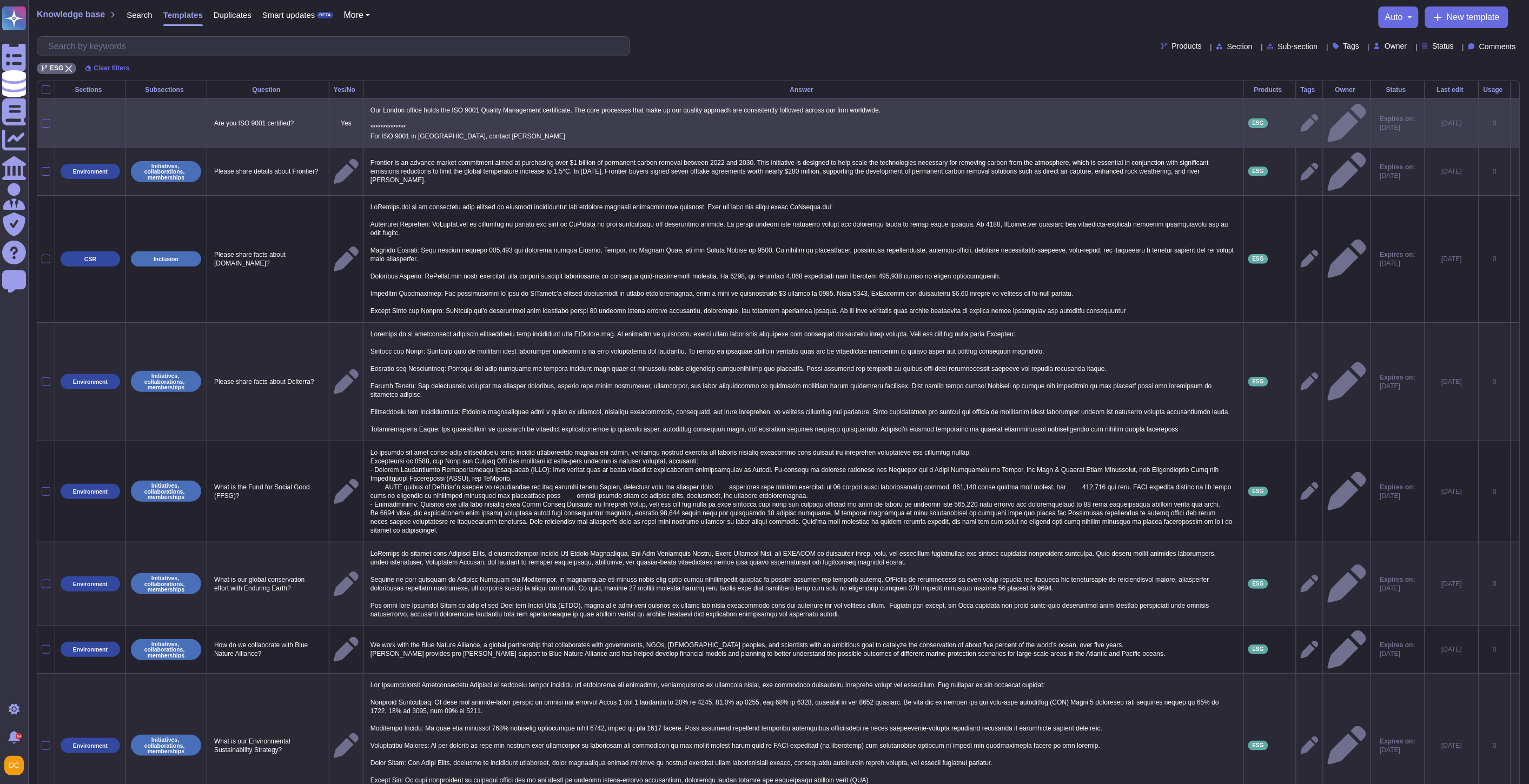
click at [171, 126] on td at bounding box center [166, 123] width 82 height 49
click at [168, 123] on td at bounding box center [166, 123] width 82 height 49
click at [169, 126] on td at bounding box center [166, 123] width 82 height 49
click at [100, 121] on td at bounding box center [90, 123] width 70 height 49
click at [100, 121] on td at bounding box center [90, 123] width 70 height 49
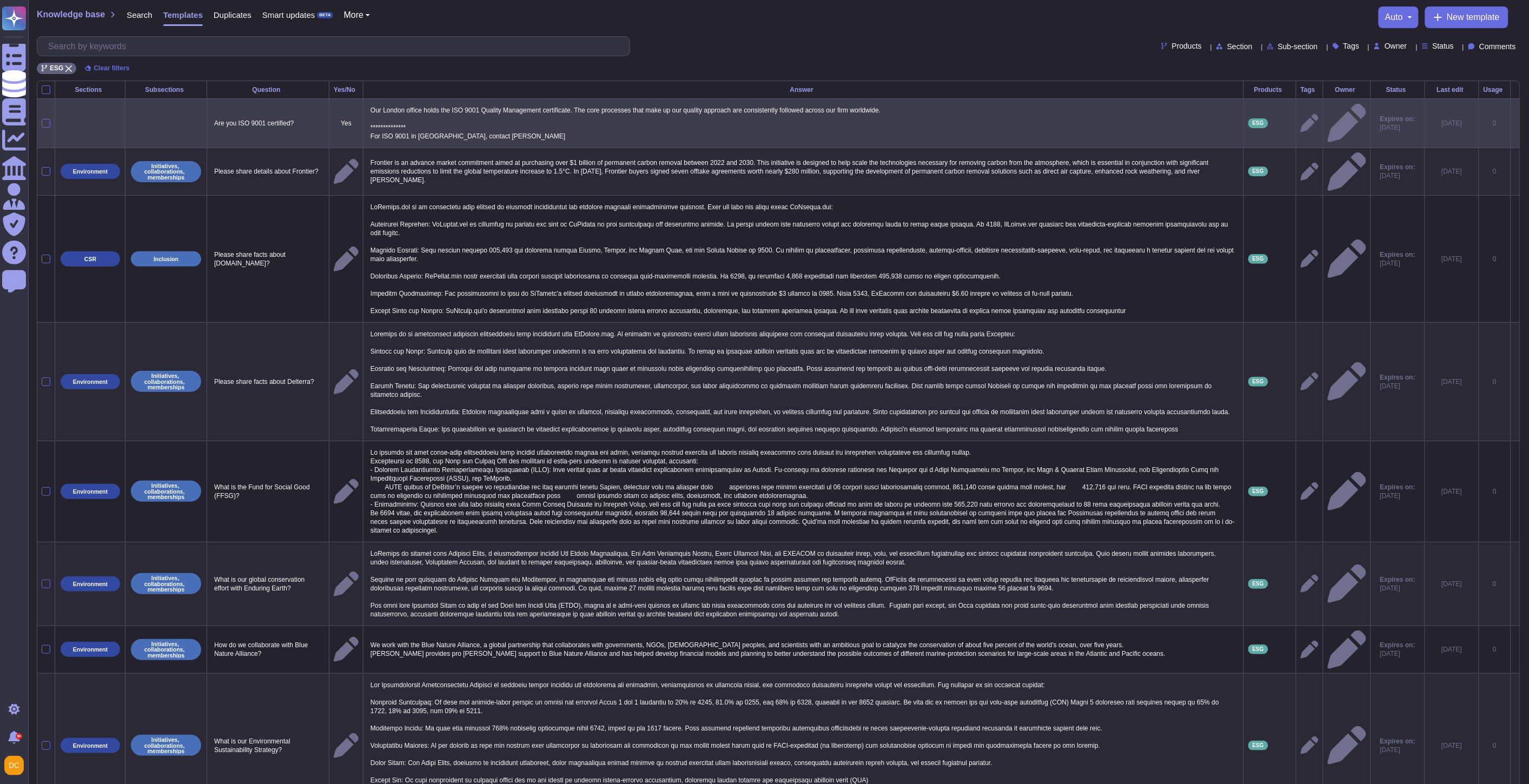
click at [190, 130] on td at bounding box center [166, 123] width 82 height 49
click at [192, 129] on td at bounding box center [166, 123] width 82 height 49
click at [192, 127] on td at bounding box center [166, 123] width 82 height 49
click at [84, 109] on td at bounding box center [90, 123] width 70 height 49
drag, startPoint x: 82, startPoint y: 110, endPoint x: 77, endPoint y: 120, distance: 11.2
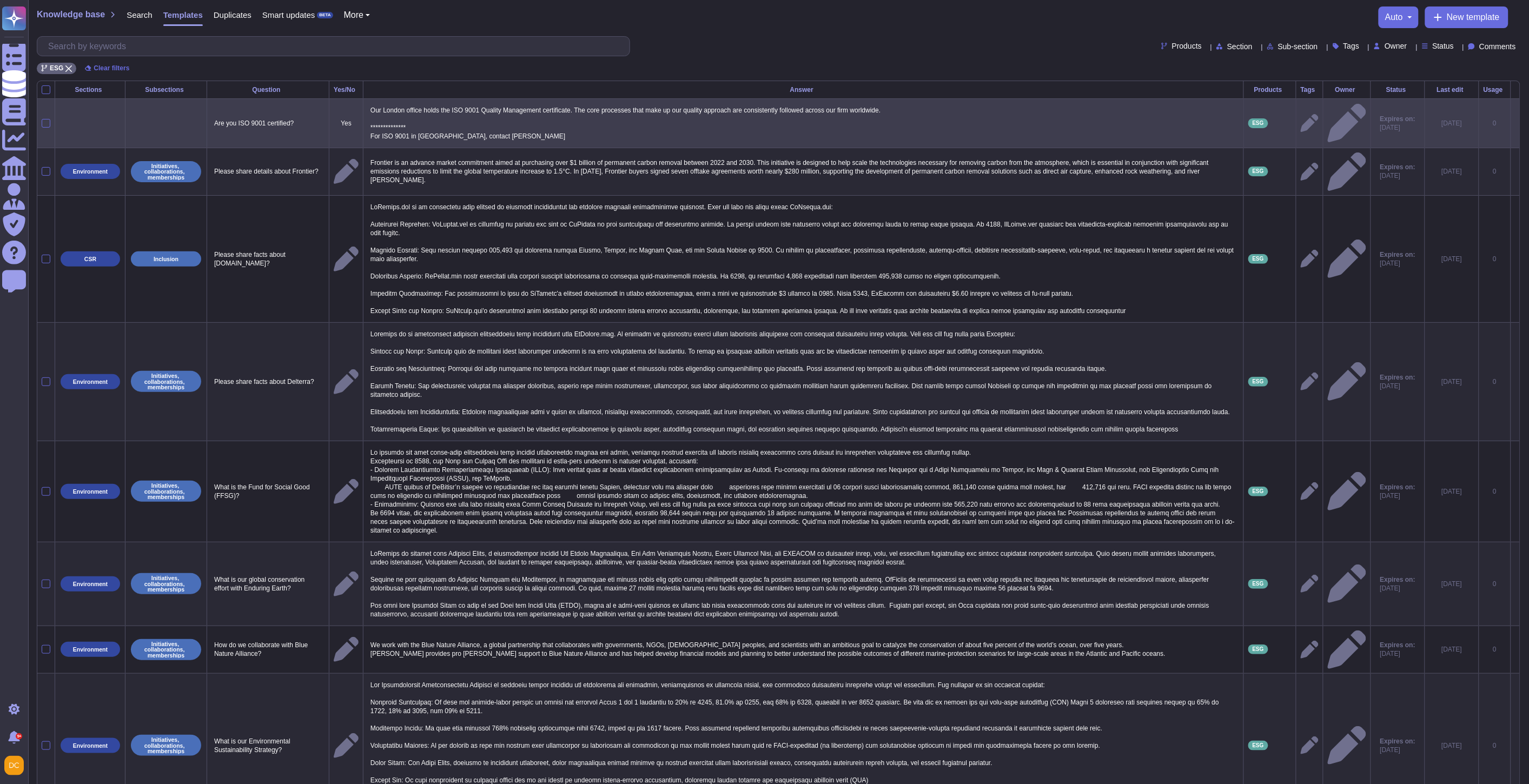
click at [78, 117] on td at bounding box center [90, 123] width 70 height 49
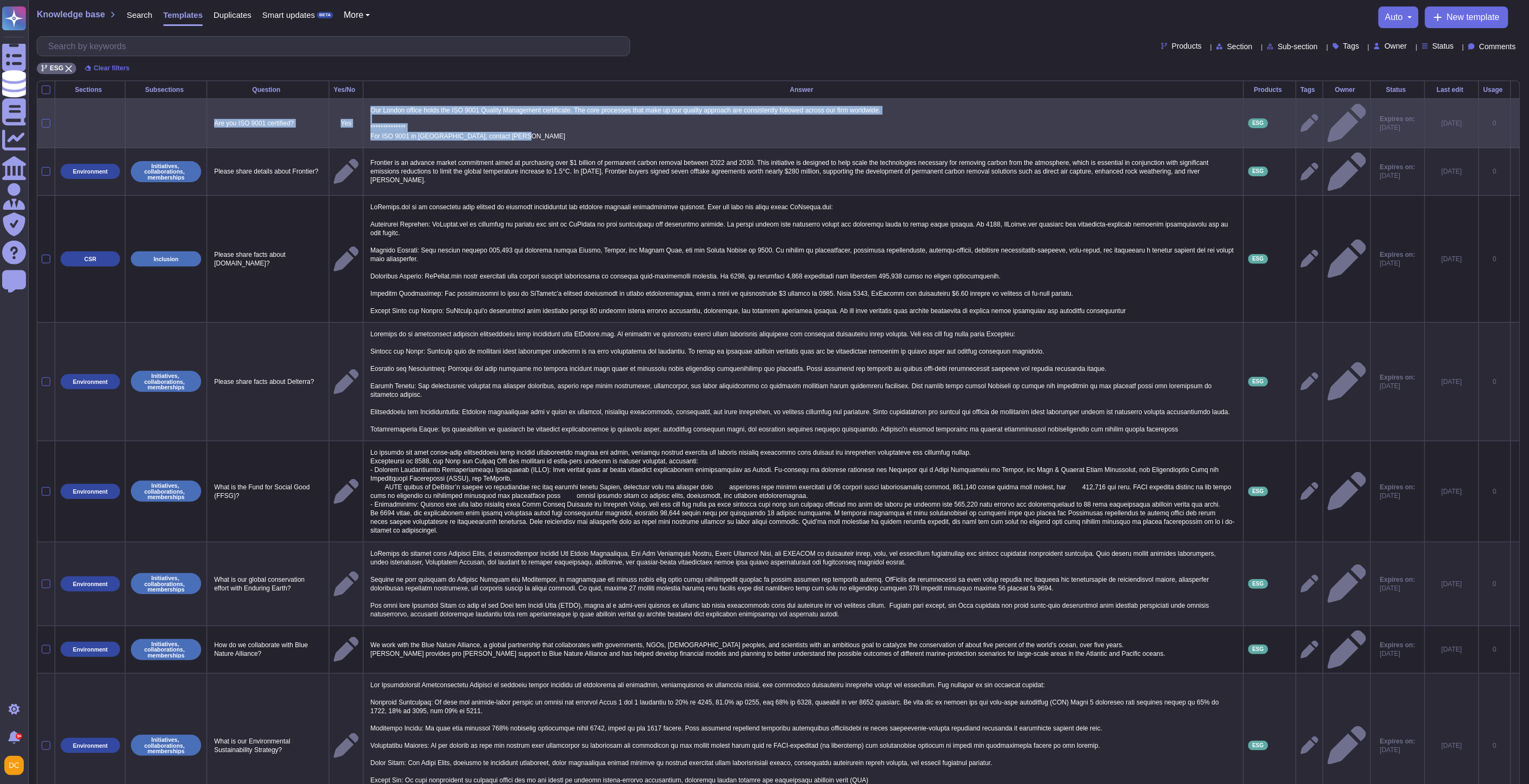
drag, startPoint x: 88, startPoint y: 118, endPoint x: 667, endPoint y: 138, distance: 579.3
click at [667, 138] on tr "**********" at bounding box center [778, 123] width 1482 height 49
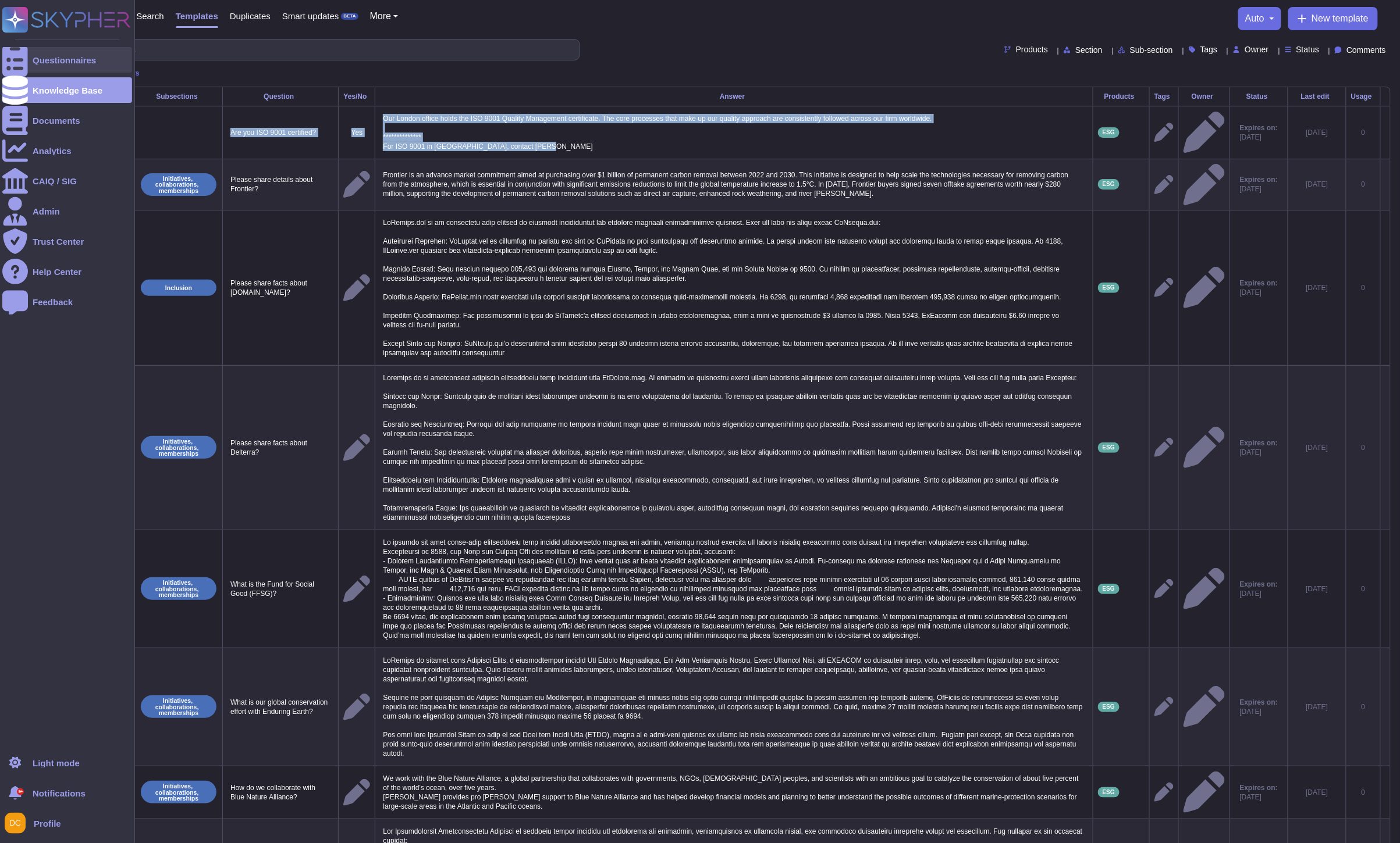
click at [14, 59] on icon at bounding box center [16, 60] width 26 height 34
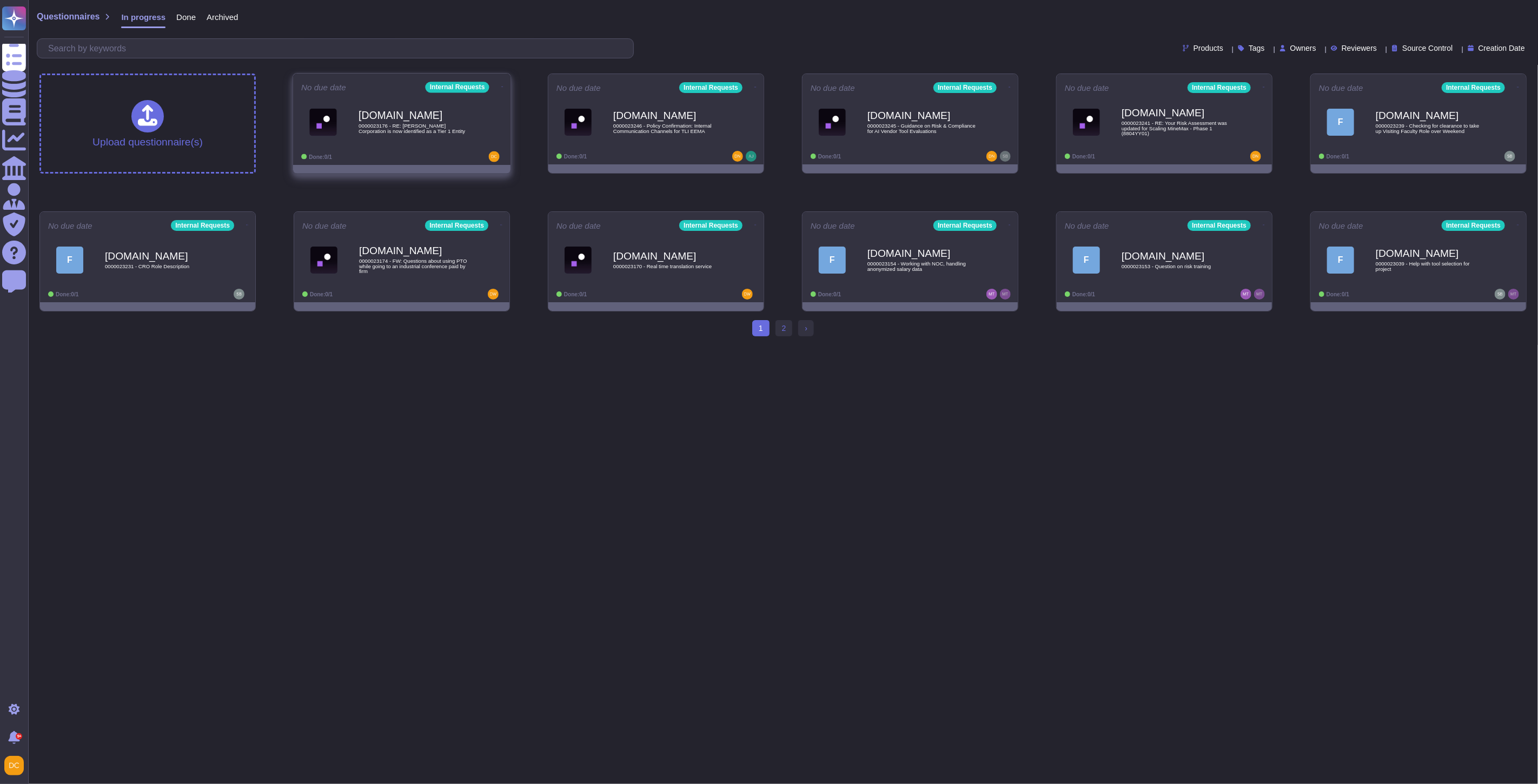
click at [369, 103] on div "[DOMAIN_NAME] 0000023176 - RE: [PERSON_NAME] Corporation is now identified as a…" at bounding box center [413, 122] width 109 height 44
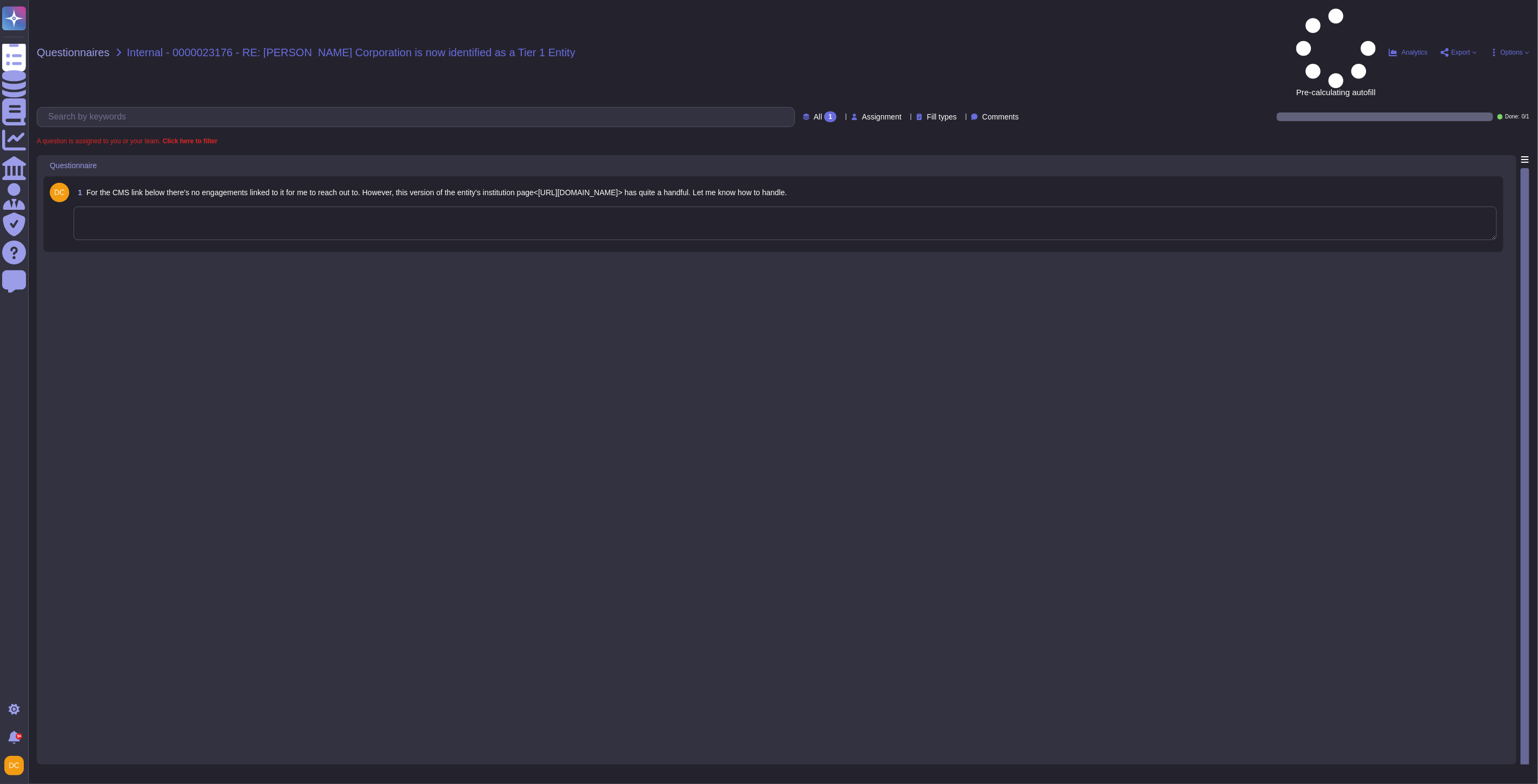
click at [120, 207] on textarea at bounding box center [785, 223] width 1423 height 34
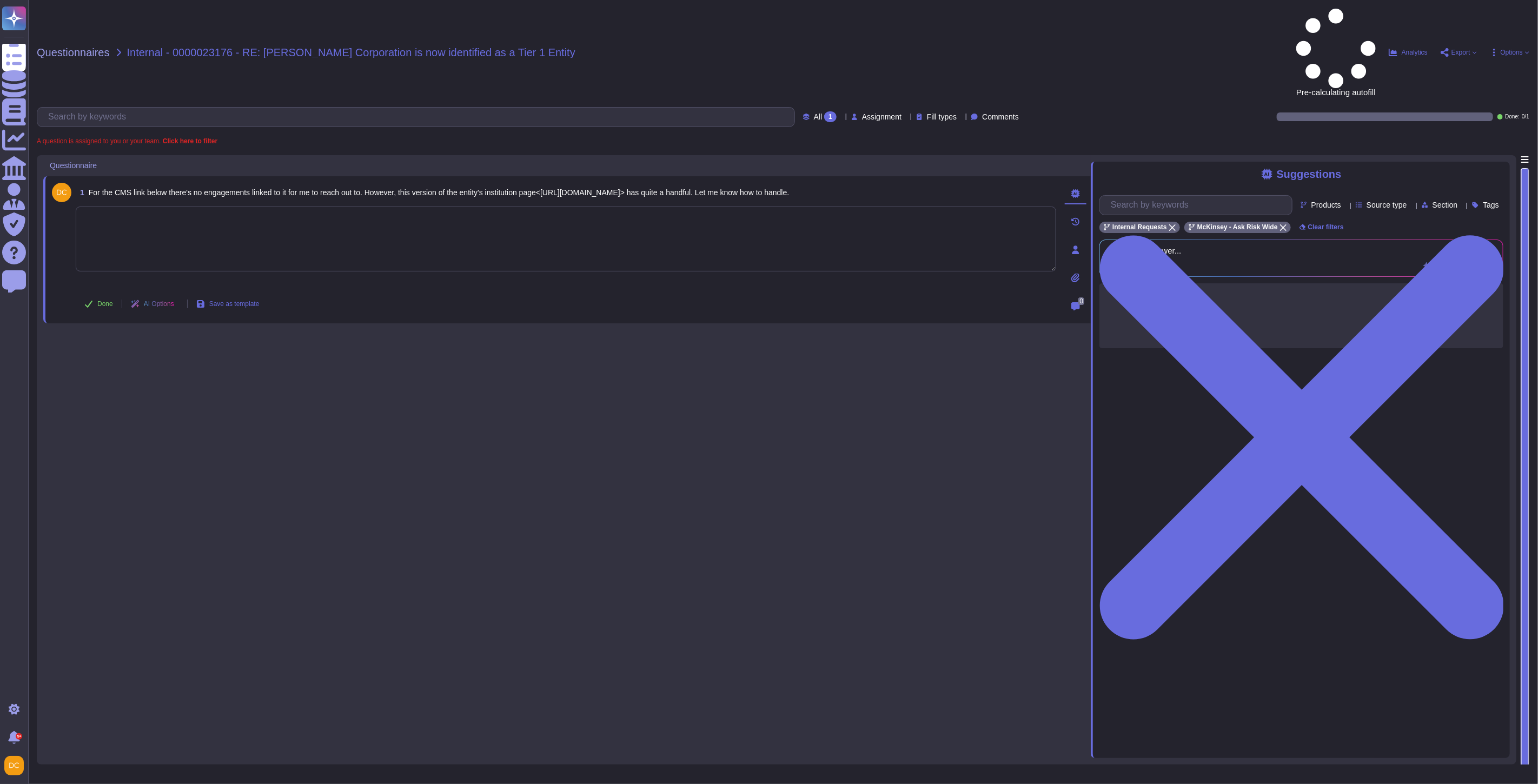
paste textarea "Apologies for the delay in responding to your request. We were checking on this…"
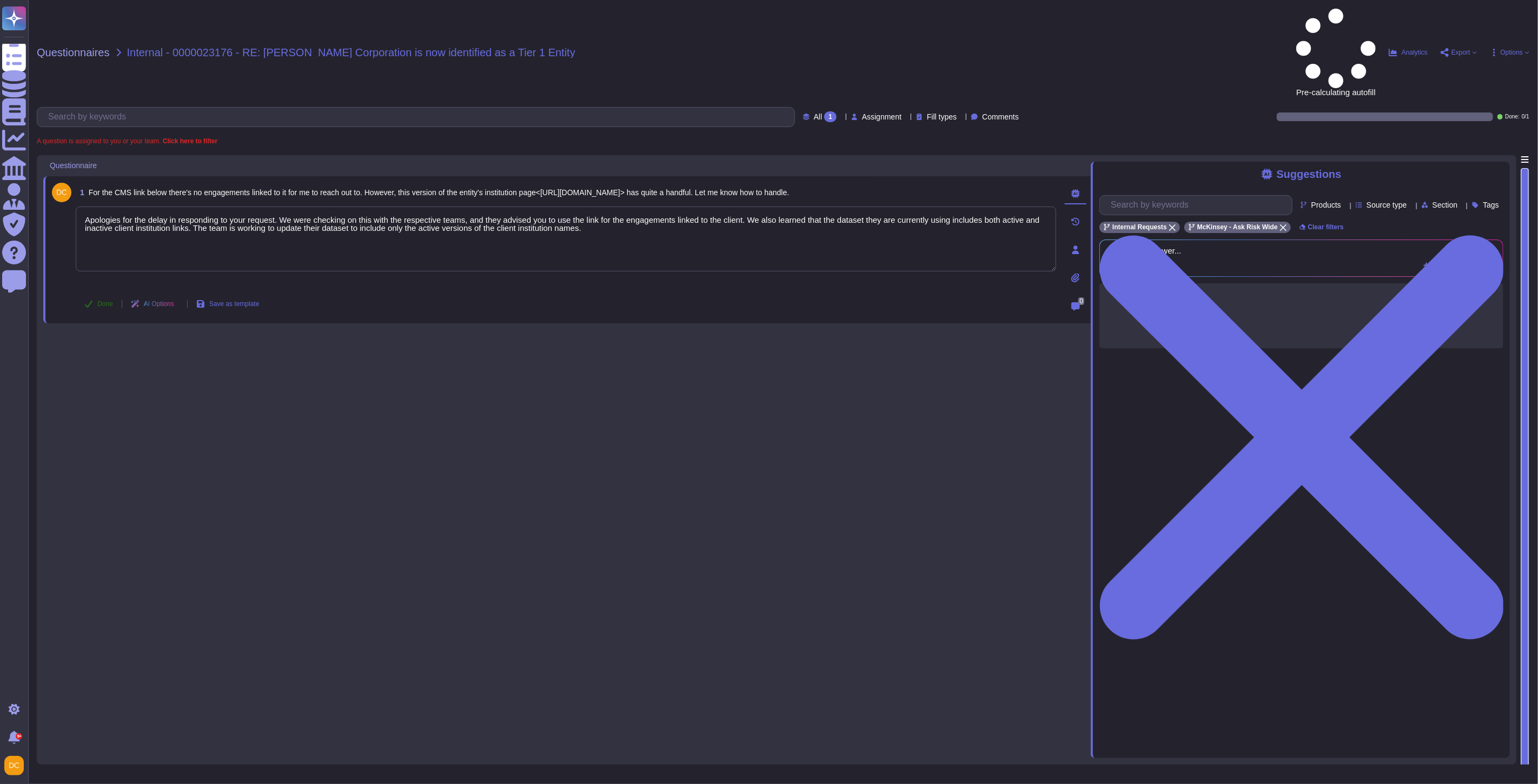
type textarea "Apologies for the delay in responding to your request. We were checking on this…"
click at [111, 300] on span "Done" at bounding box center [105, 303] width 16 height 7
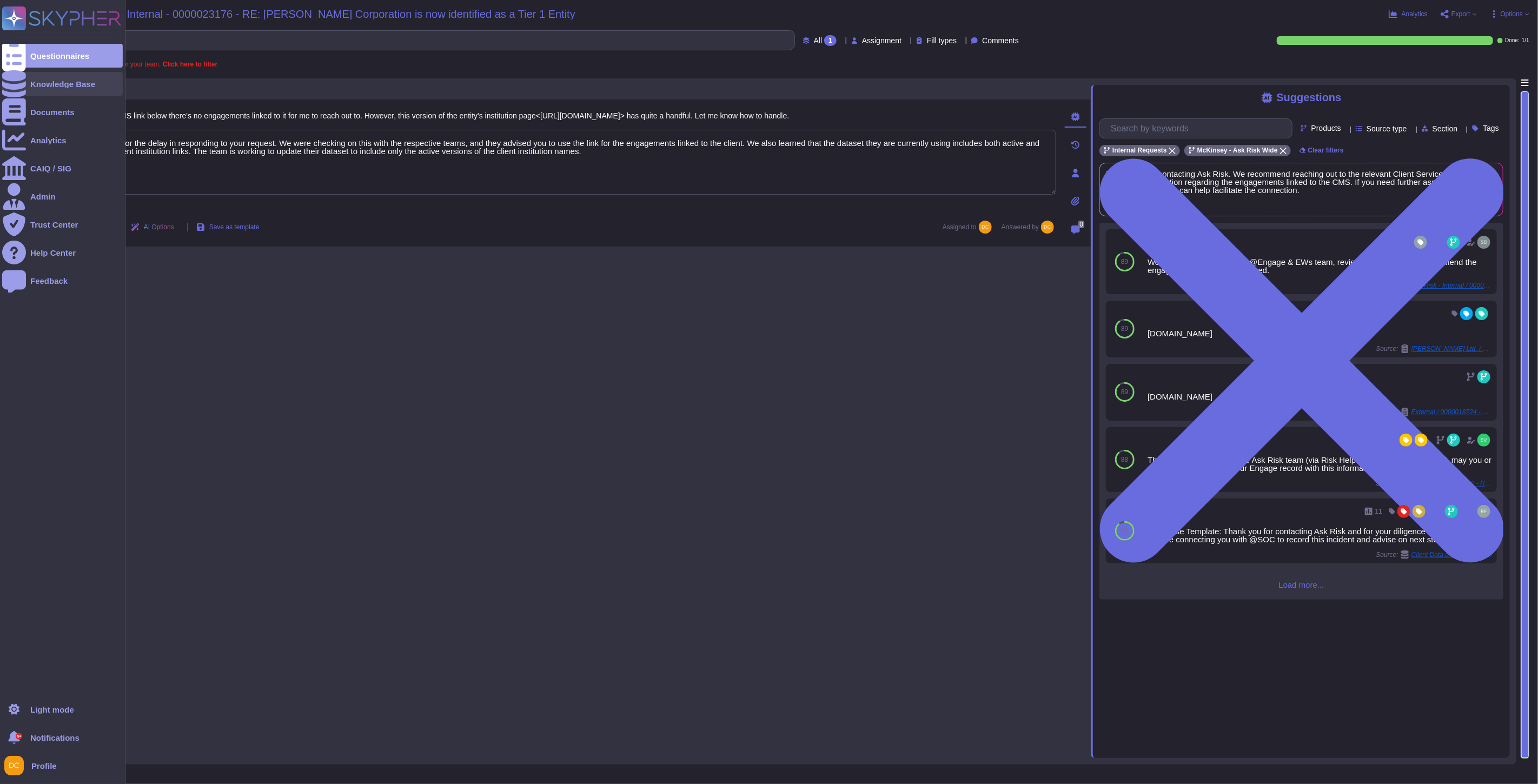
click at [16, 90] on div at bounding box center [14, 84] width 24 height 24
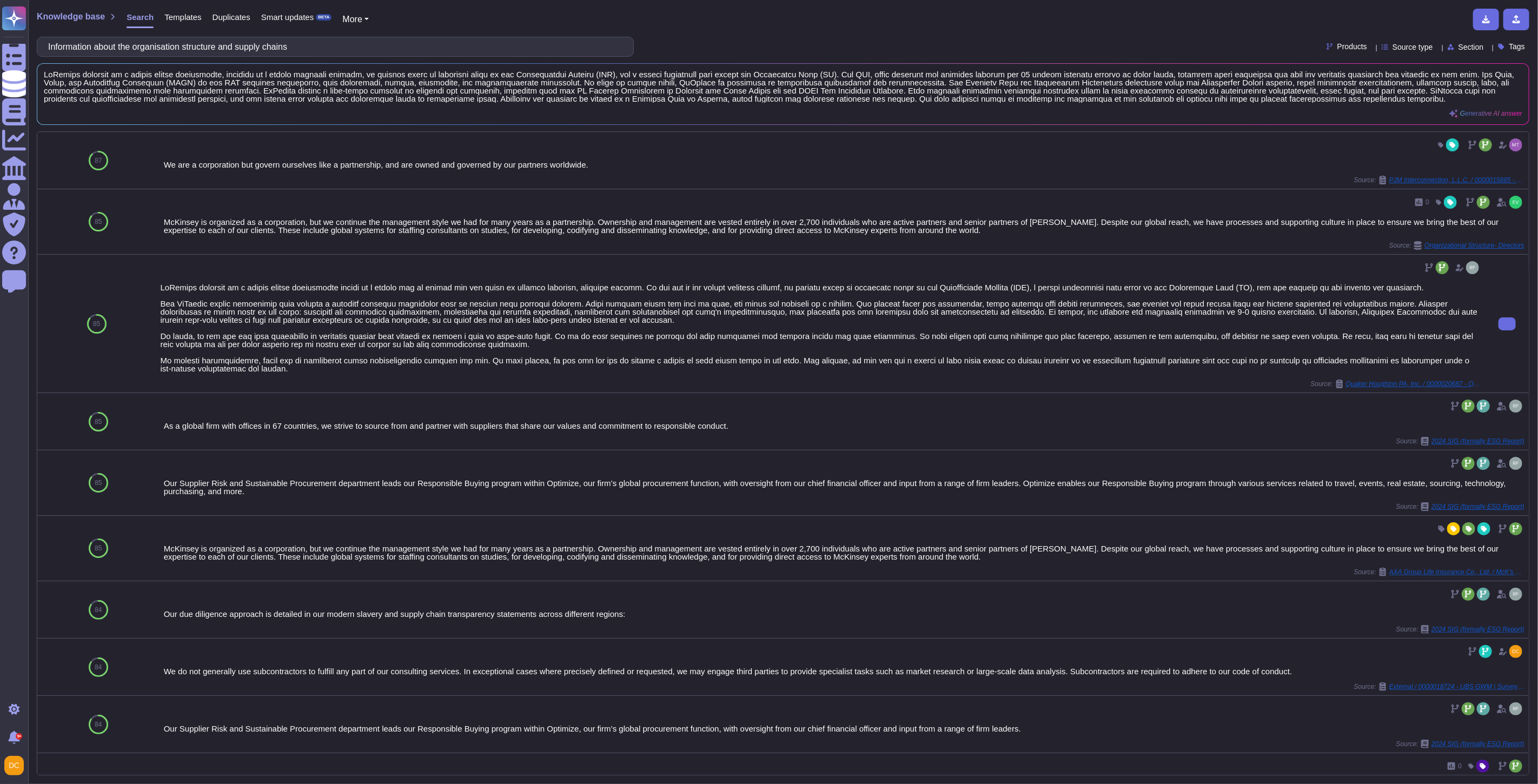
click at [328, 315] on div at bounding box center [821, 328] width 1321 height 90
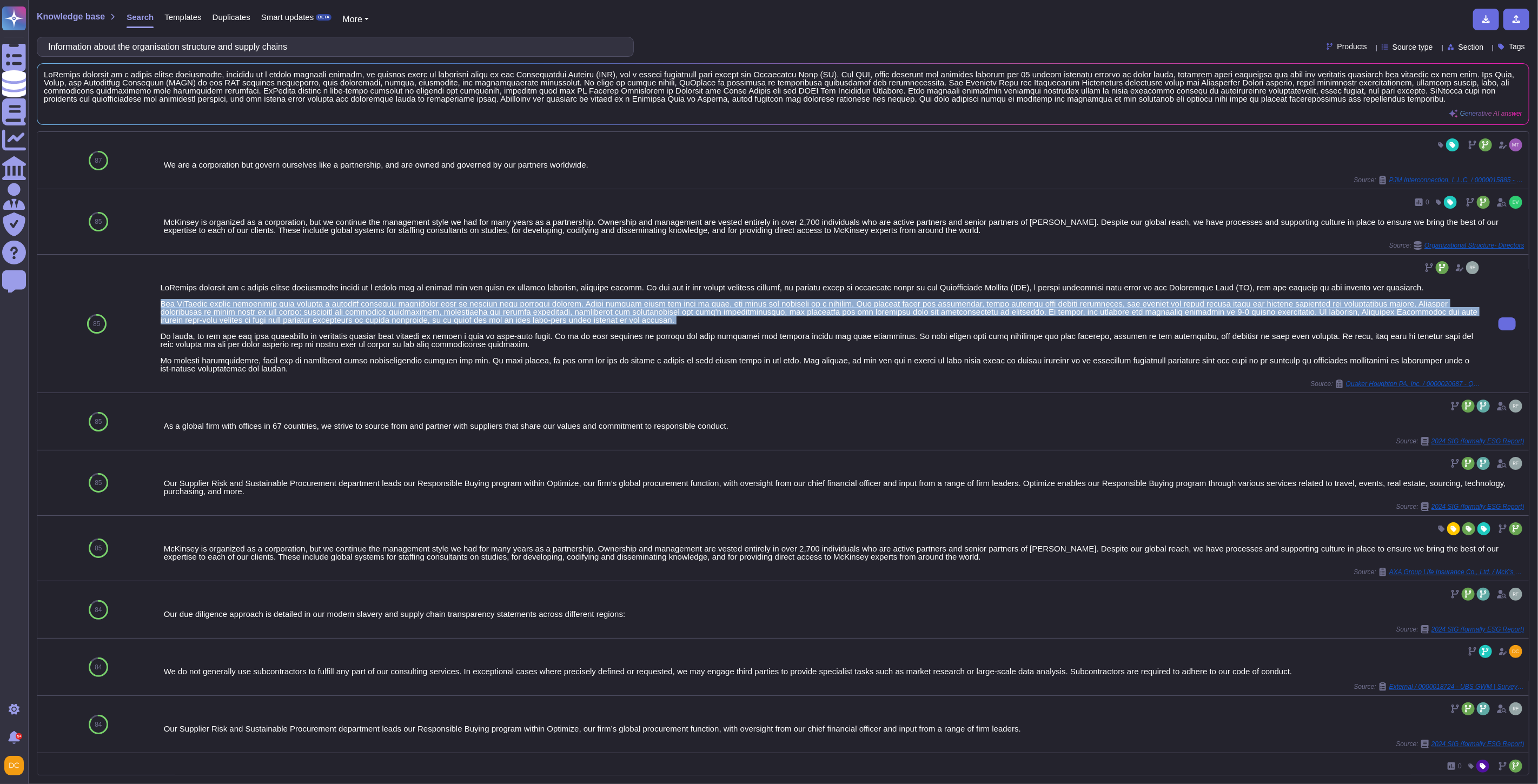
click at [328, 315] on div at bounding box center [821, 328] width 1321 height 90
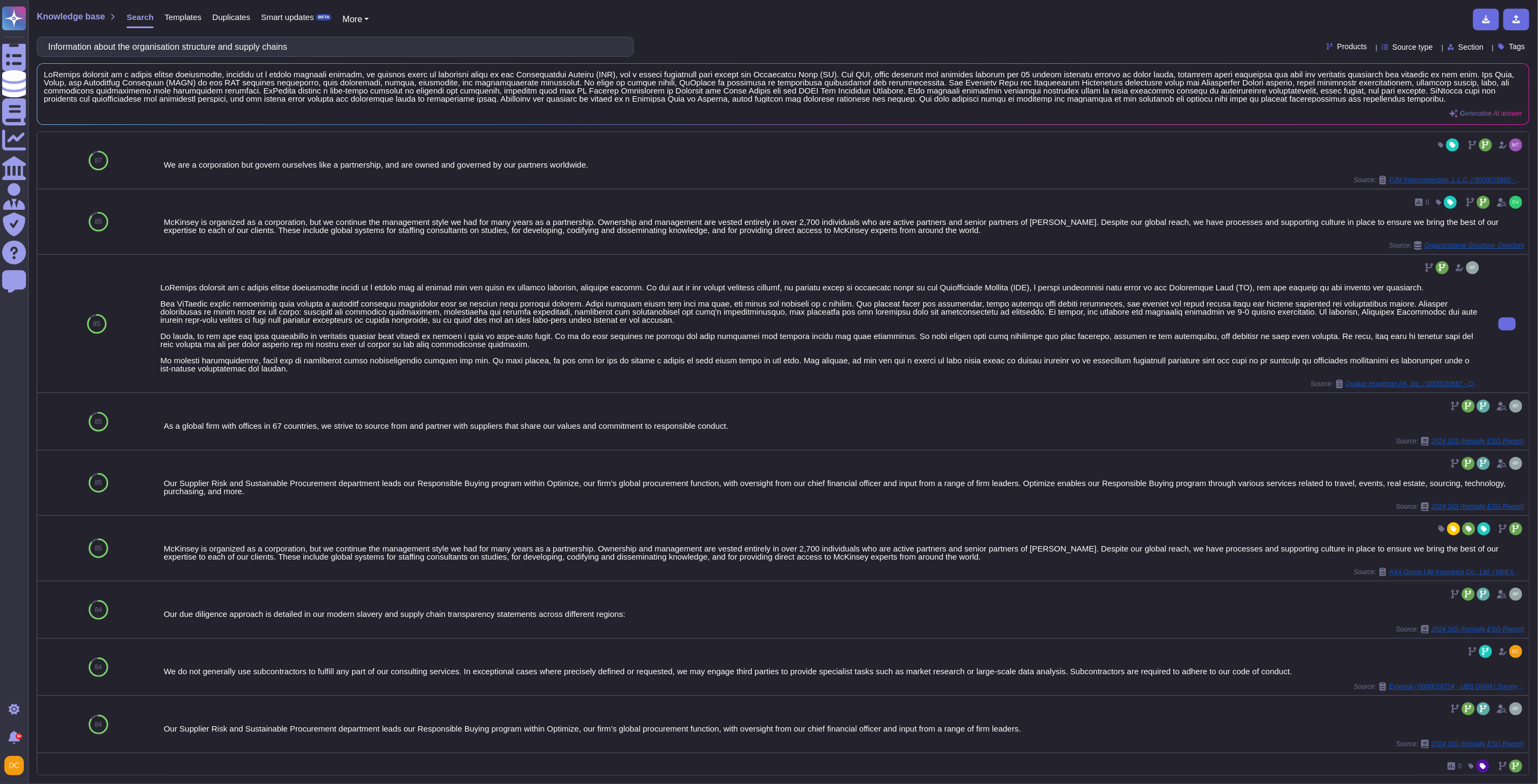
click at [299, 344] on div at bounding box center [821, 328] width 1321 height 90
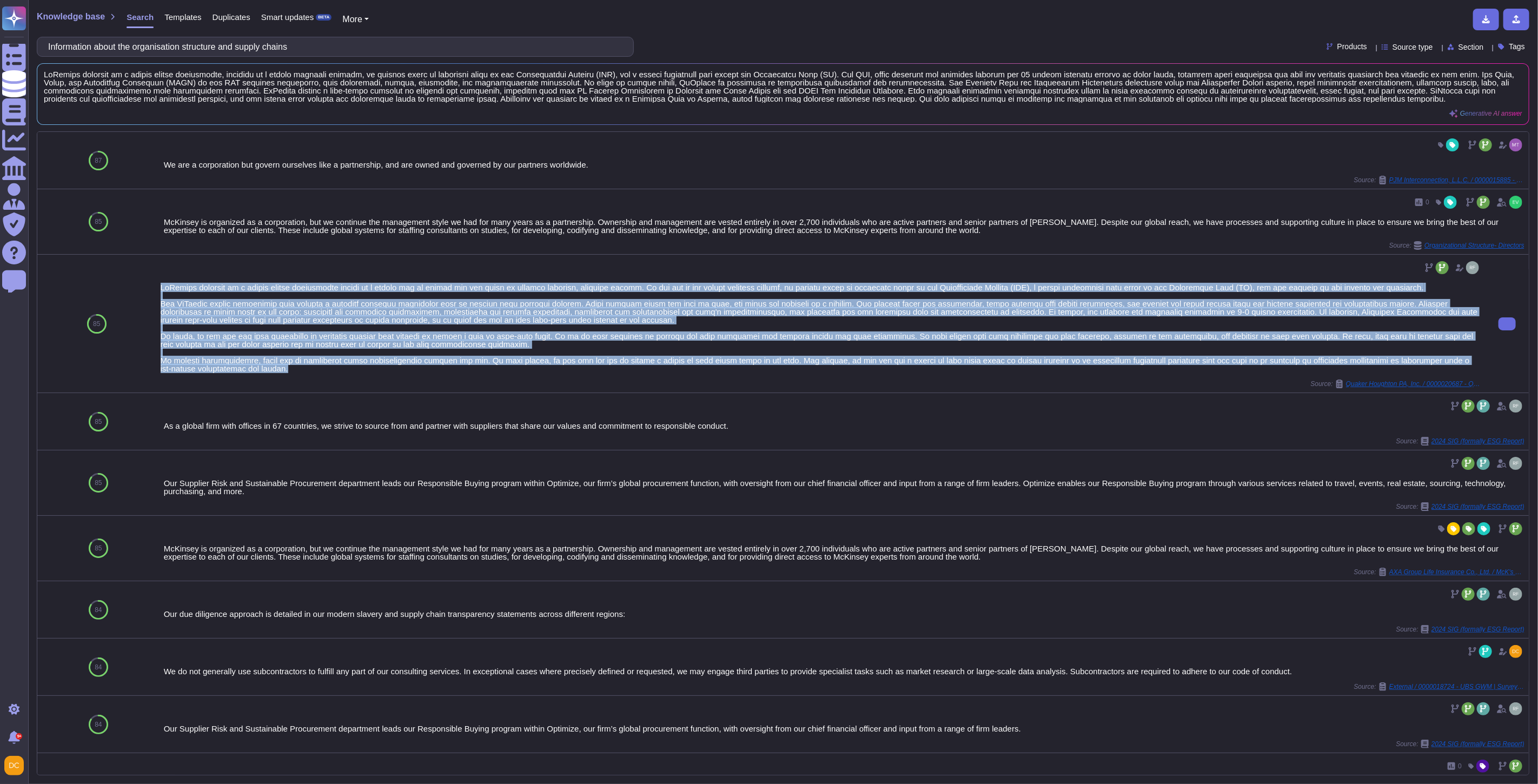
drag, startPoint x: 303, startPoint y: 373, endPoint x: 157, endPoint y: 284, distance: 171.0
click at [157, 284] on div "Source: Quaker Houghton PA, Inc. / 0000020687 - QH RFP DC Network Study EMEA NA" at bounding box center [821, 324] width 1330 height 138
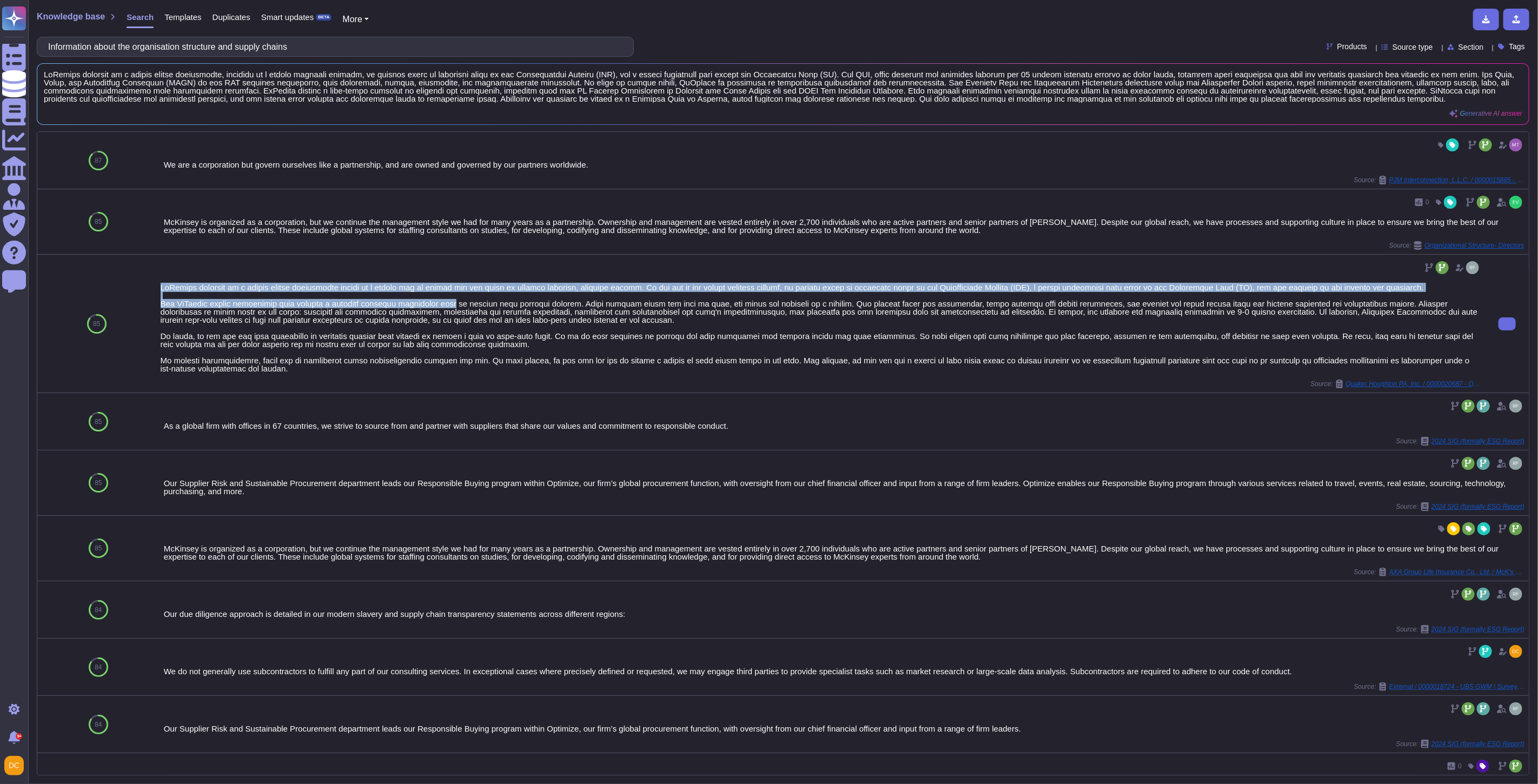
drag, startPoint x: 157, startPoint y: 284, endPoint x: 437, endPoint y: 308, distance: 281.0
click at [441, 308] on div "Source: Quaker Houghton PA, Inc. / 0000020687 - QH RFP DC Network Study EMEA NA" at bounding box center [821, 324] width 1330 height 138
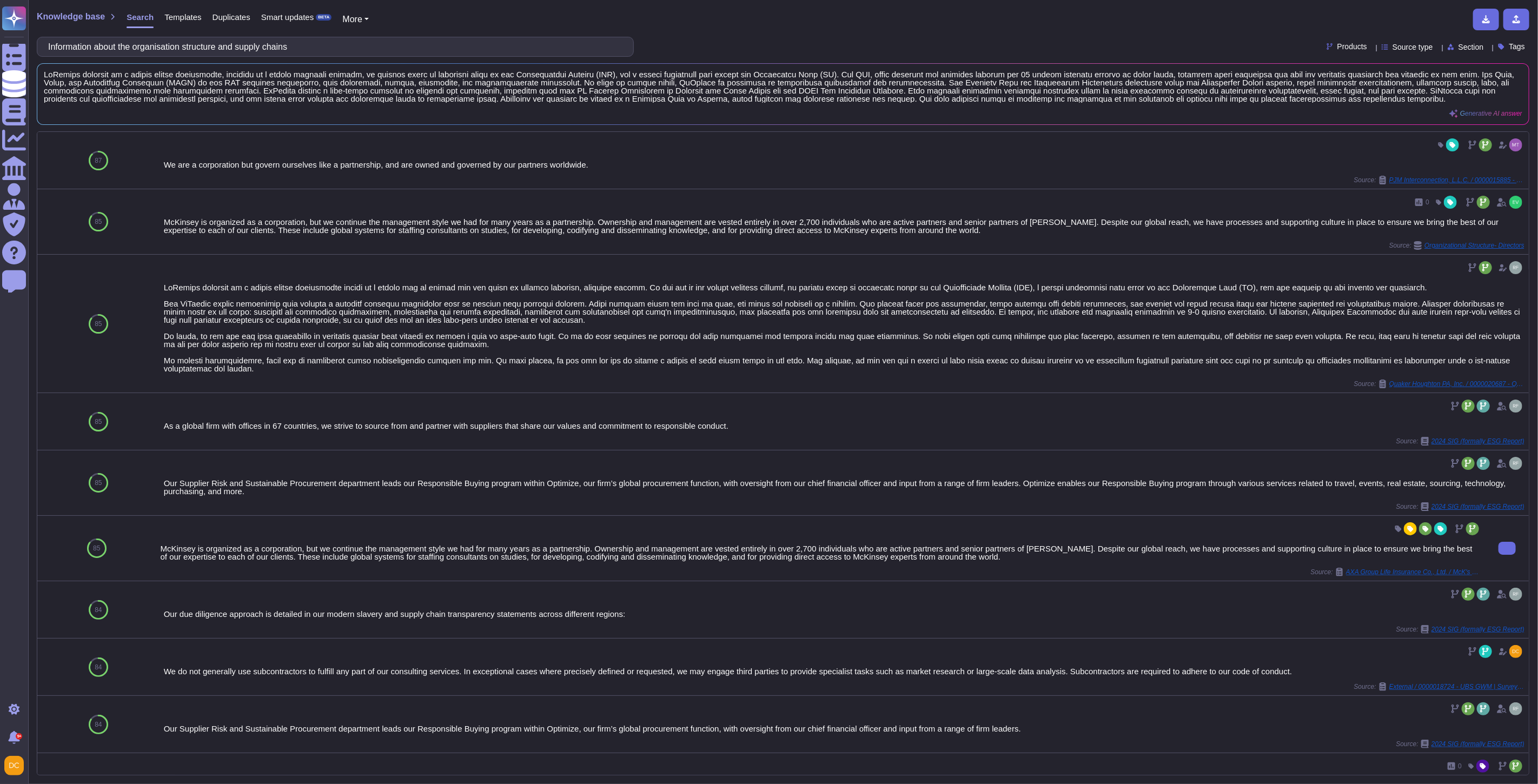
click at [373, 555] on div "McKinsey is organized as a corporation, but we continue the management style we…" at bounding box center [821, 552] width 1321 height 16
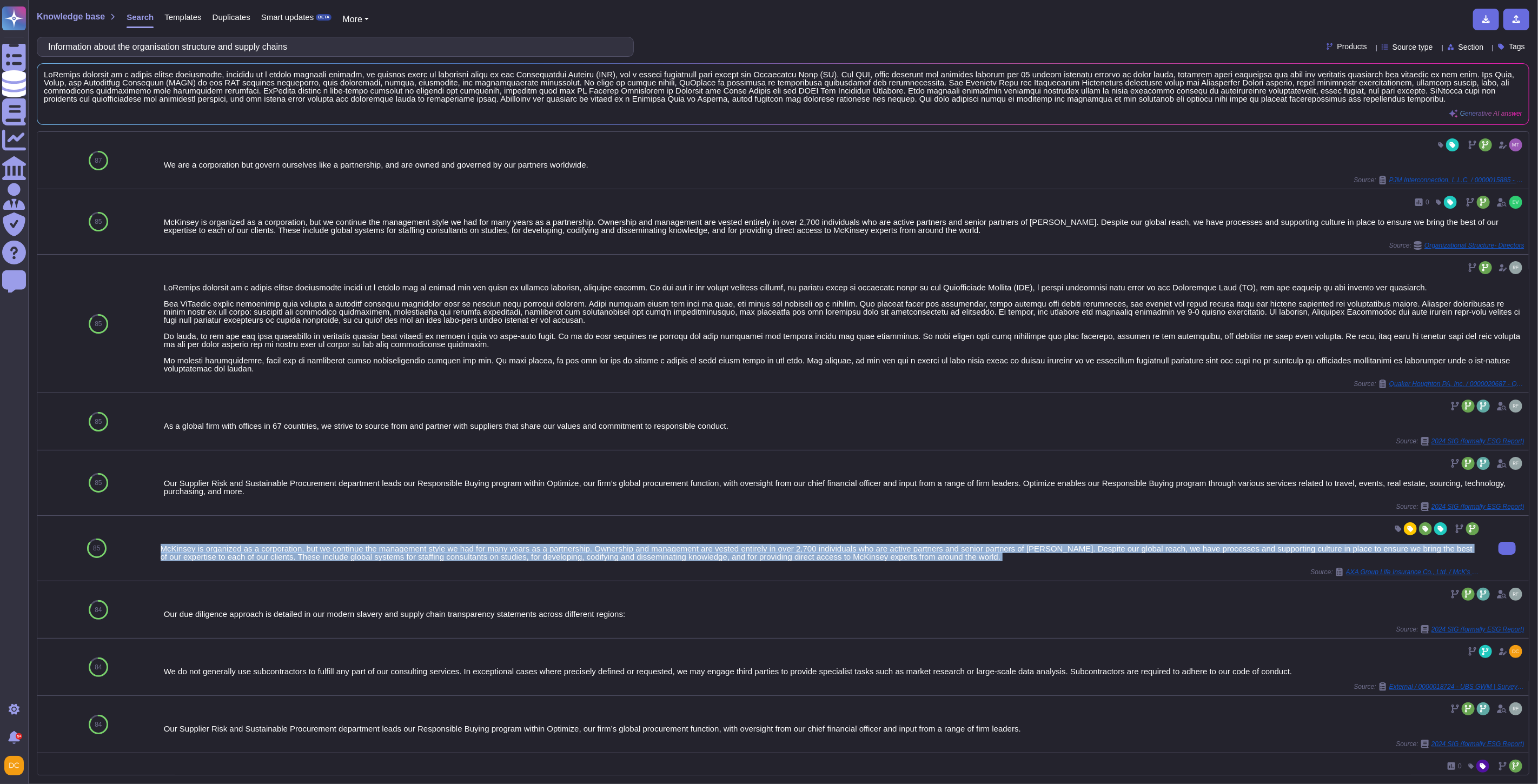
click at [373, 555] on div "McKinsey is organized as a corporation, but we continue the management style we…" at bounding box center [821, 552] width 1321 height 16
copy div "McKinsey is organized as a corporation, but we continue the management style we…"
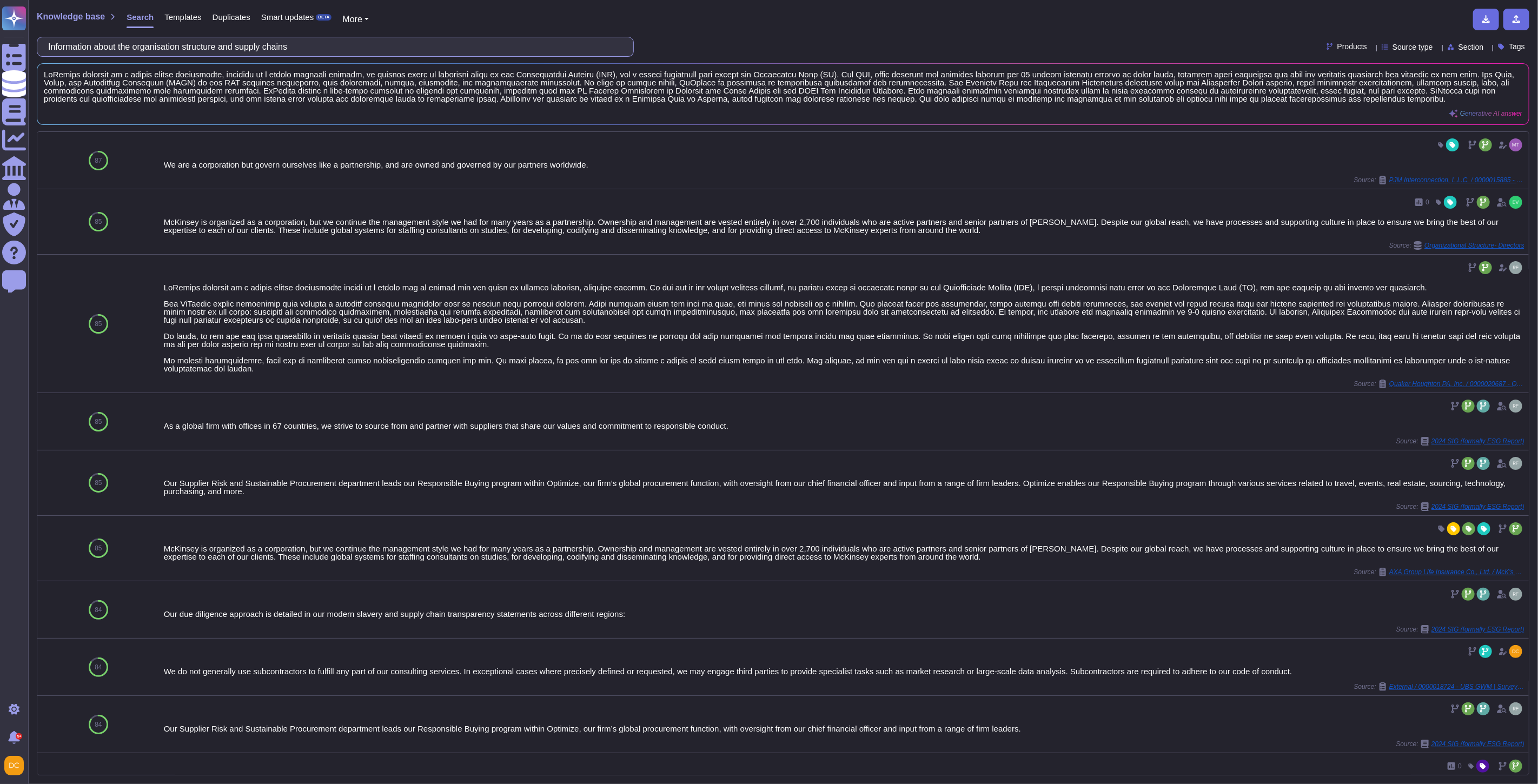
click at [246, 55] on input "Information about the organisation structure and supply chains" at bounding box center [332, 47] width 580 height 19
paste input "high risk source countries"
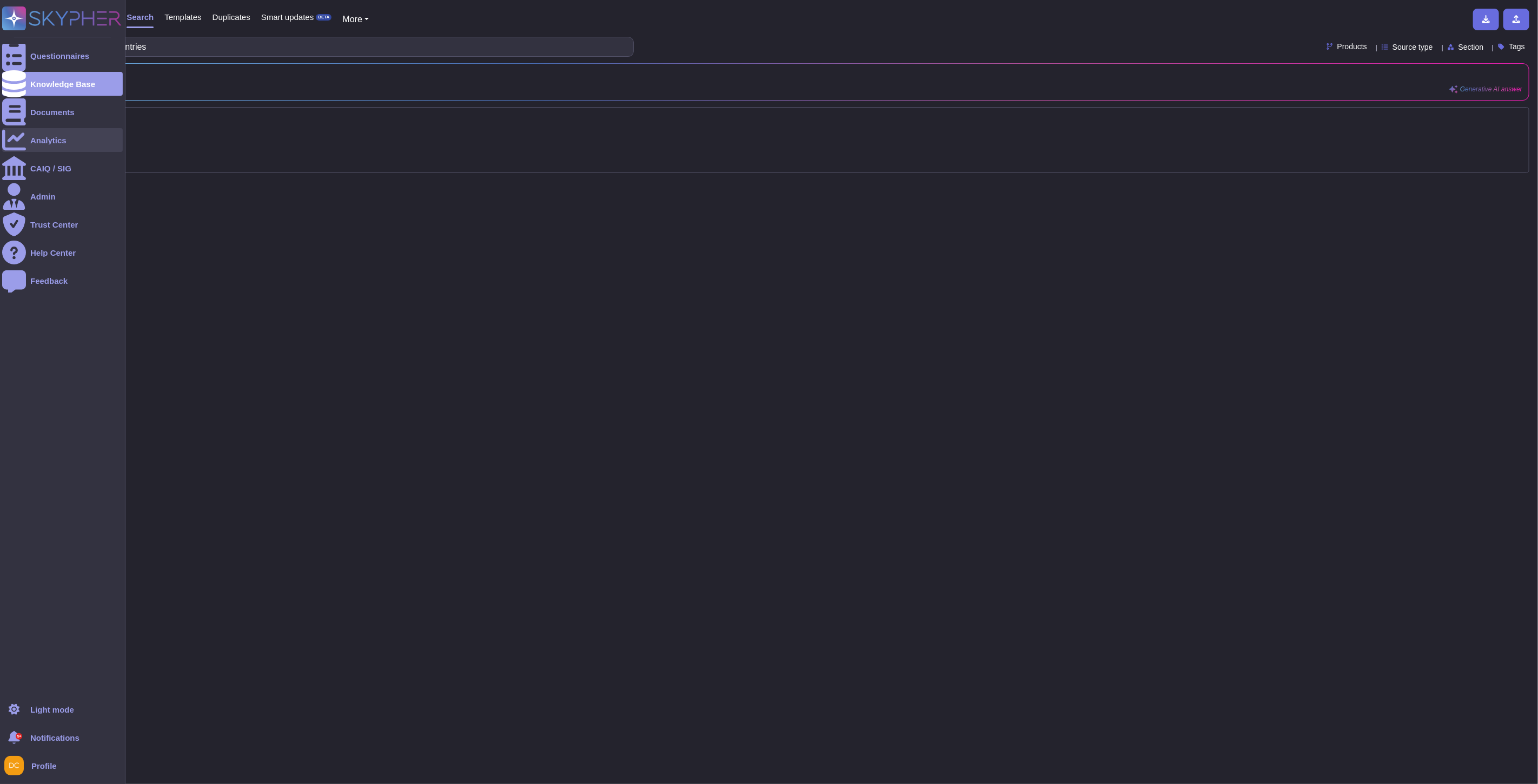
type input "high risk source countries"
